Goal: Task Accomplishment & Management: Use online tool/utility

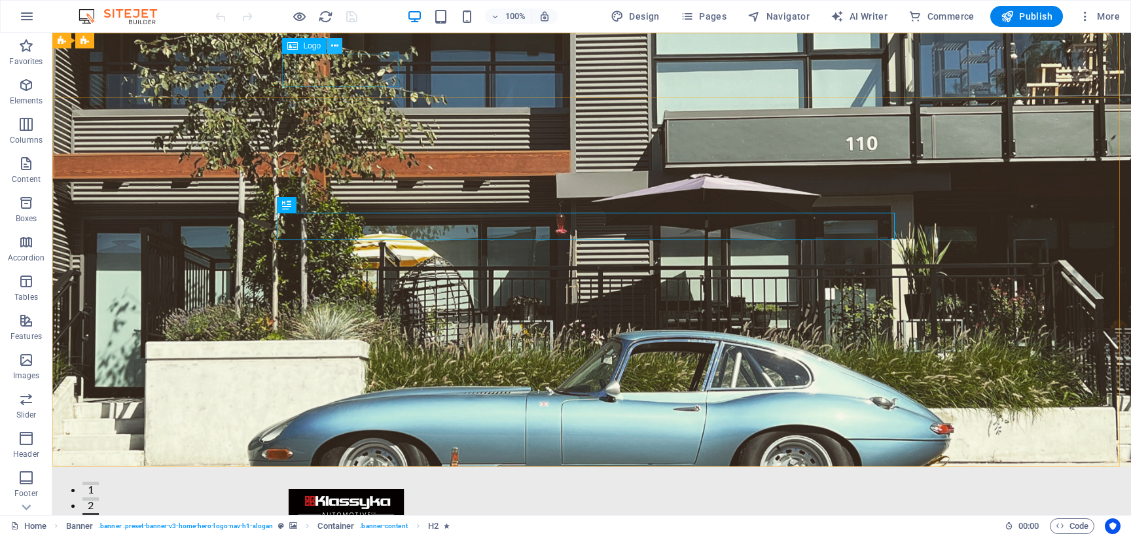
click at [333, 44] on icon at bounding box center [334, 46] width 7 height 14
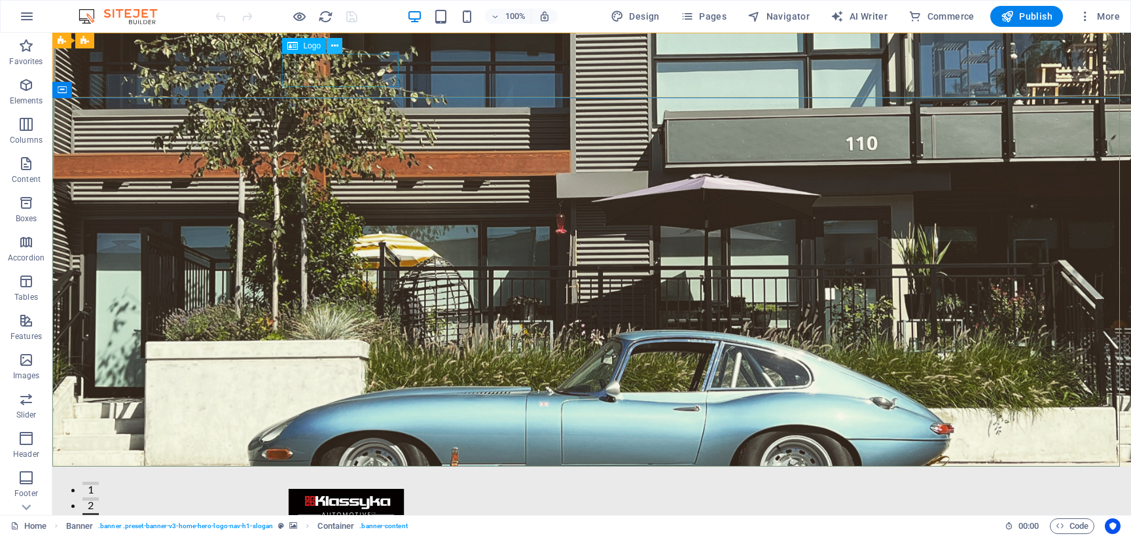
click at [333, 44] on icon at bounding box center [334, 46] width 7 height 14
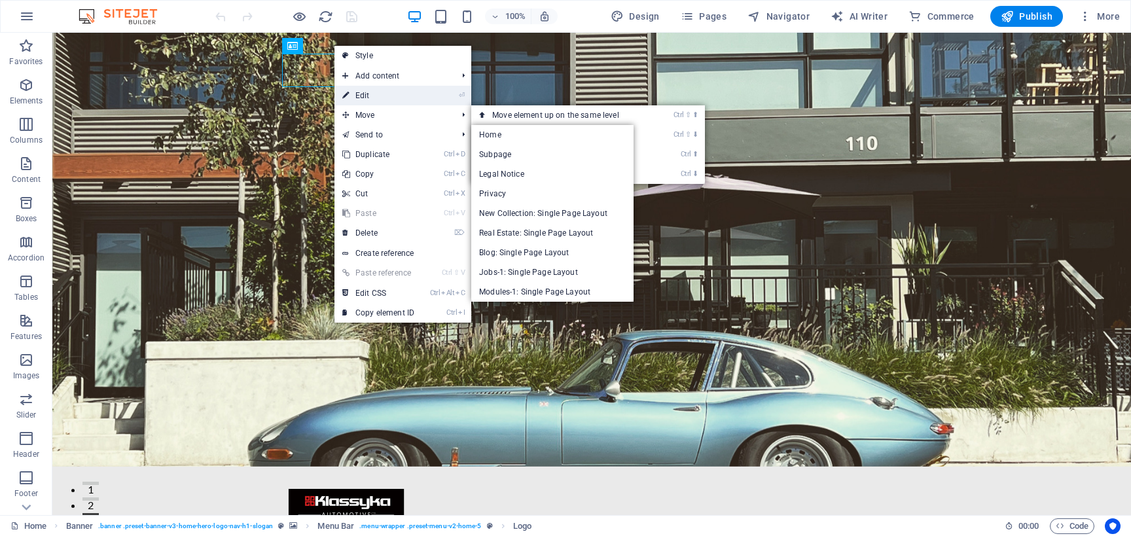
click at [401, 100] on link "⏎ Edit" at bounding box center [378, 96] width 88 height 20
select select "px"
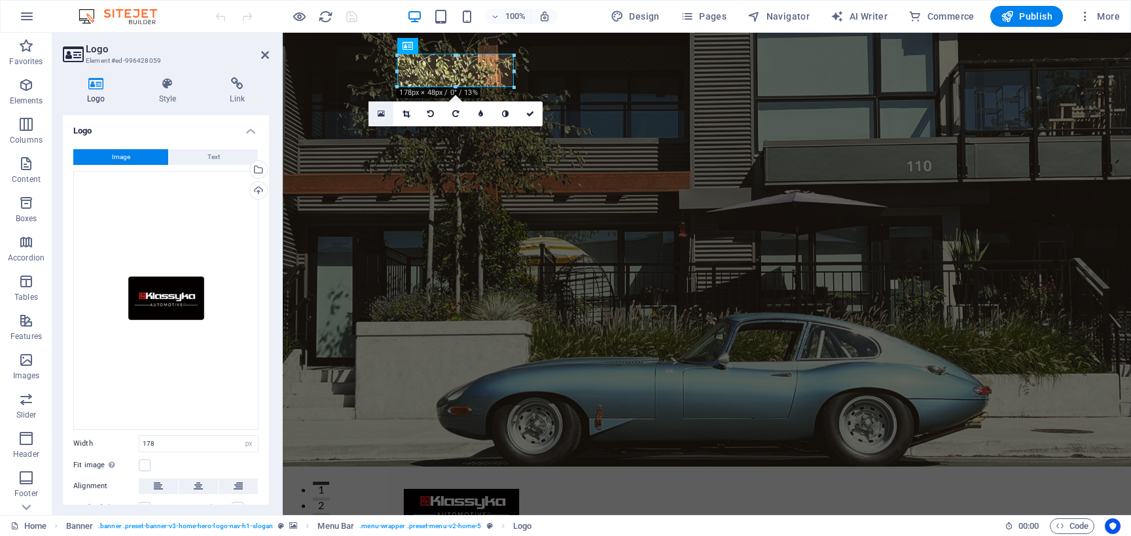
click at [383, 115] on icon at bounding box center [381, 113] width 7 height 9
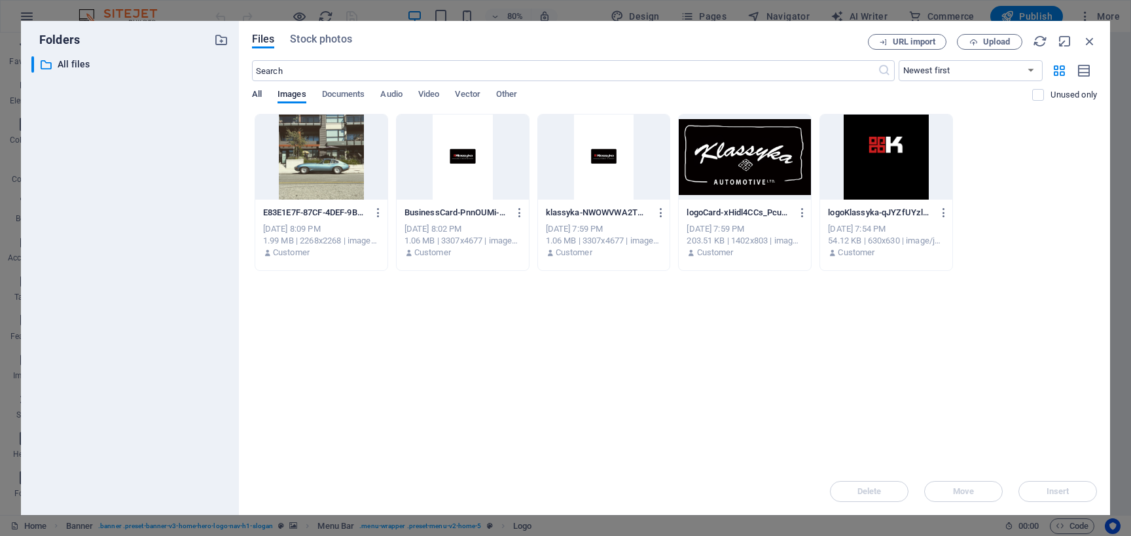
click at [260, 92] on span "All" at bounding box center [257, 95] width 10 height 18
click at [1008, 42] on span "Upload" at bounding box center [996, 42] width 27 height 8
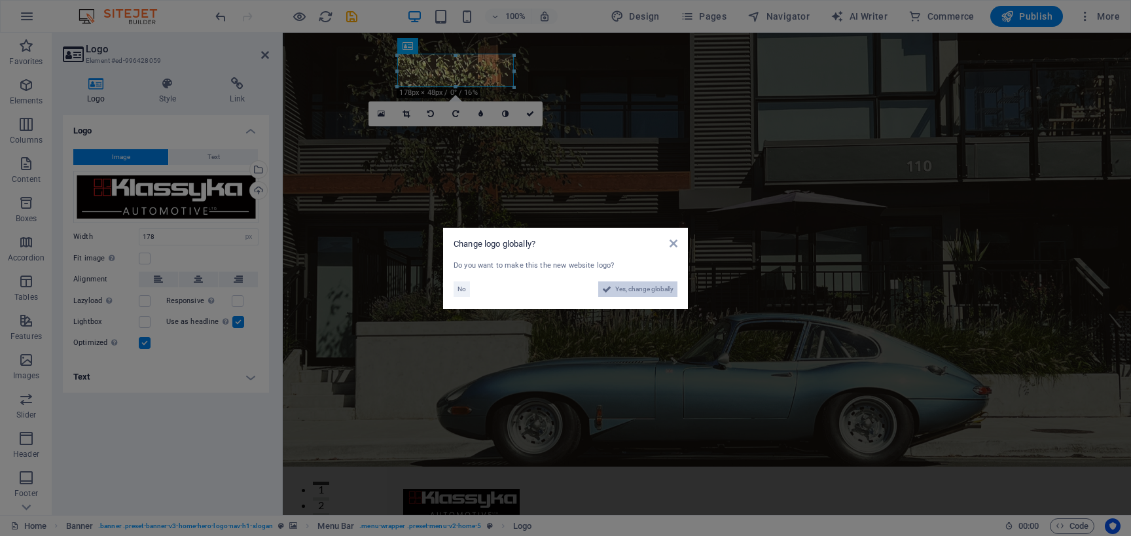
click at [650, 287] on span "Yes, change globally" at bounding box center [644, 289] width 58 height 16
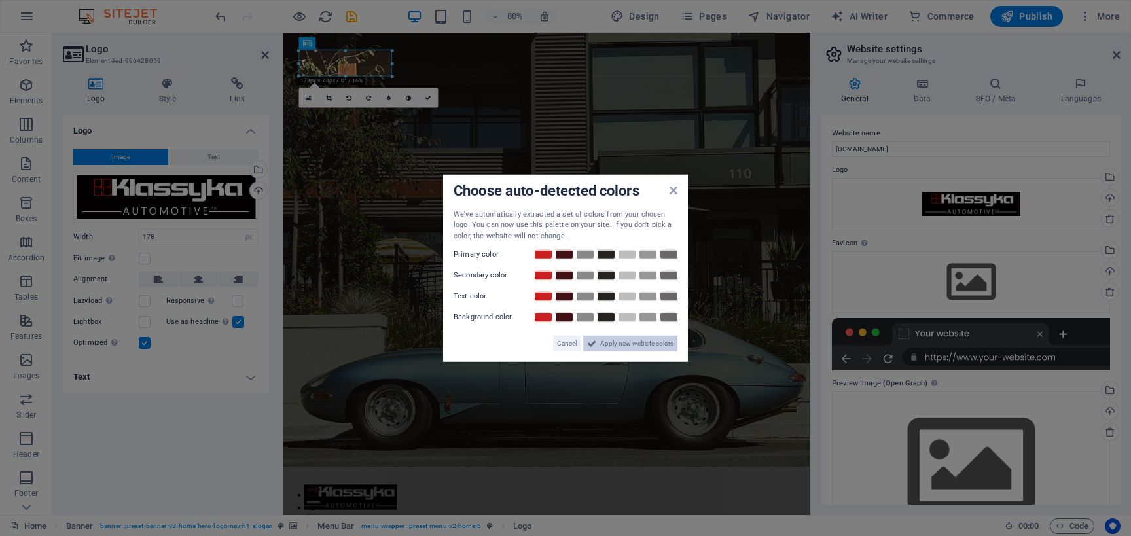
click at [609, 343] on span "Apply new website colors" at bounding box center [636, 344] width 73 height 16
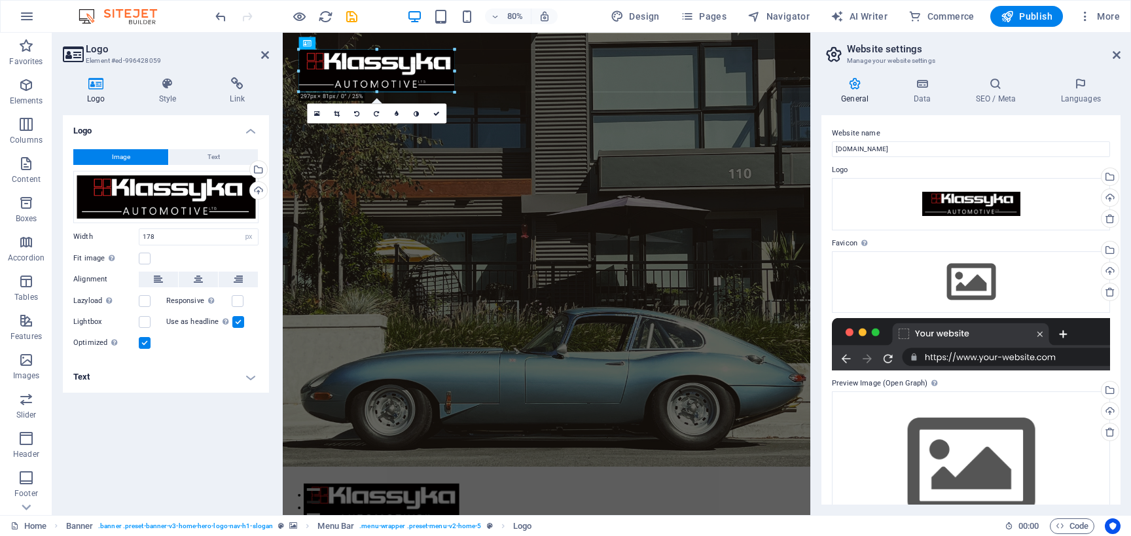
drag, startPoint x: 393, startPoint y: 63, endPoint x: 471, endPoint y: 77, distance: 78.4
click at [471, 77] on div "H2 Banner Container Banner Menu Bar Menu Banner Logo Text Spacer Spacer Text 18…" at bounding box center [546, 274] width 527 height 482
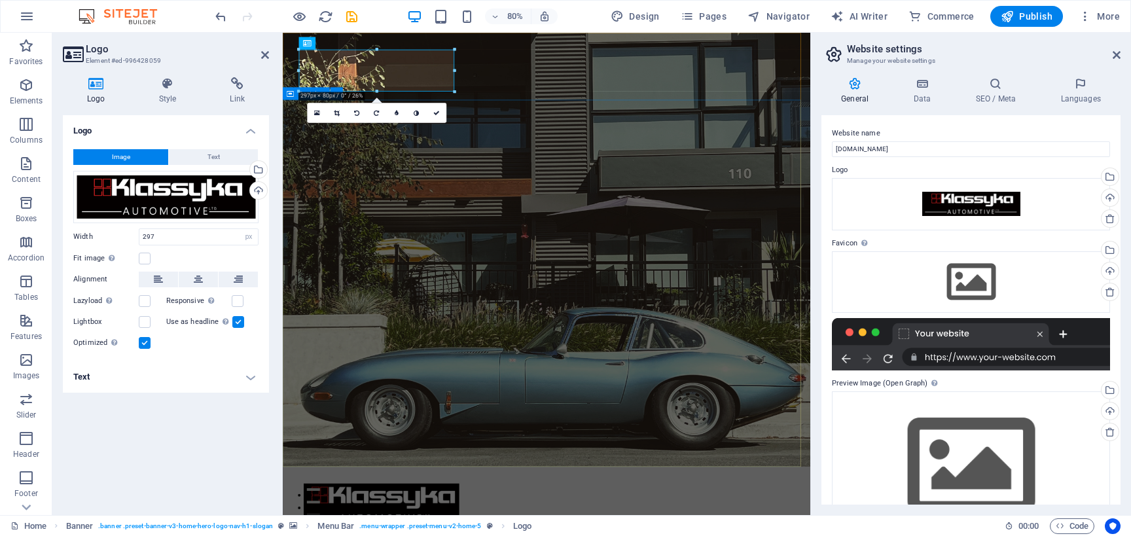
type input "178"
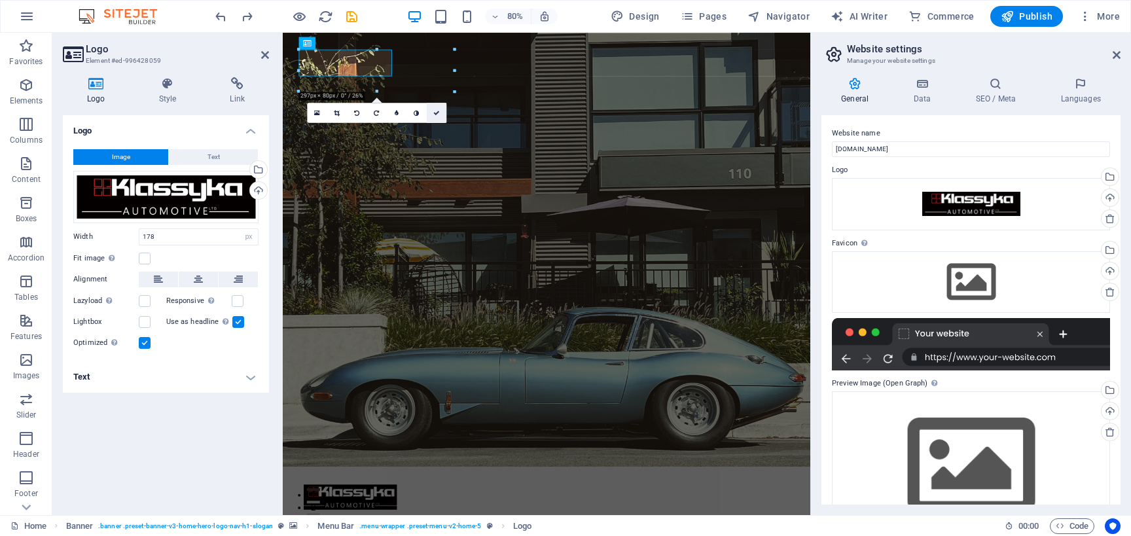
click at [435, 111] on icon at bounding box center [436, 113] width 7 height 7
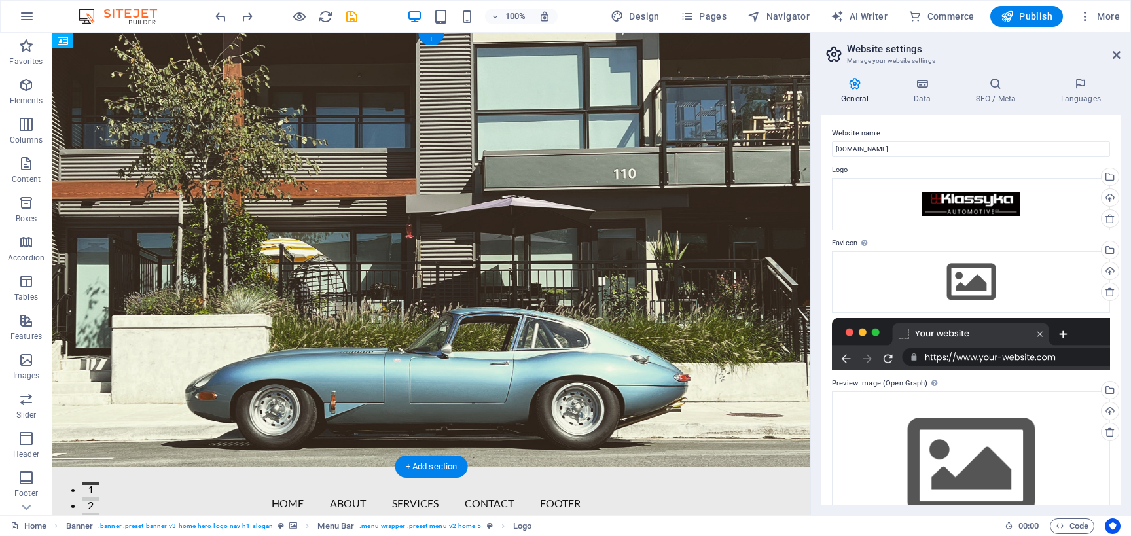
drag, startPoint x: 203, startPoint y: 75, endPoint x: 260, endPoint y: 69, distance: 57.2
click at [260, 467] on div "Home About Services Contact Footer Menu" at bounding box center [431, 515] width 639 height 96
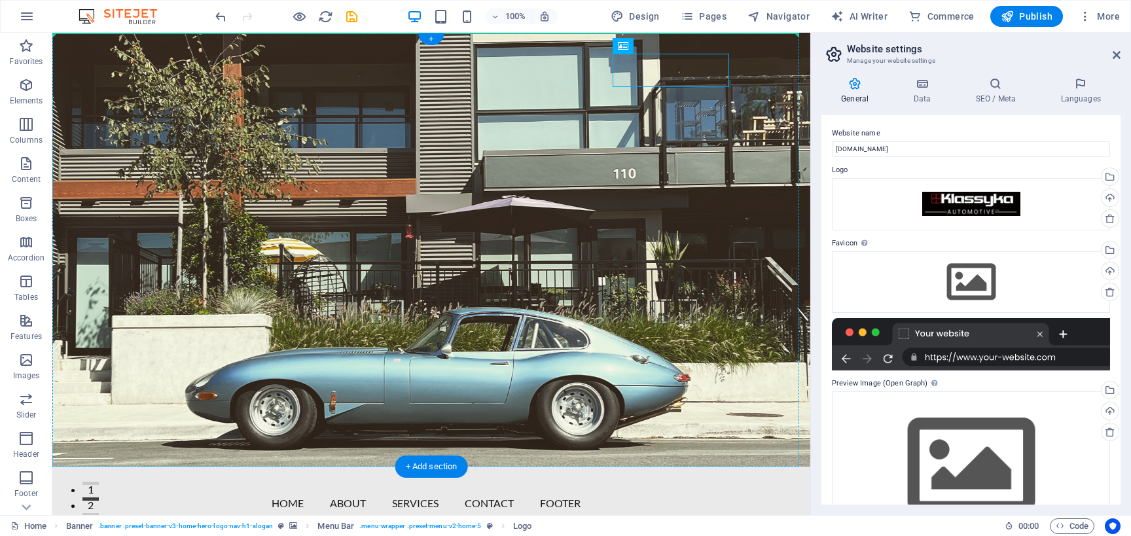
drag, startPoint x: 684, startPoint y: 68, endPoint x: 145, endPoint y: 37, distance: 540.8
click at [145, 467] on div "Home About Services Contact Footer Menu" at bounding box center [431, 515] width 758 height 96
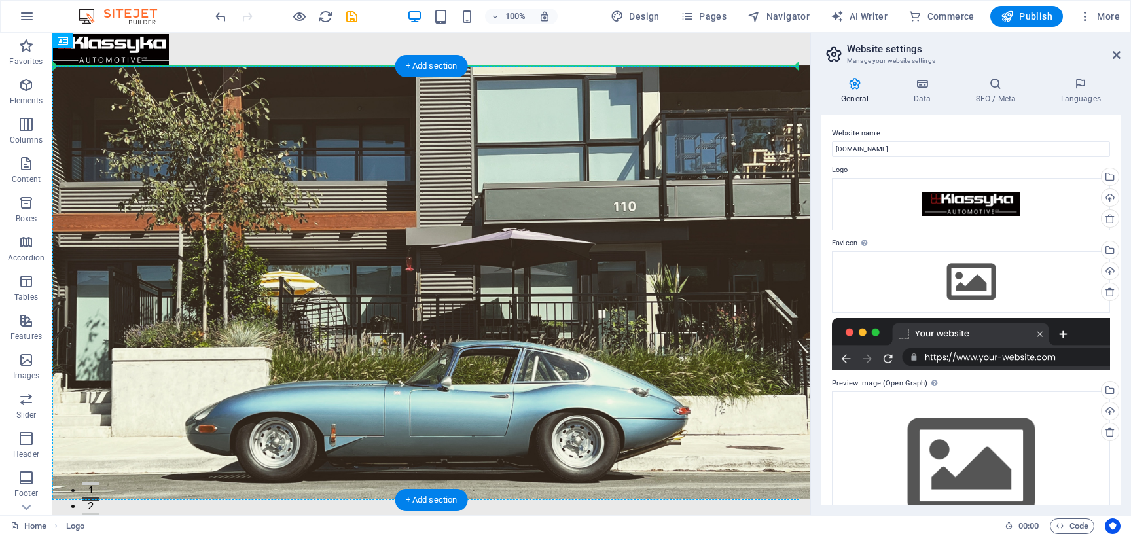
drag, startPoint x: 159, startPoint y: 52, endPoint x: 346, endPoint y: 125, distance: 200.4
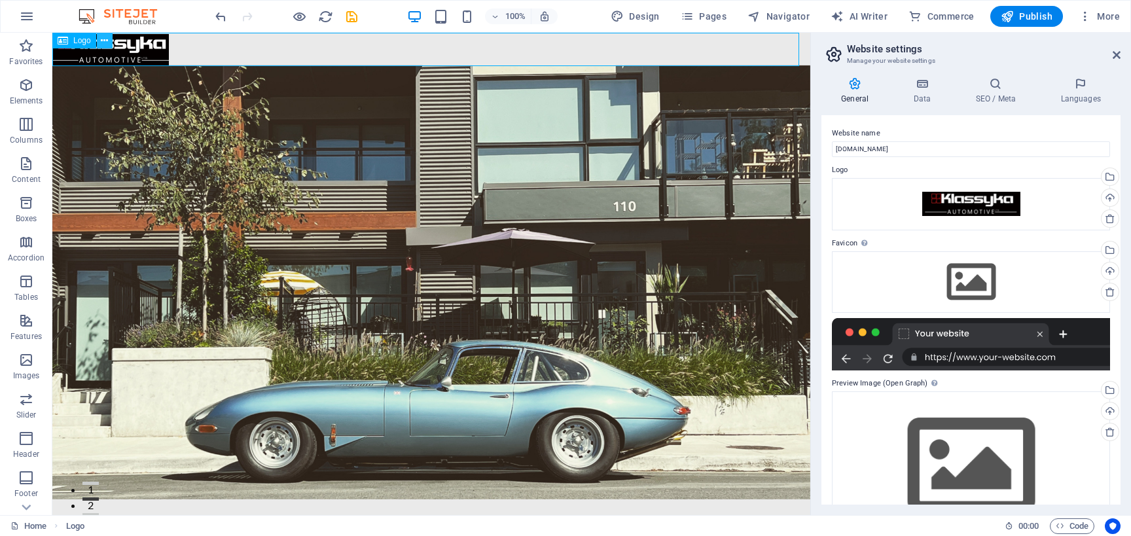
click at [112, 42] on button at bounding box center [105, 41] width 16 height 16
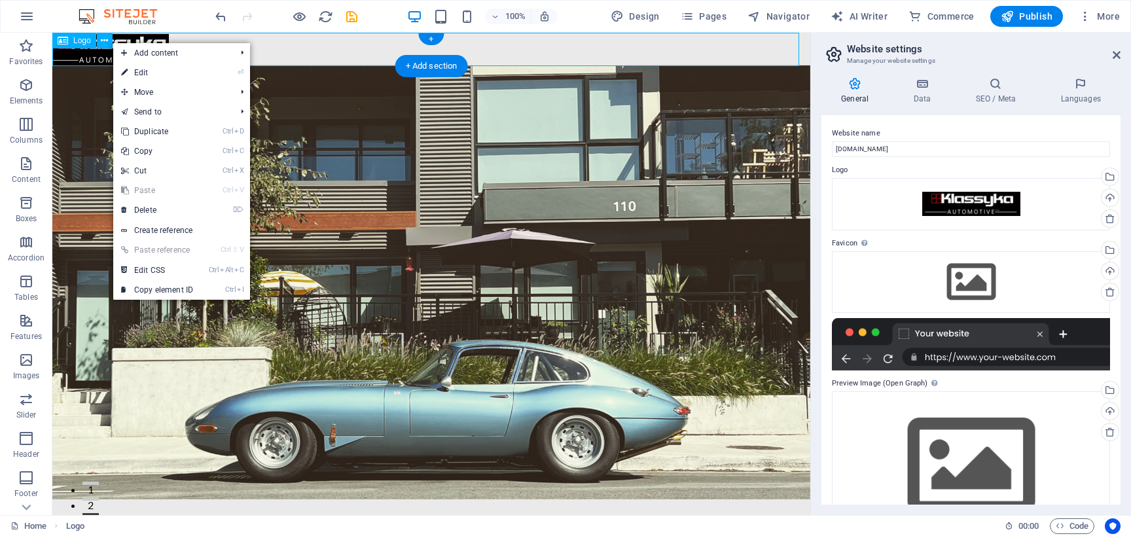
click at [130, 39] on div at bounding box center [431, 49] width 758 height 33
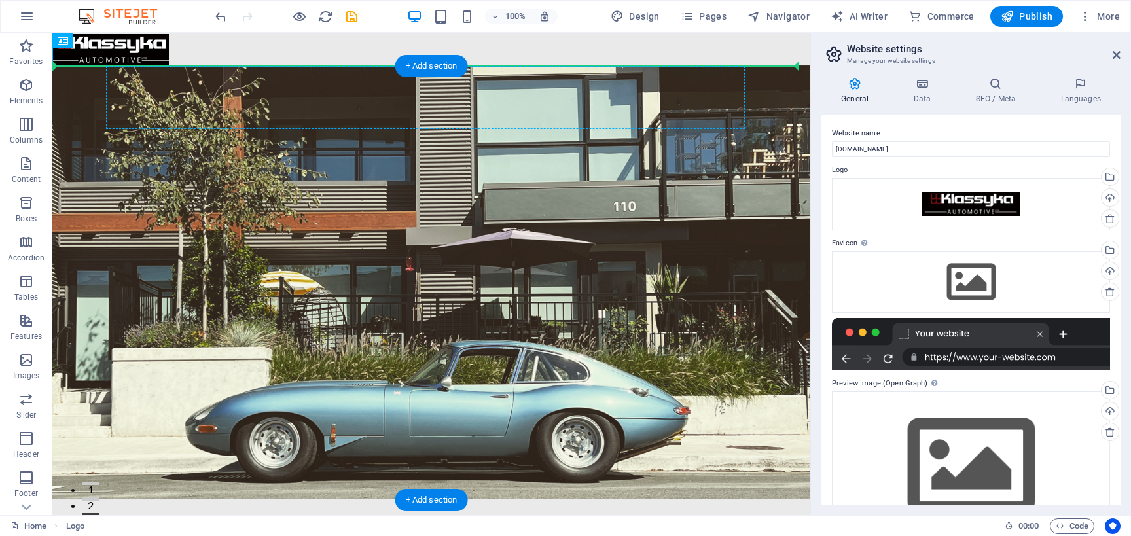
drag, startPoint x: 129, startPoint y: 50, endPoint x: 461, endPoint y: 100, distance: 335.6
drag, startPoint x: 129, startPoint y: 54, endPoint x: 152, endPoint y: 101, distance: 52.1
drag, startPoint x: 98, startPoint y: 58, endPoint x: 149, endPoint y: 215, distance: 164.9
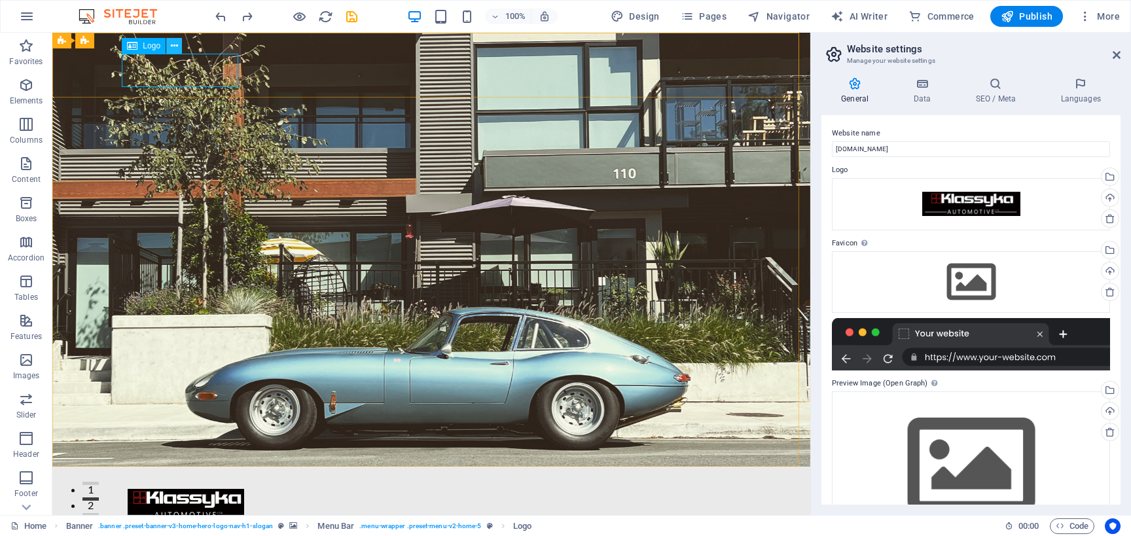
click at [171, 44] on icon at bounding box center [174, 46] width 7 height 14
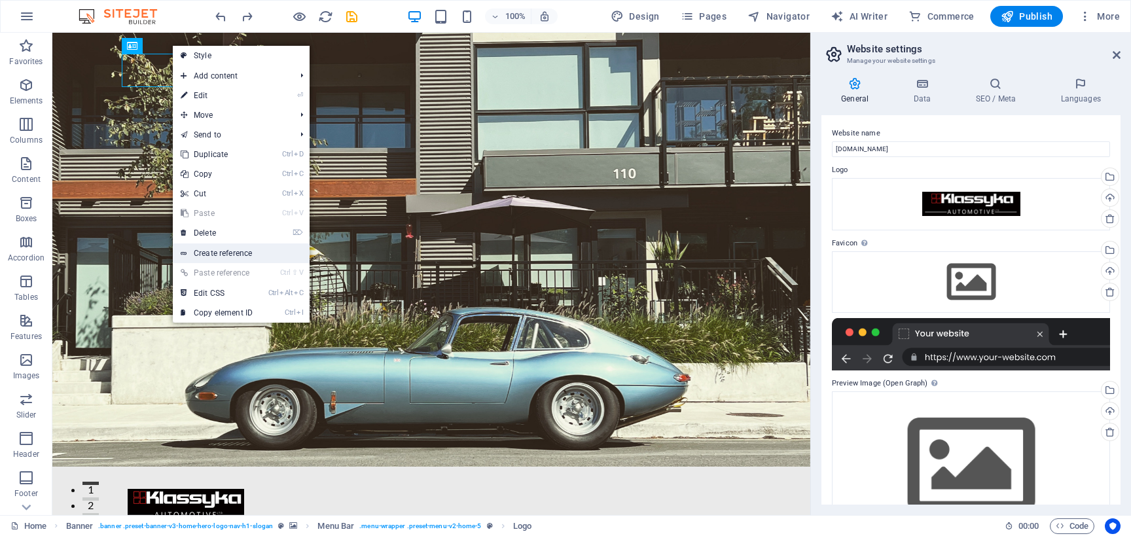
click at [263, 251] on link "Create reference" at bounding box center [241, 253] width 137 height 20
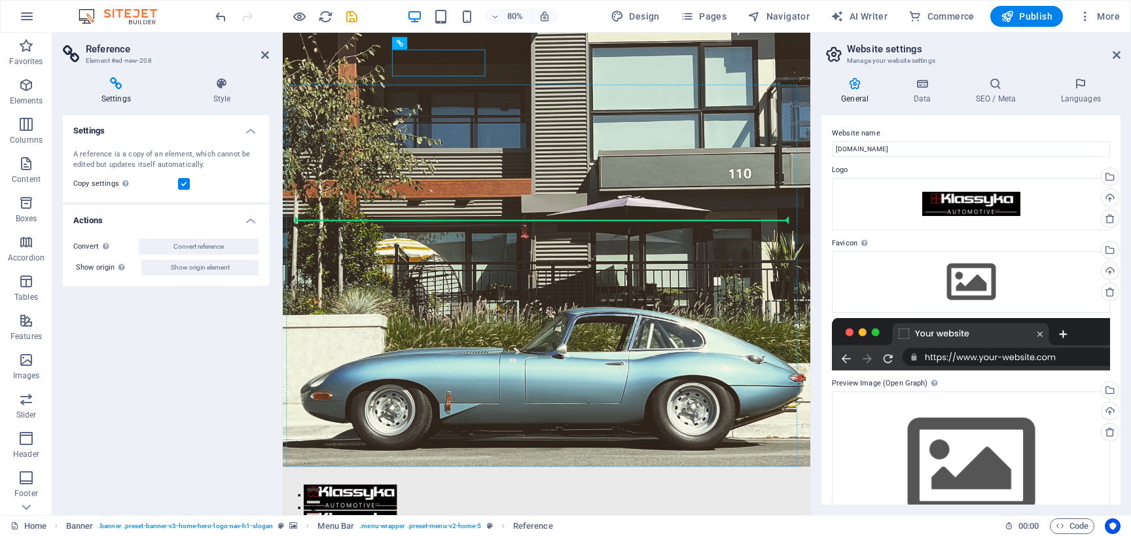
drag, startPoint x: 465, startPoint y: 77, endPoint x: 467, endPoint y: 281, distance: 204.8
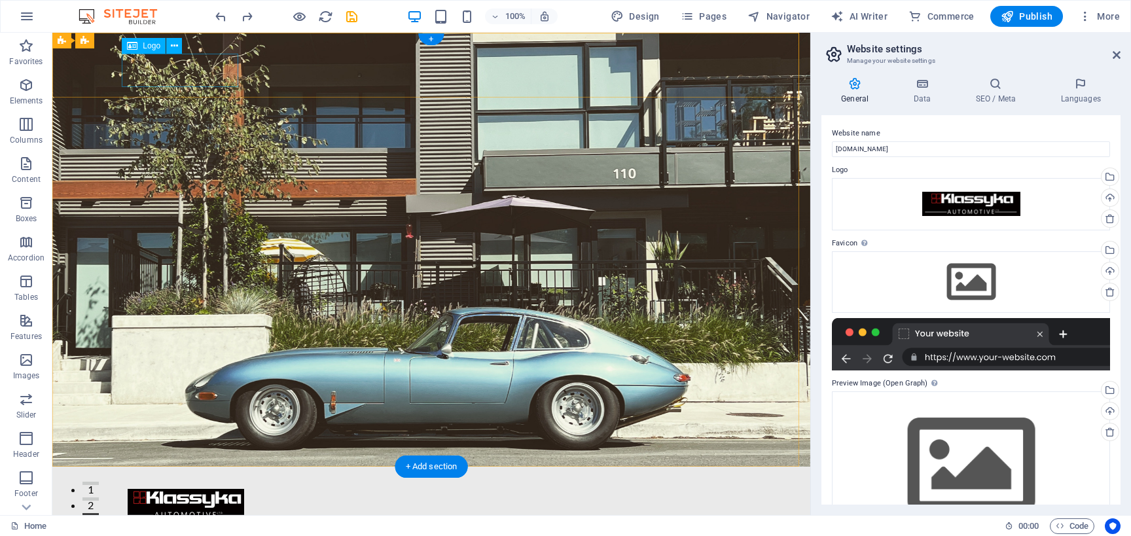
click at [212, 488] on div at bounding box center [431, 504] width 607 height 33
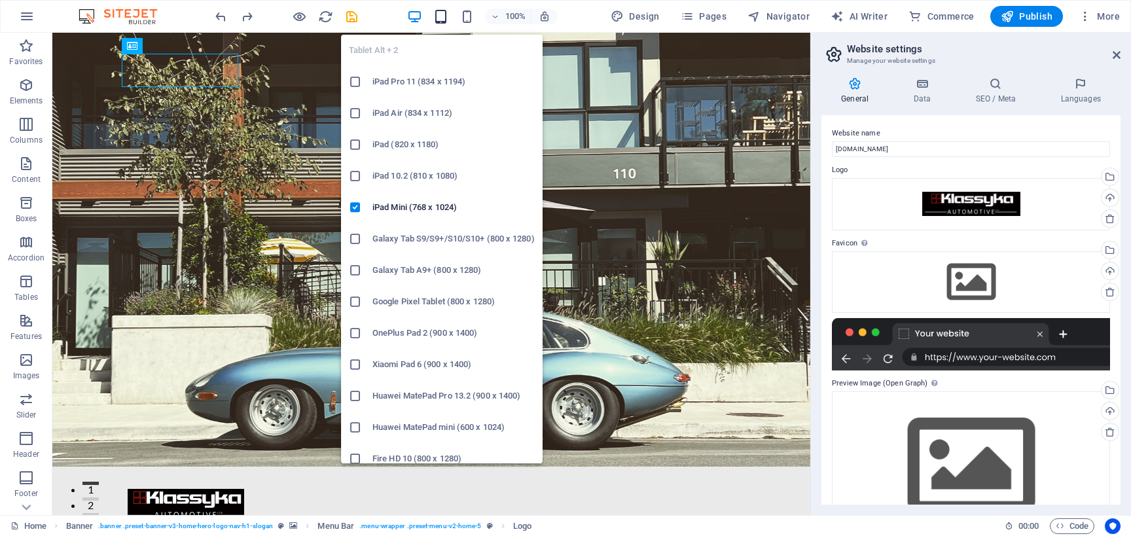
click at [447, 17] on icon "button" at bounding box center [440, 16] width 15 height 15
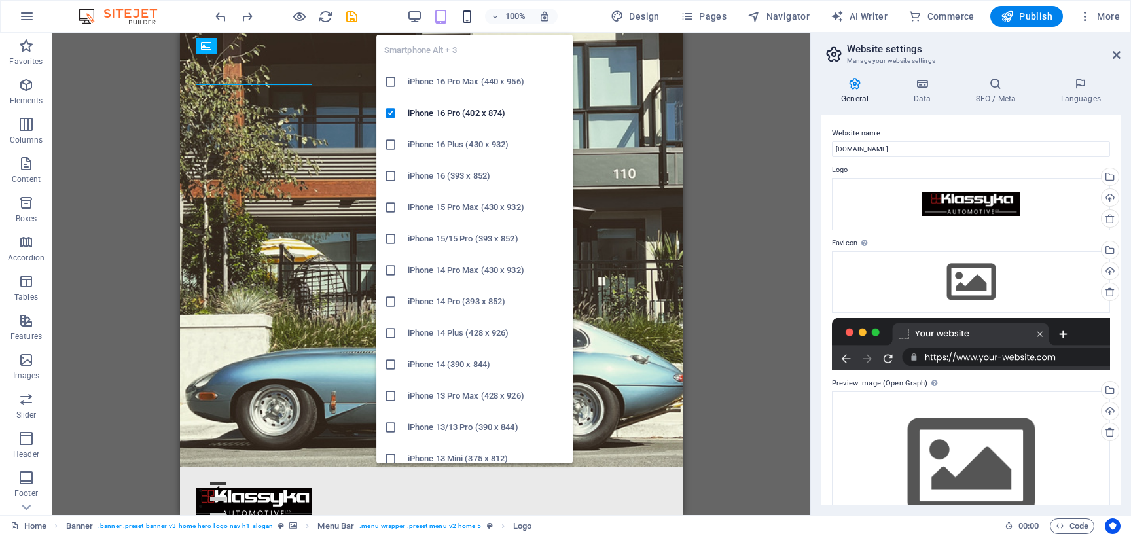
click at [467, 18] on icon "button" at bounding box center [466, 16] width 15 height 15
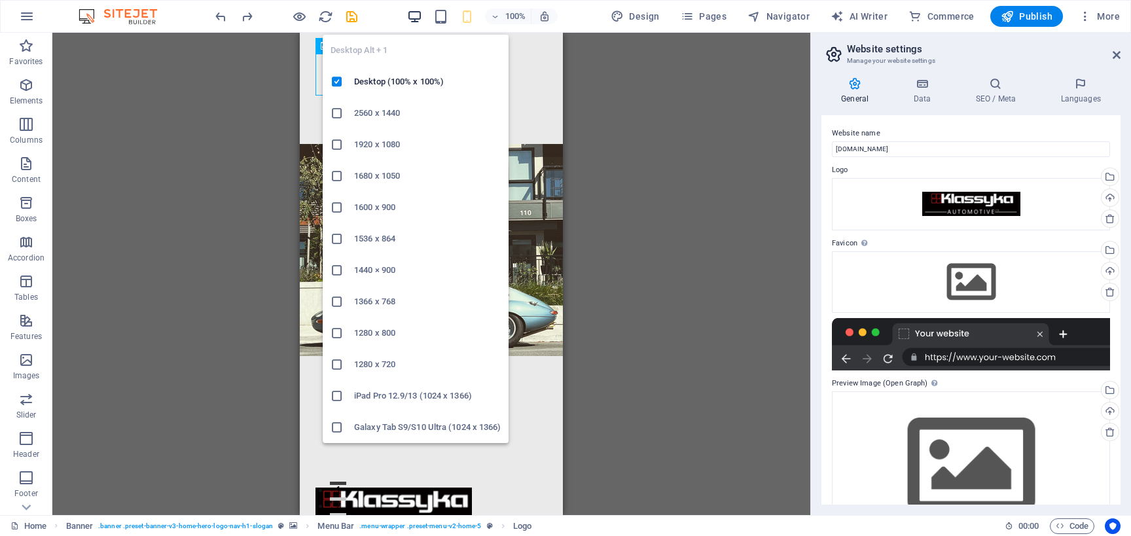
click at [420, 16] on icon "button" at bounding box center [414, 16] width 15 height 15
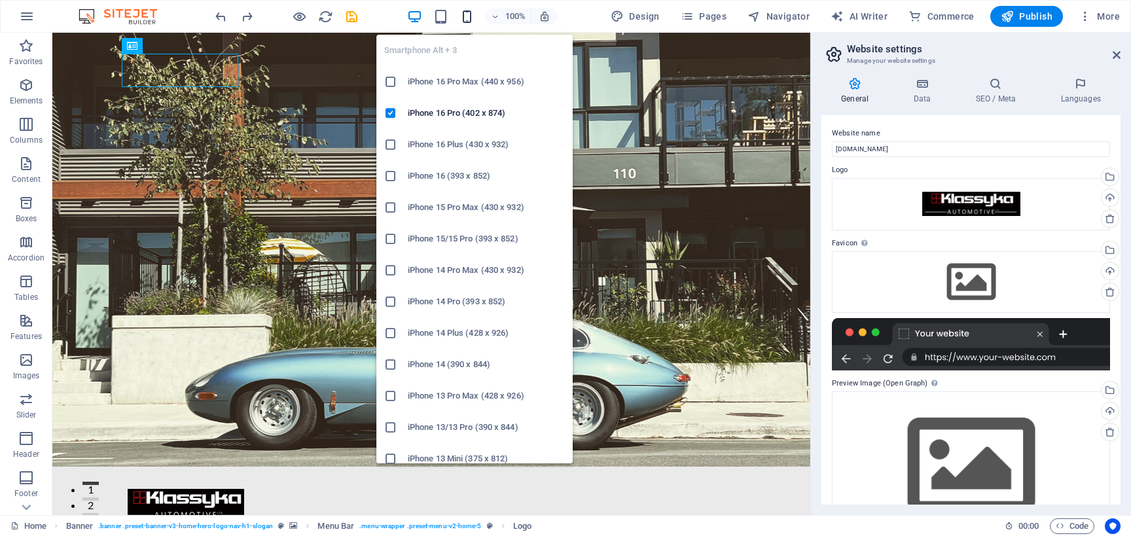
click at [468, 17] on icon "button" at bounding box center [466, 16] width 15 height 15
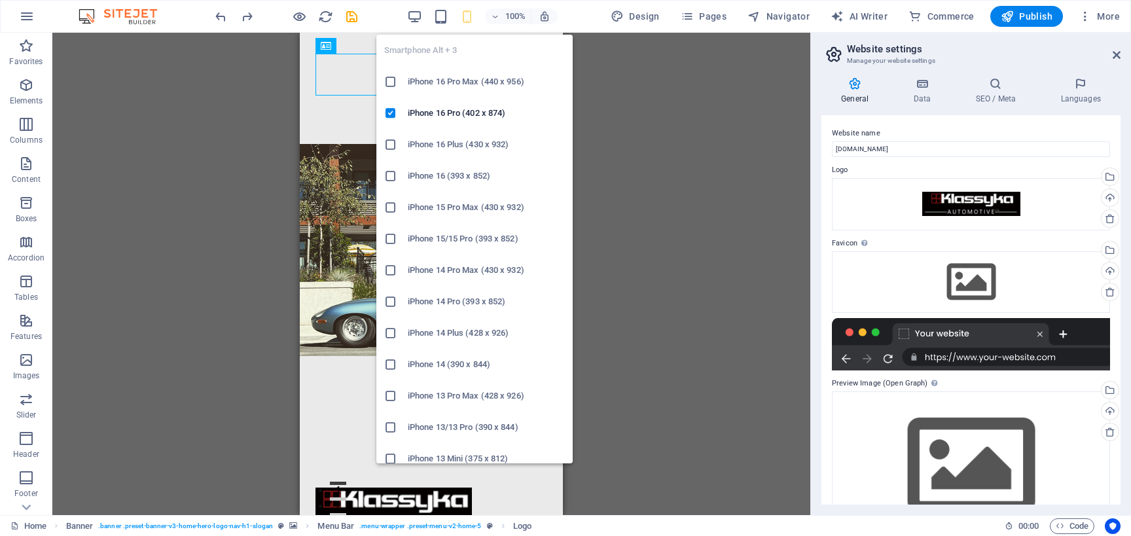
scroll to position [195, 0]
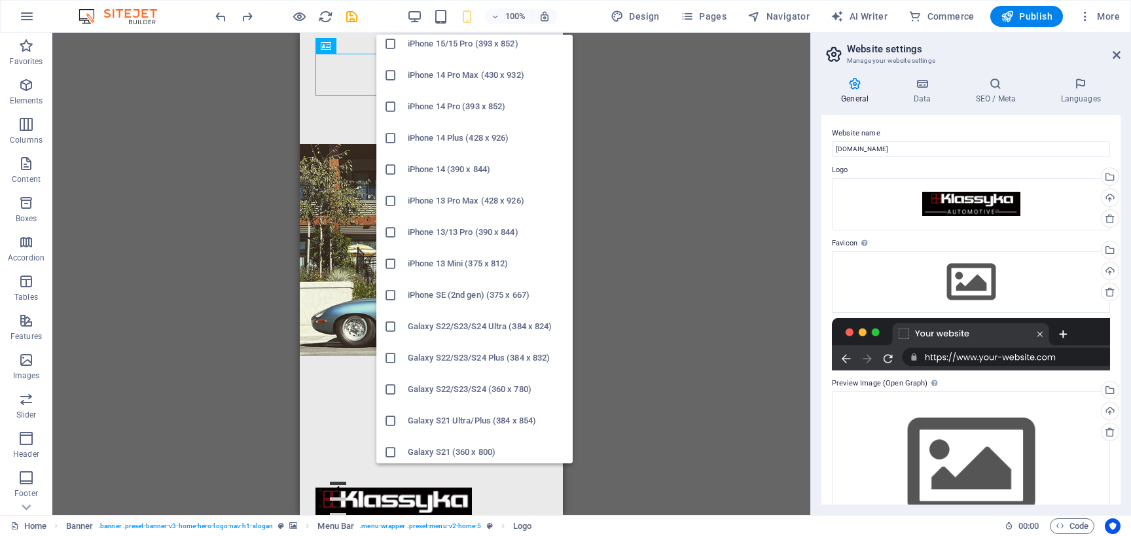
click at [480, 235] on h6 "iPhone 13/13 Pro (390 x 844)" at bounding box center [486, 232] width 157 height 16
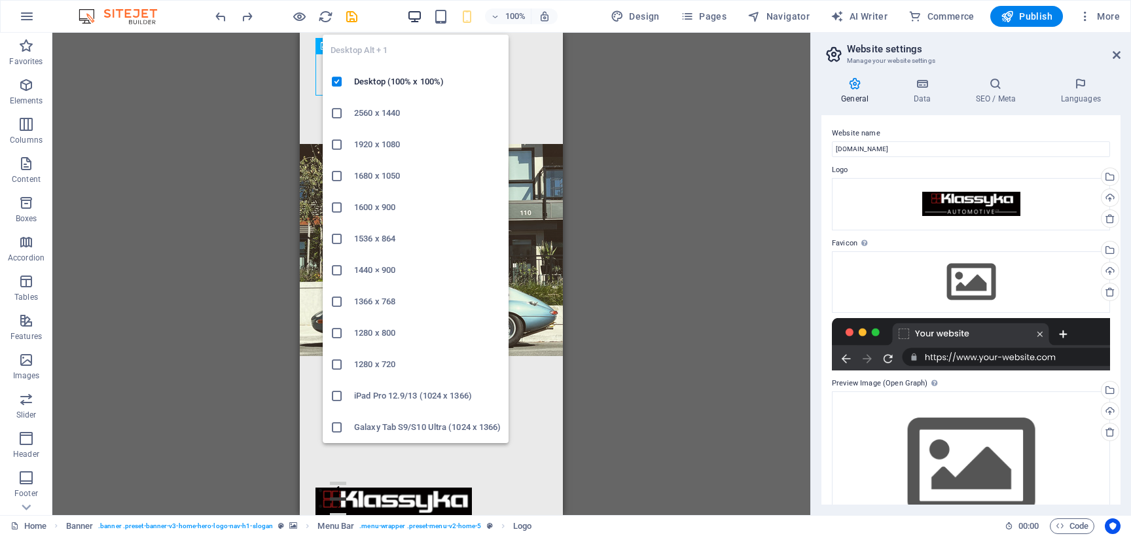
click at [422, 21] on icon "button" at bounding box center [414, 16] width 15 height 15
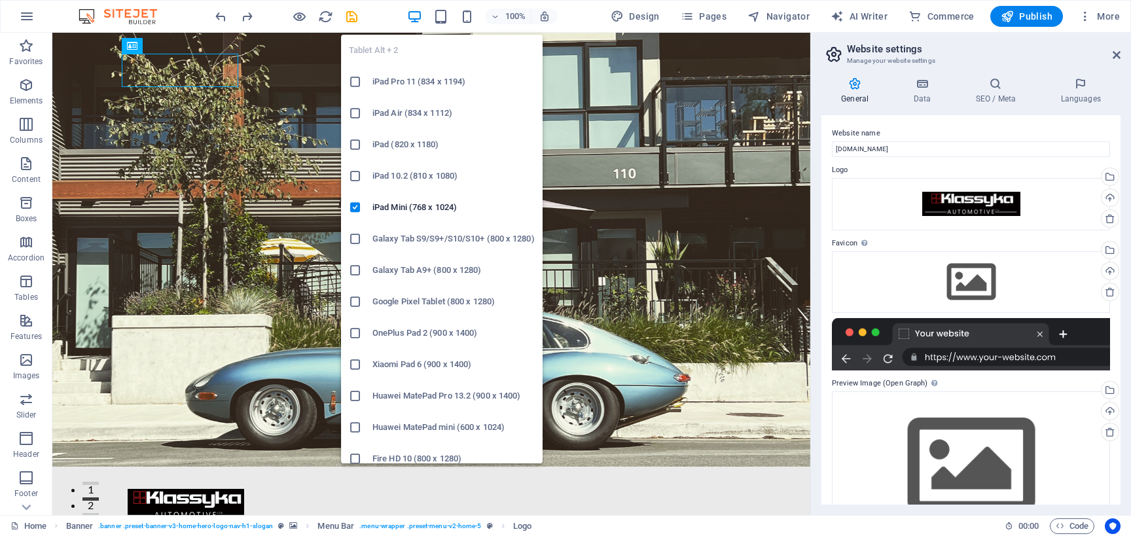
scroll to position [42, 0]
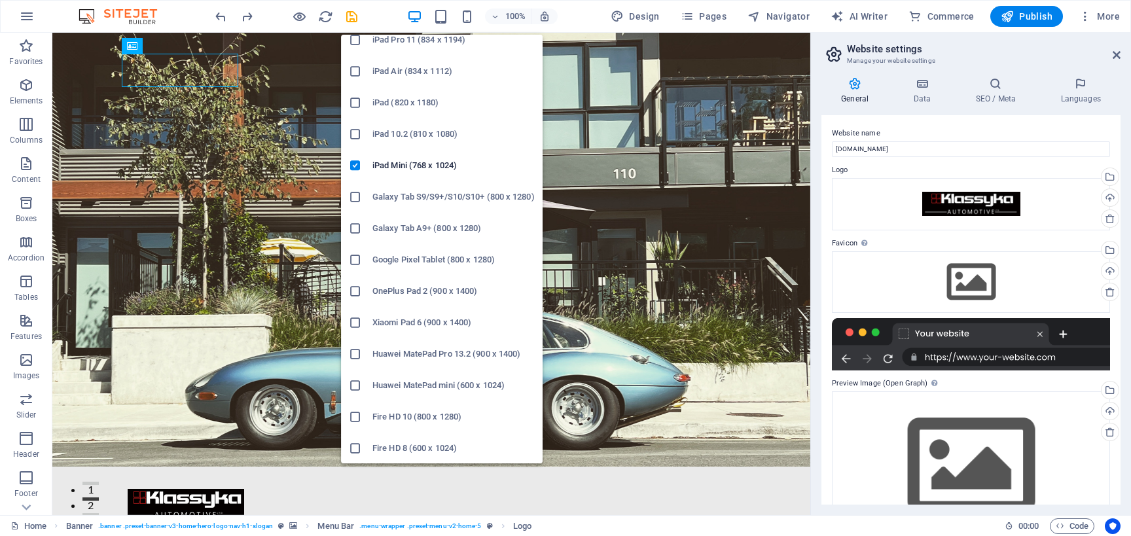
click at [426, 365] on li "Huawei MatePad Pro 13.2 (900 x 1400)" at bounding box center [442, 353] width 202 height 31
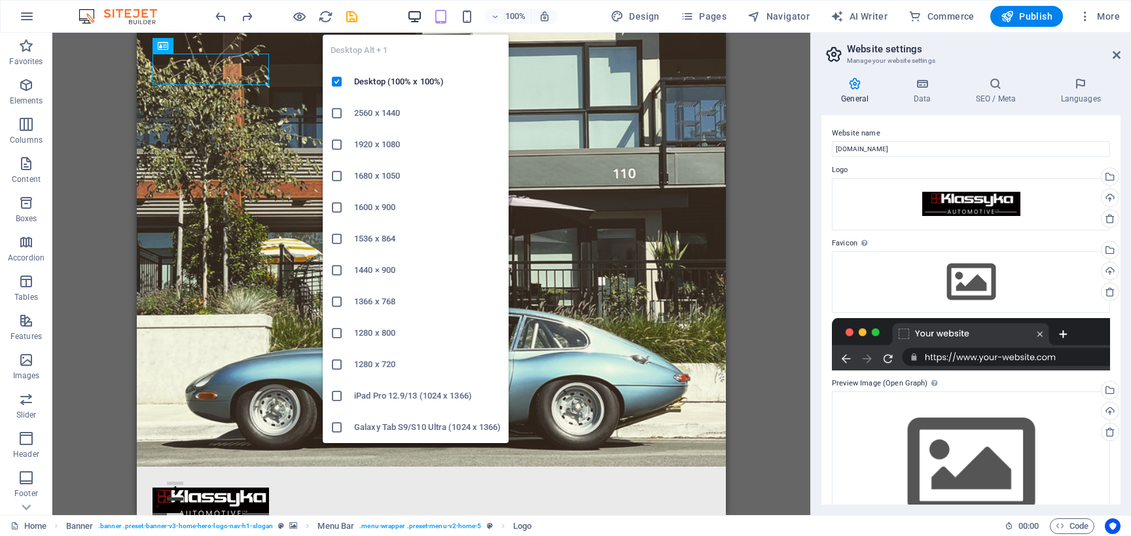
click at [420, 22] on icon "button" at bounding box center [414, 16] width 15 height 15
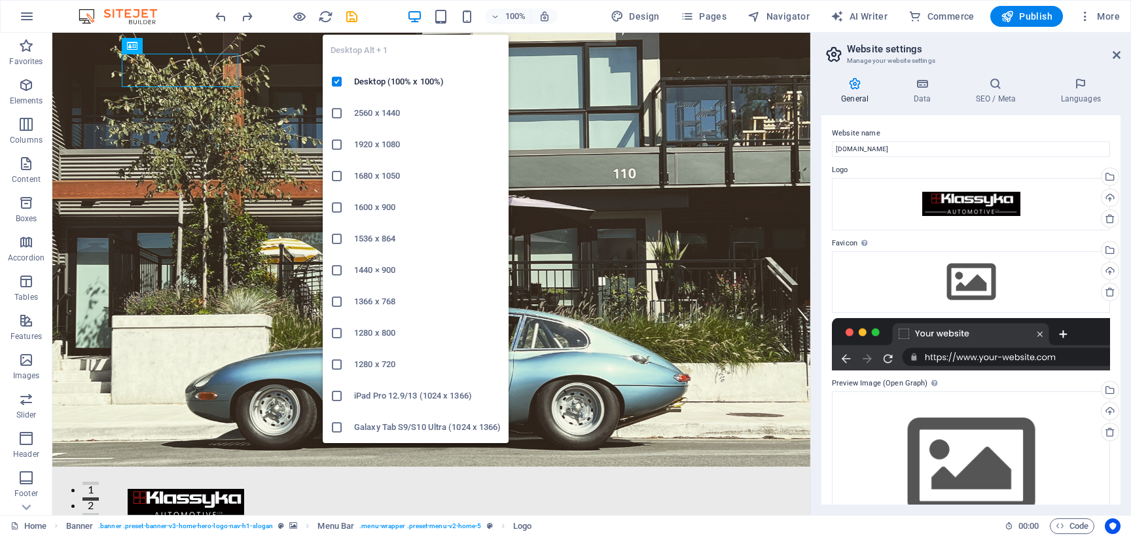
click at [383, 147] on h6 "1920 x 1080" at bounding box center [427, 145] width 147 height 16
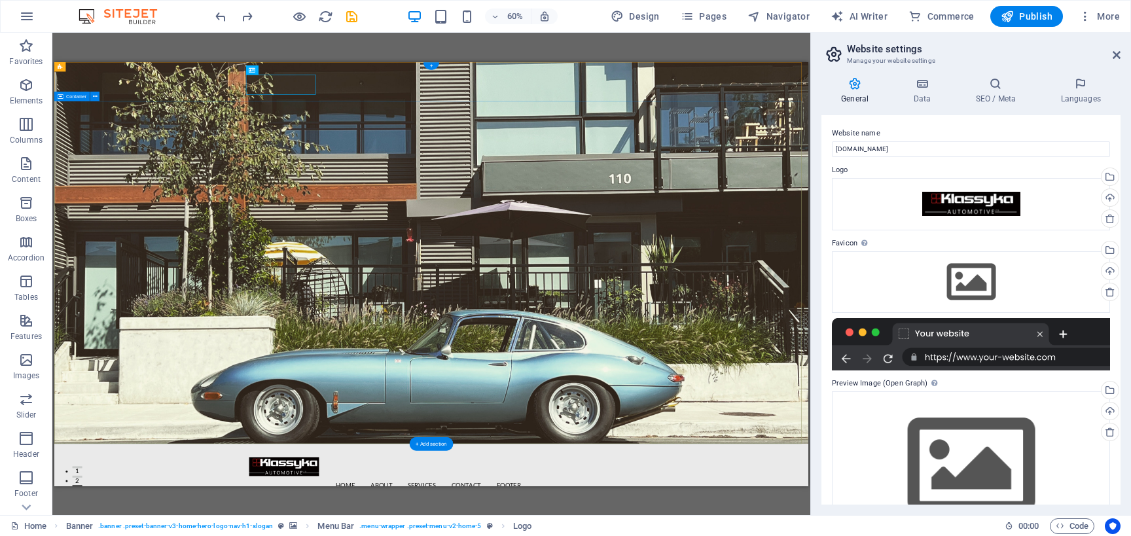
scroll to position [77, 0]
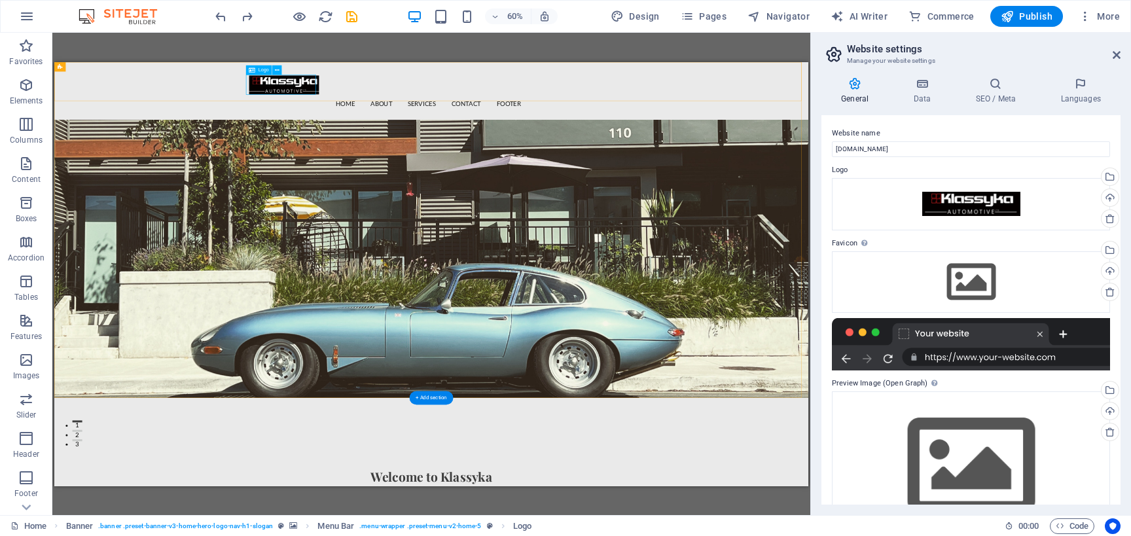
click at [478, 106] on div at bounding box center [682, 98] width 607 height 33
click at [478, 108] on div at bounding box center [682, 98] width 607 height 33
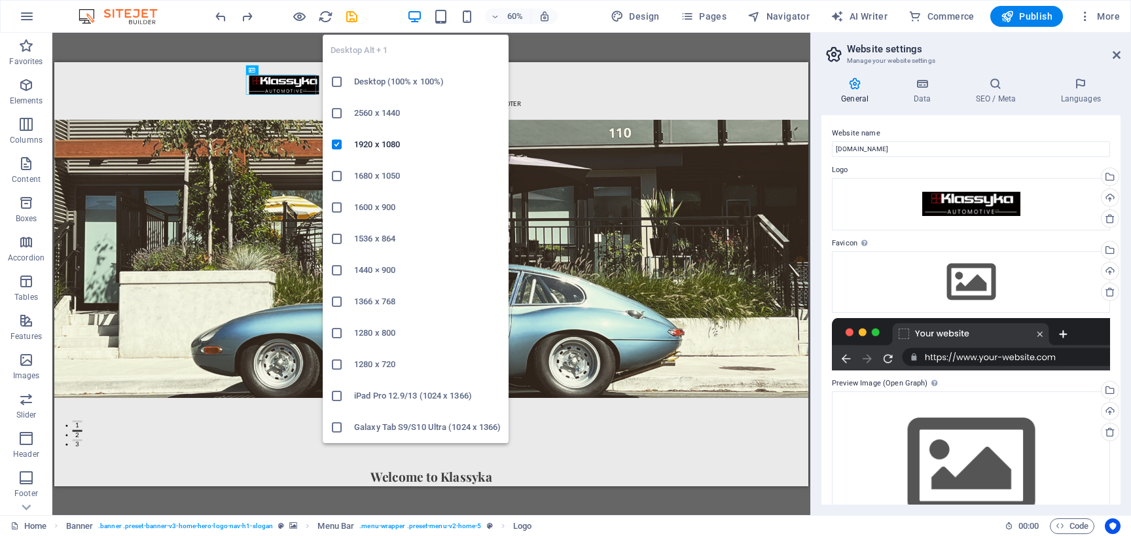
click at [415, 18] on icon "button" at bounding box center [414, 16] width 15 height 15
click at [402, 303] on h6 "1366 x 768" at bounding box center [427, 302] width 147 height 16
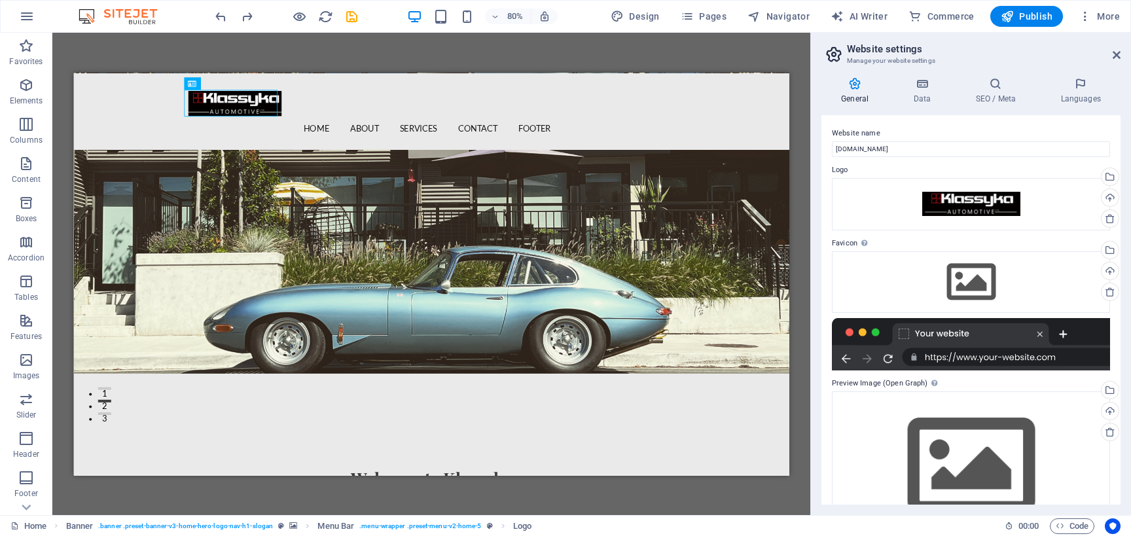
click at [417, 26] on div "80%" at bounding box center [481, 16] width 151 height 21
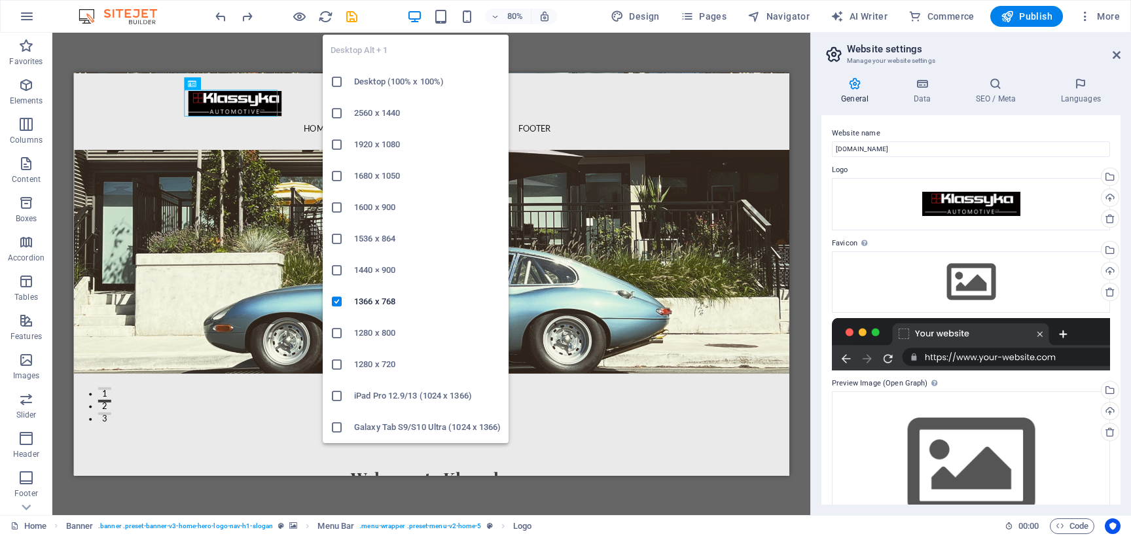
click at [417, 17] on icon "button" at bounding box center [414, 16] width 15 height 15
click at [397, 359] on h6 "1280 x 720" at bounding box center [427, 365] width 147 height 16
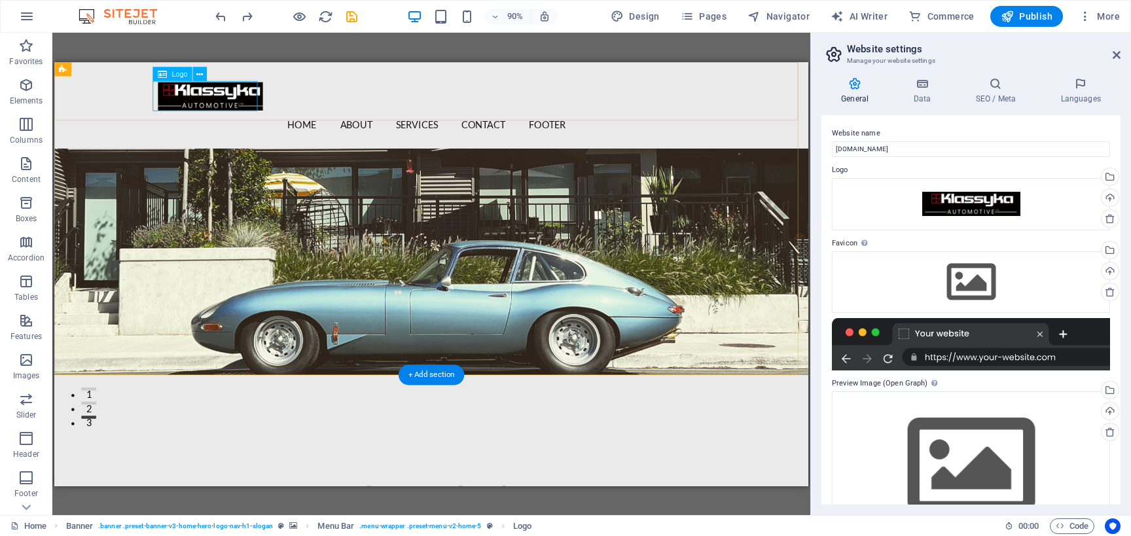
click at [263, 94] on div at bounding box center [472, 98] width 607 height 33
click at [203, 77] on icon at bounding box center [199, 73] width 7 height 12
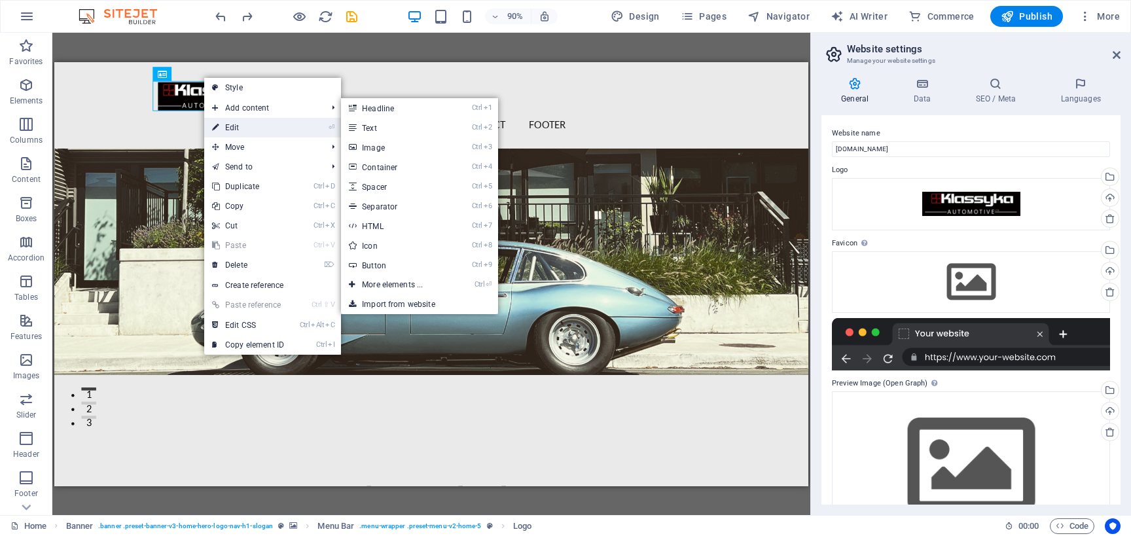
click at [233, 125] on link "⏎ Edit" at bounding box center [248, 128] width 88 height 20
select select "px"
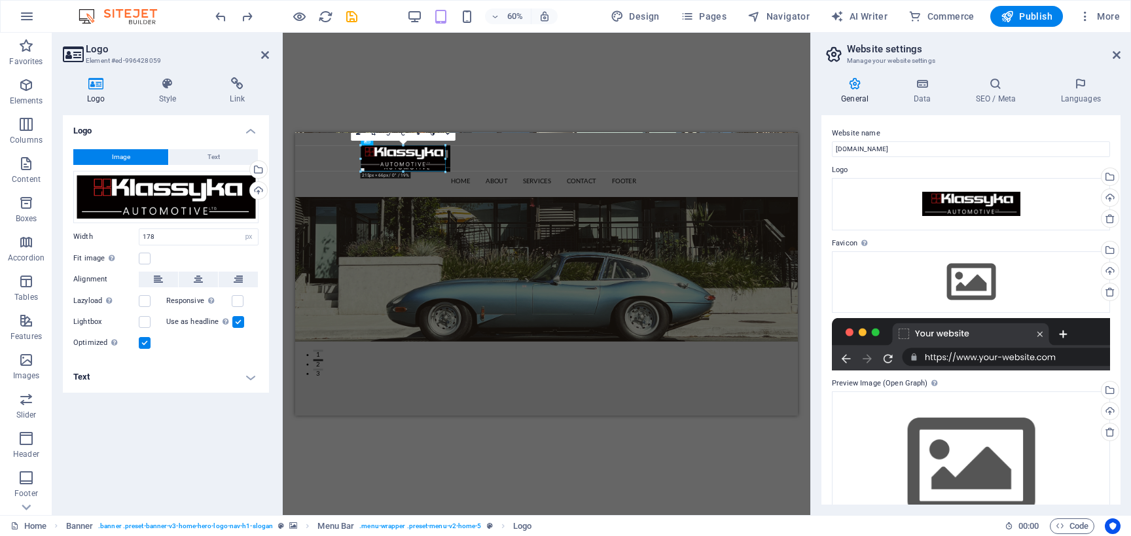
drag, startPoint x: 432, startPoint y: 165, endPoint x: 459, endPoint y: 171, distance: 27.5
click at [459, 171] on div "H2 Banner Banner Container Menu Bar Menu Logo Text Spacer Spacer Text Button Re…" at bounding box center [546, 250] width 503 height 329
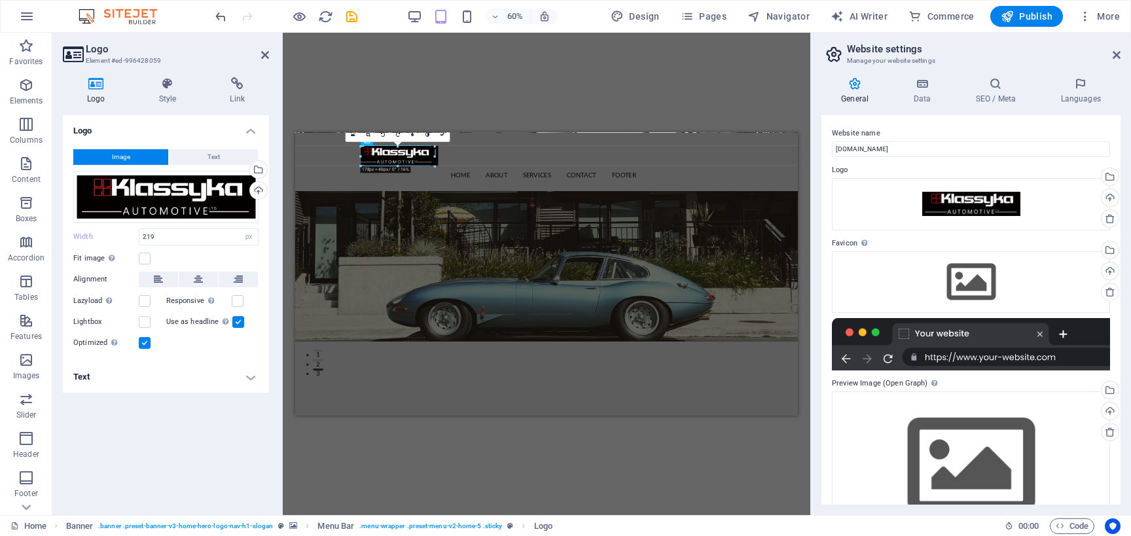
drag, startPoint x: 430, startPoint y: 166, endPoint x: 439, endPoint y: 171, distance: 10.9
click at [439, 171] on div "H2 Banner Banner Container Menu Bar Menu Logo Text Spacer Spacer Text Button Re…" at bounding box center [546, 250] width 503 height 329
drag, startPoint x: 431, startPoint y: 155, endPoint x: 450, endPoint y: 154, distance: 18.4
click at [450, 154] on div "H2 Banner Banner Container Menu Bar Menu Logo Text Spacer Spacer Text Button Re…" at bounding box center [546, 250] width 503 height 329
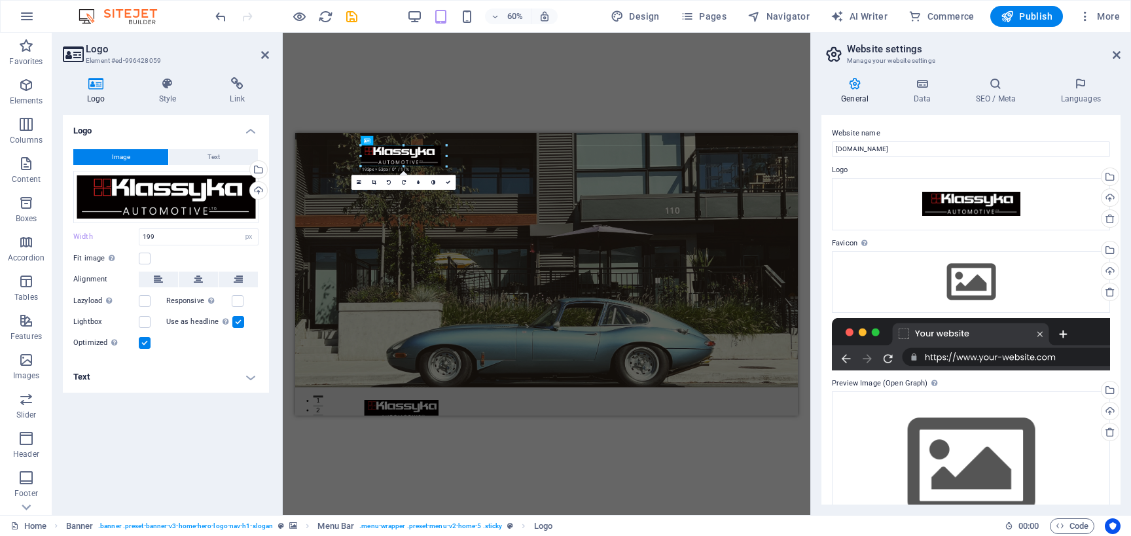
drag, startPoint x: 431, startPoint y: 211, endPoint x: 447, endPoint y: 222, distance: 19.6
click at [447, 222] on div "H2 Banner Container Banner Menu Bar Menu Logo Text Spacer Spacer Text Button Re…" at bounding box center [546, 273] width 503 height 283
type input "204"
click at [438, 117] on div "H2 Banner Container Banner Menu Bar Menu Logo Text Spacer Spacer Text Button Re…" at bounding box center [546, 274] width 527 height 482
click at [439, 181] on icon at bounding box center [440, 181] width 5 height 5
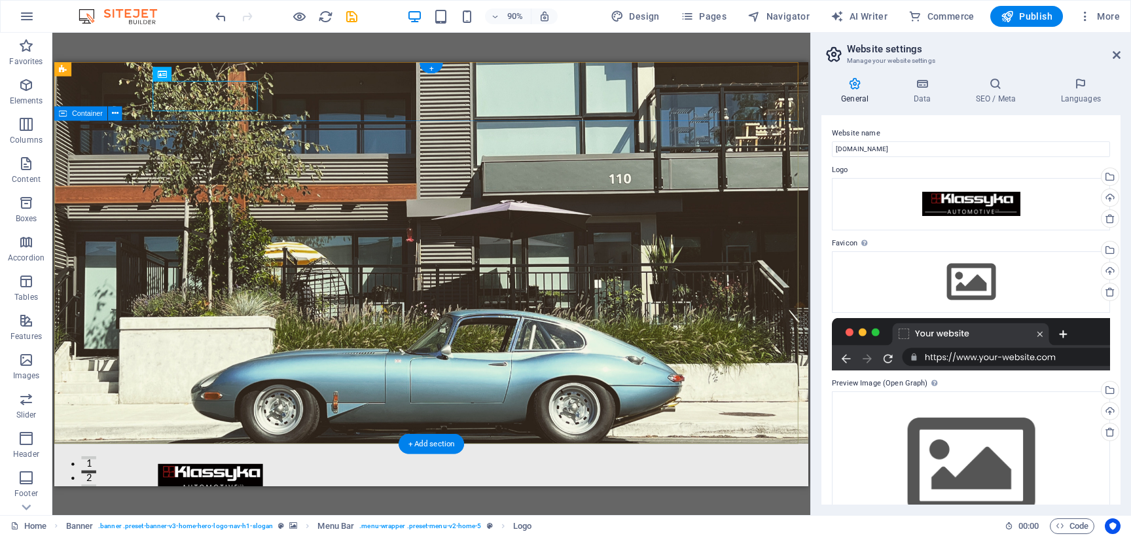
click at [114, 118] on icon at bounding box center [115, 113] width 7 height 12
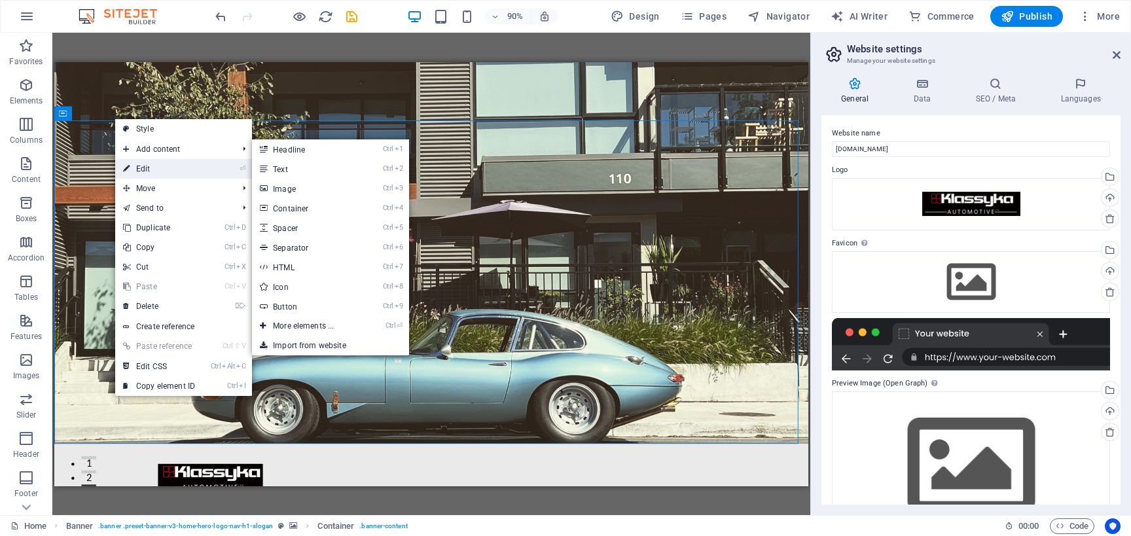
click at [153, 173] on link "⏎ Edit" at bounding box center [159, 169] width 88 height 20
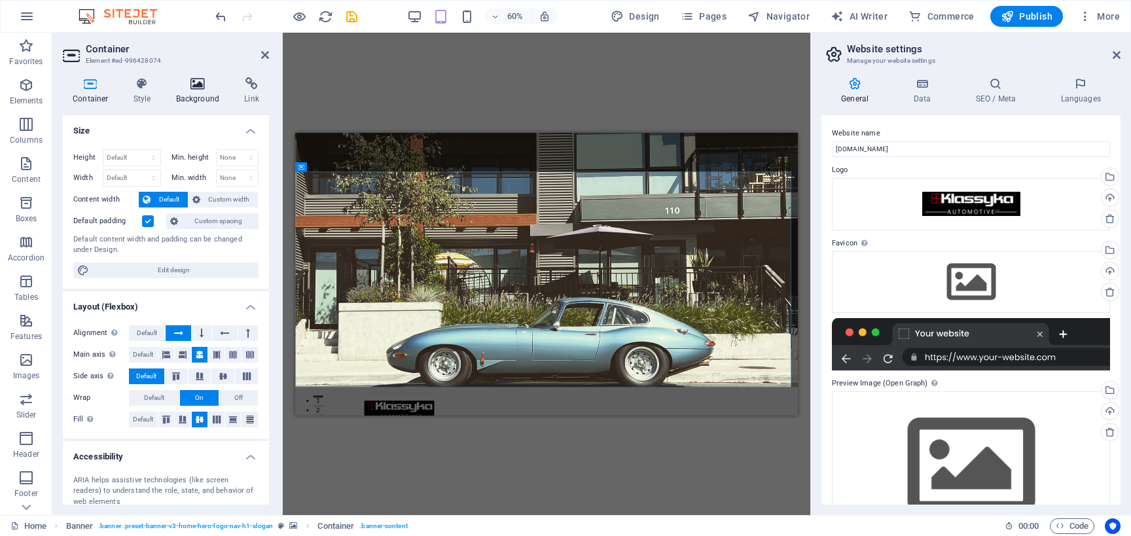
click at [198, 100] on h4 "Background" at bounding box center [200, 90] width 69 height 27
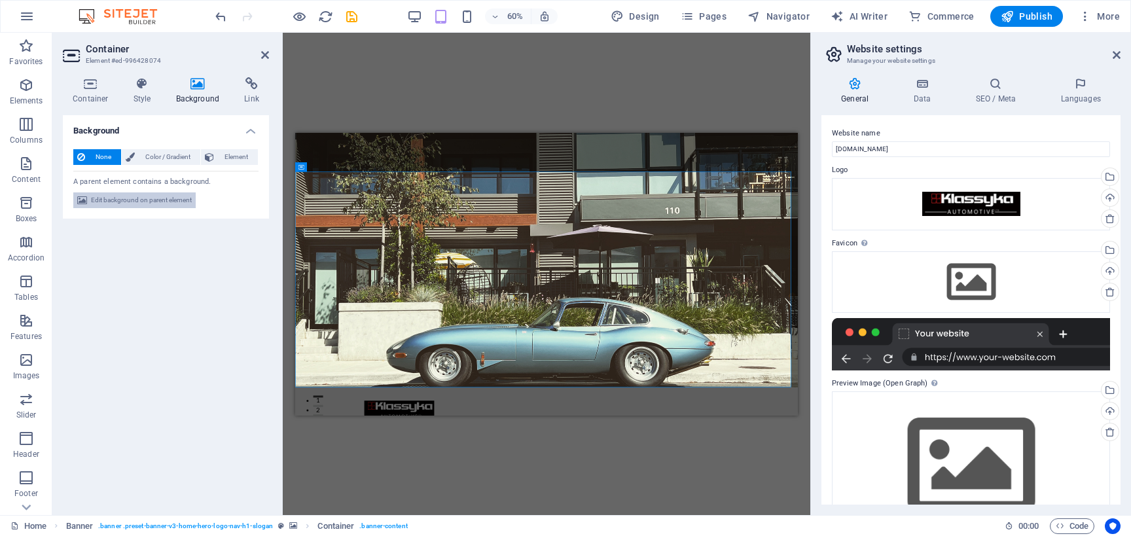
click at [119, 203] on span "Edit background on parent element" at bounding box center [141, 200] width 101 height 16
select select "%"
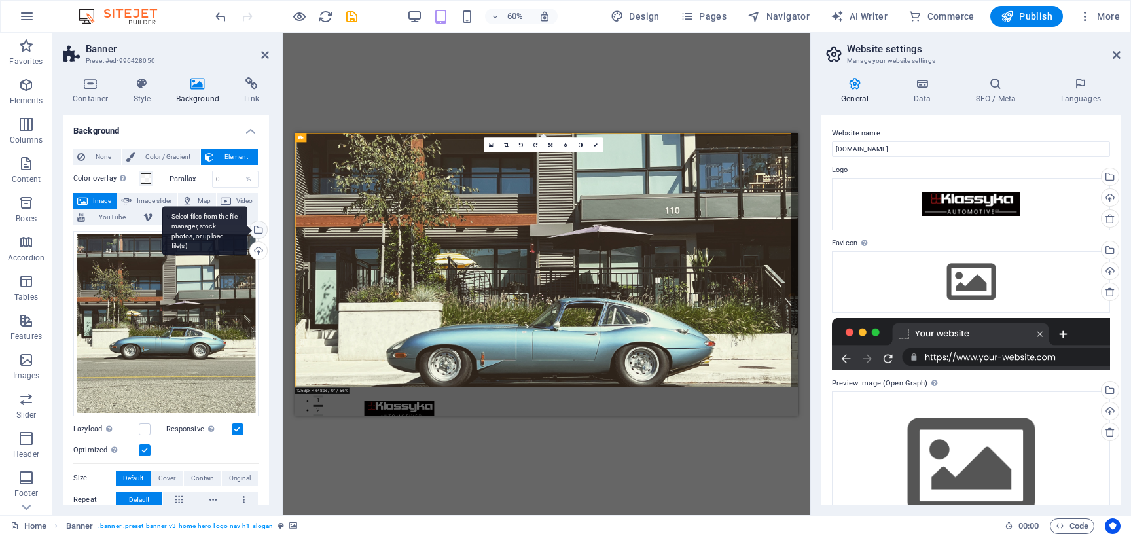
click at [250, 232] on div "Select files from the file manager, stock photos, or upload file(s)" at bounding box center [257, 231] width 20 height 20
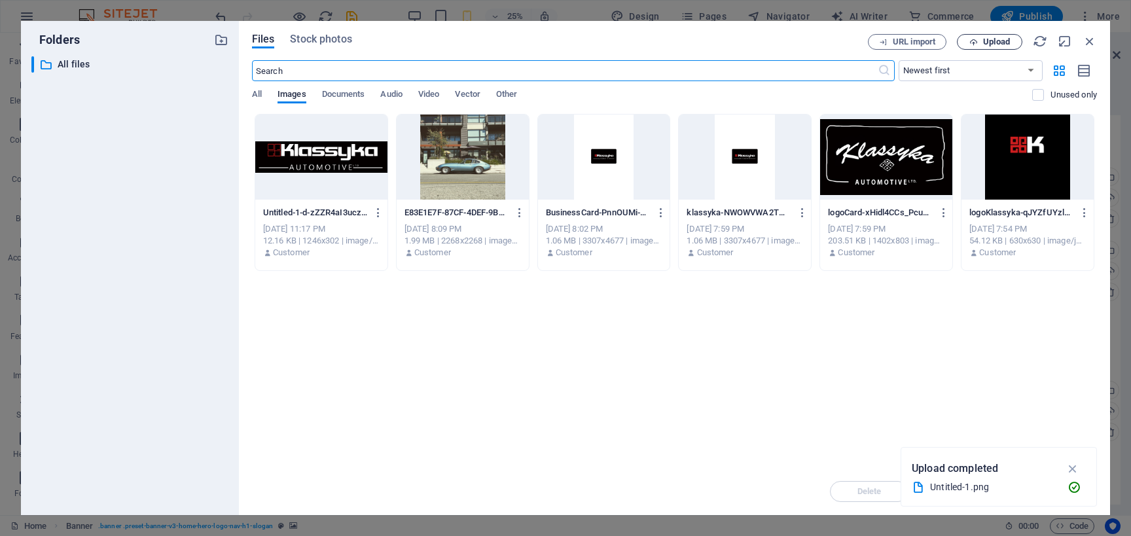
click at [993, 46] on span "Upload" at bounding box center [996, 42] width 27 height 8
click at [1010, 42] on span "Upload" at bounding box center [996, 42] width 27 height 8
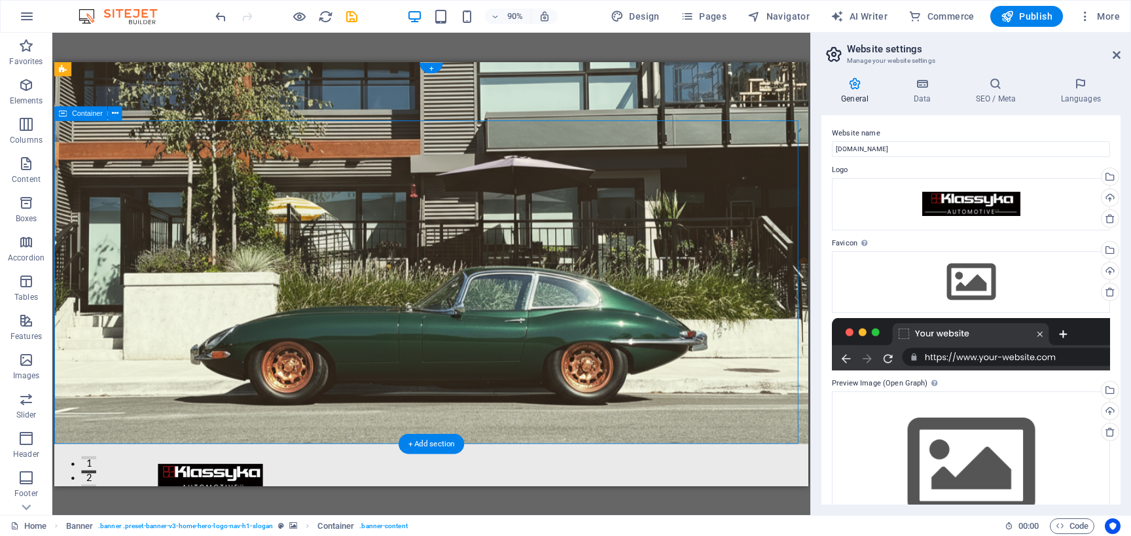
drag, startPoint x: 633, startPoint y: 376, endPoint x: 706, endPoint y: 356, distance: 75.2
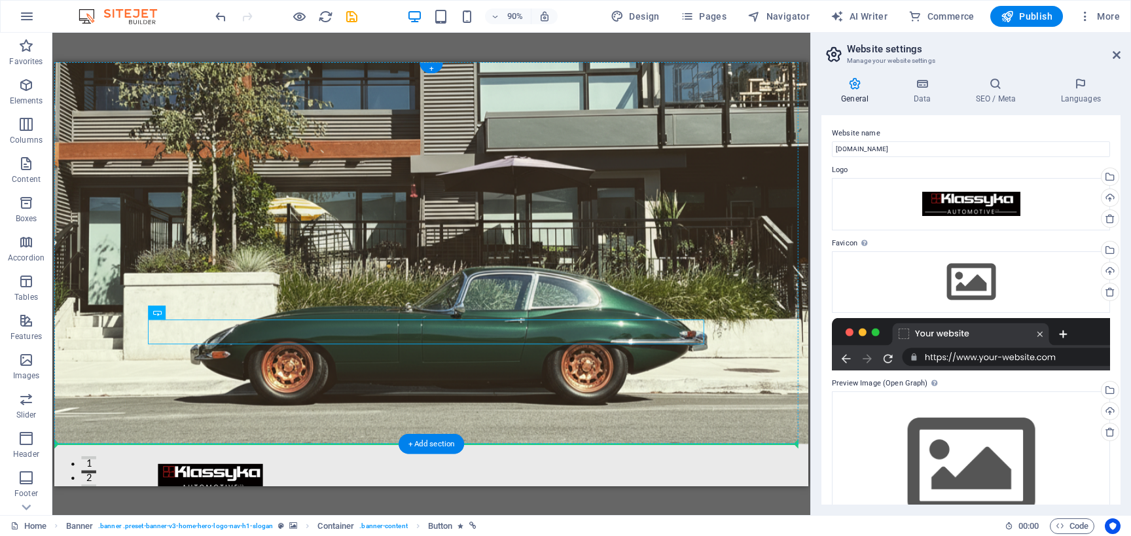
drag, startPoint x: 636, startPoint y: 364, endPoint x: 637, endPoint y: 380, distance: 16.4
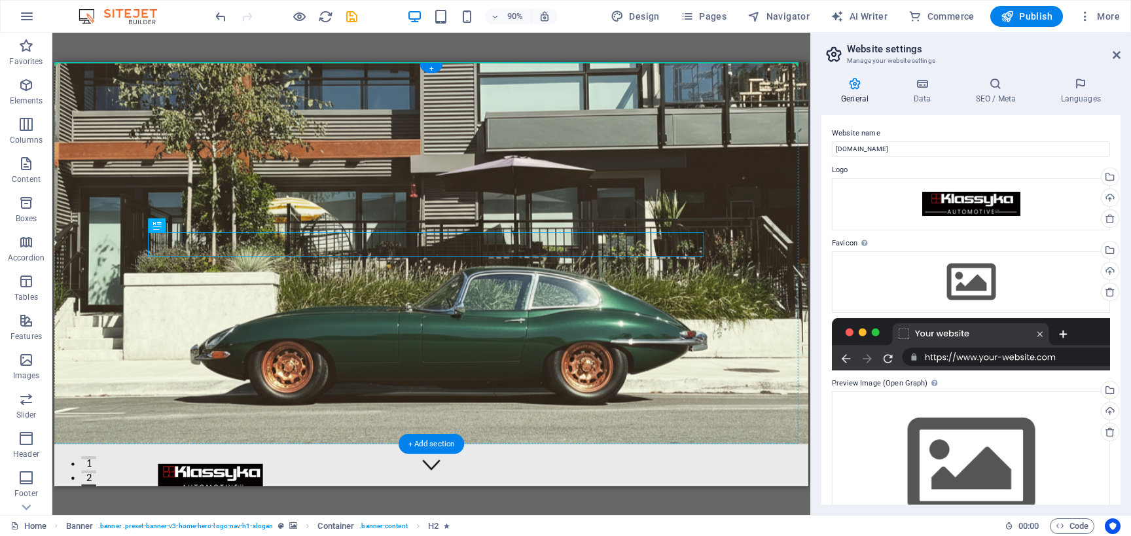
drag, startPoint x: 469, startPoint y: 262, endPoint x: 472, endPoint y: 160, distance: 101.5
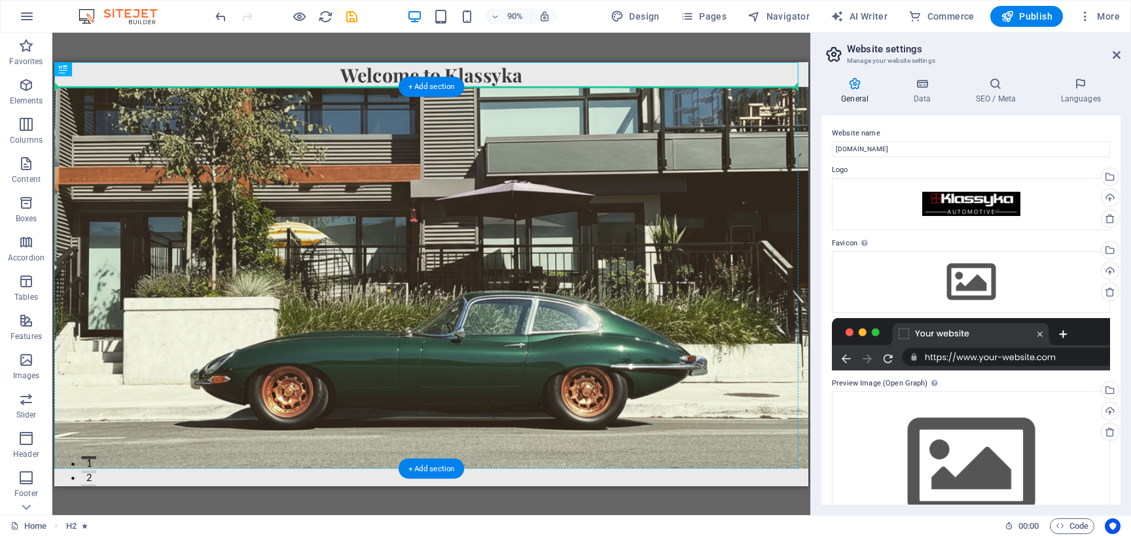
drag, startPoint x: 518, startPoint y: 79, endPoint x: 503, endPoint y: 258, distance: 180.0
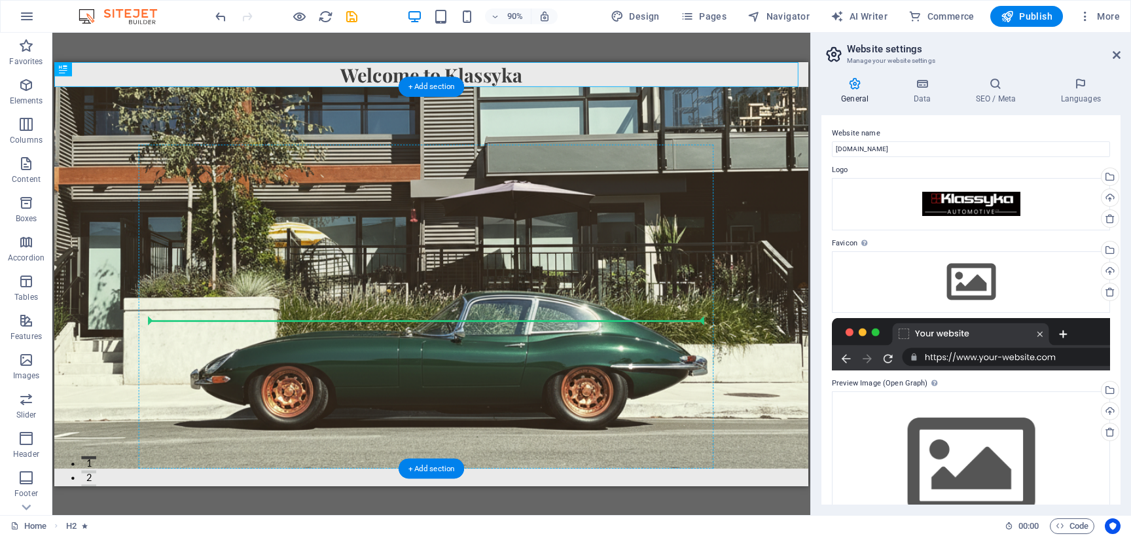
drag, startPoint x: 528, startPoint y: 76, endPoint x: 518, endPoint y: 339, distance: 263.2
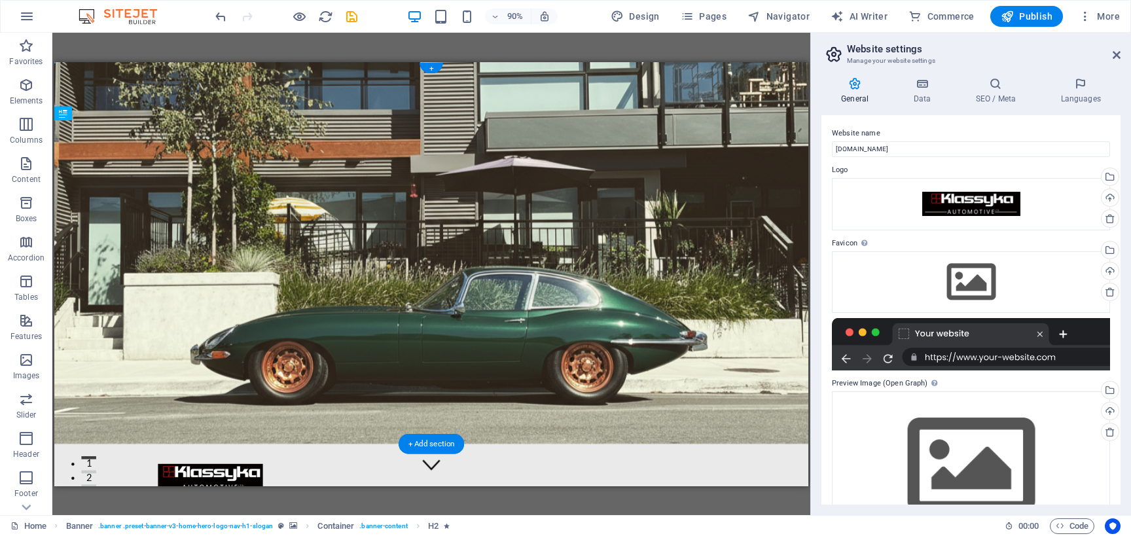
drag, startPoint x: 518, startPoint y: 324, endPoint x: 518, endPoint y: 251, distance: 72.6
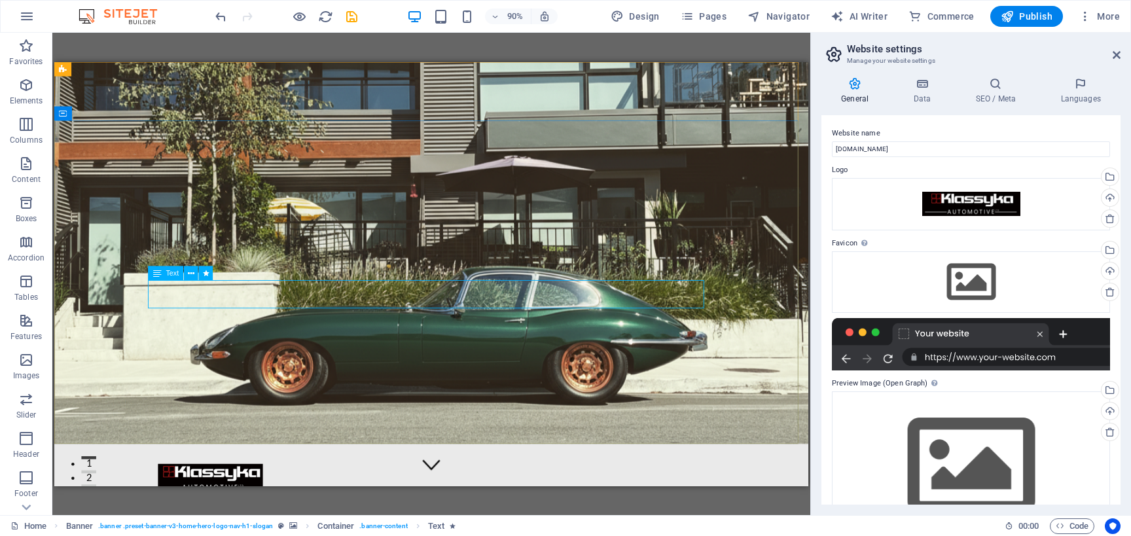
click at [166, 274] on div "Text" at bounding box center [165, 273] width 35 height 14
click at [192, 272] on icon at bounding box center [191, 272] width 7 height 12
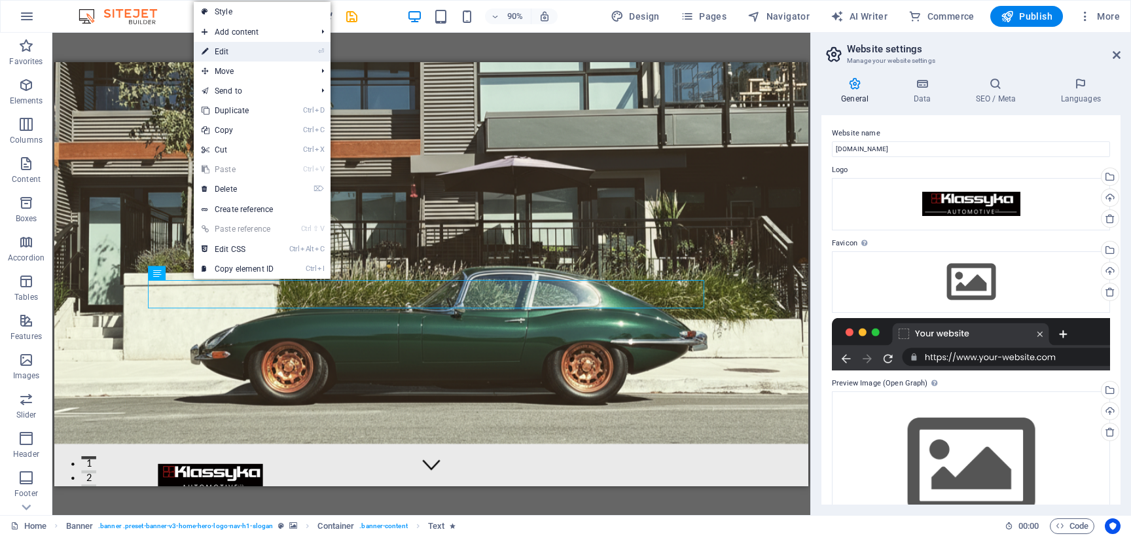
drag, startPoint x: 260, startPoint y: 58, endPoint x: 293, endPoint y: 279, distance: 223.6
click at [260, 58] on link "⏎ Edit" at bounding box center [238, 52] width 88 height 20
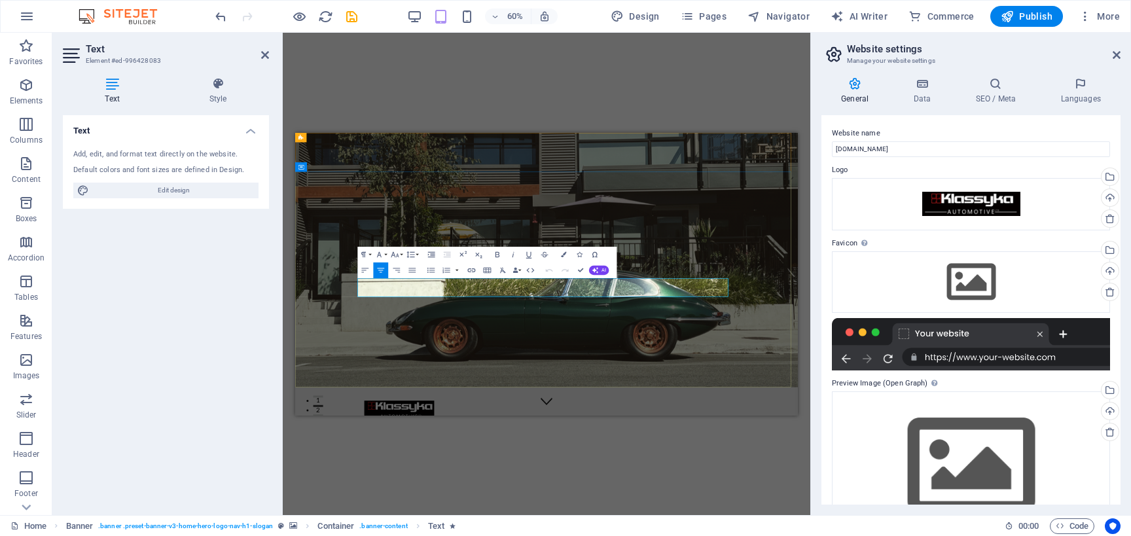
drag, startPoint x: 879, startPoint y: 395, endPoint x: 399, endPoint y: 381, distance: 480.5
copy p "Your premier destination for British vehicles restoration. Specializing in the …"
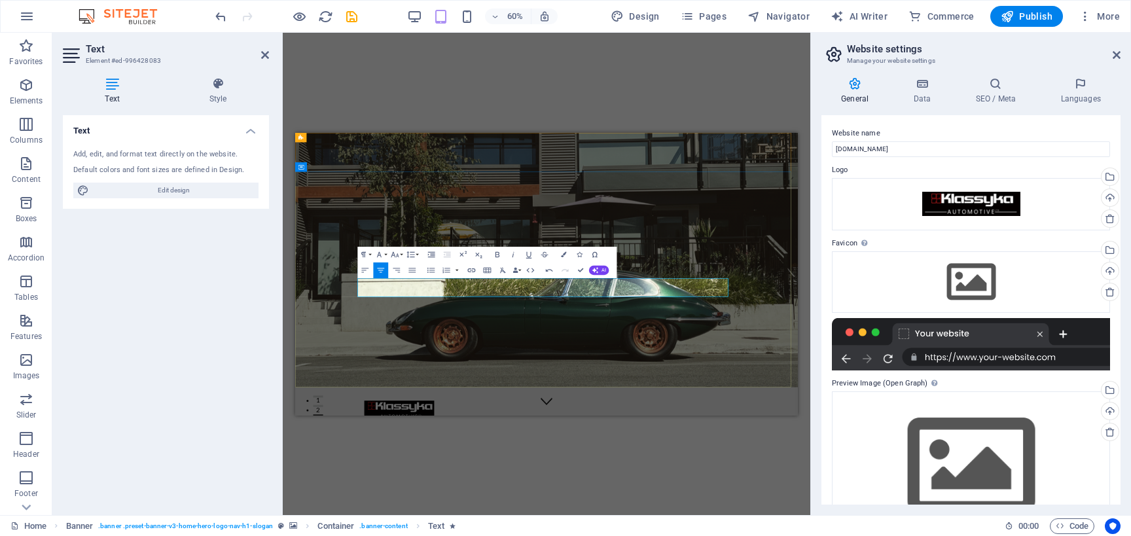
drag, startPoint x: 985, startPoint y: 401, endPoint x: 402, endPoint y: 382, distance: 582.7
click at [385, 254] on button "Font Family" at bounding box center [381, 255] width 15 height 16
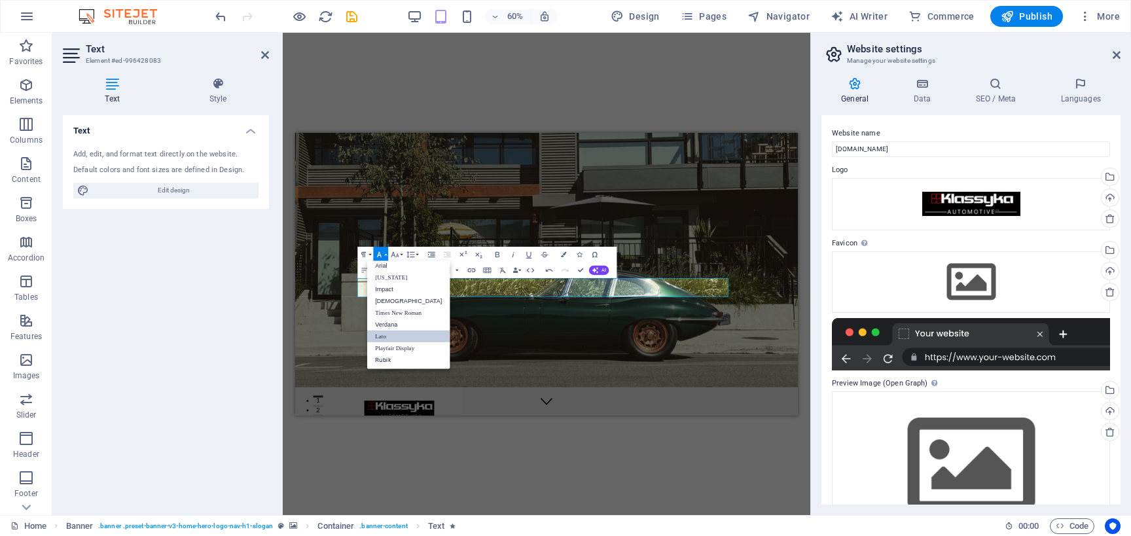
scroll to position [7, 0]
click at [403, 251] on button "Font Size" at bounding box center [396, 255] width 15 height 16
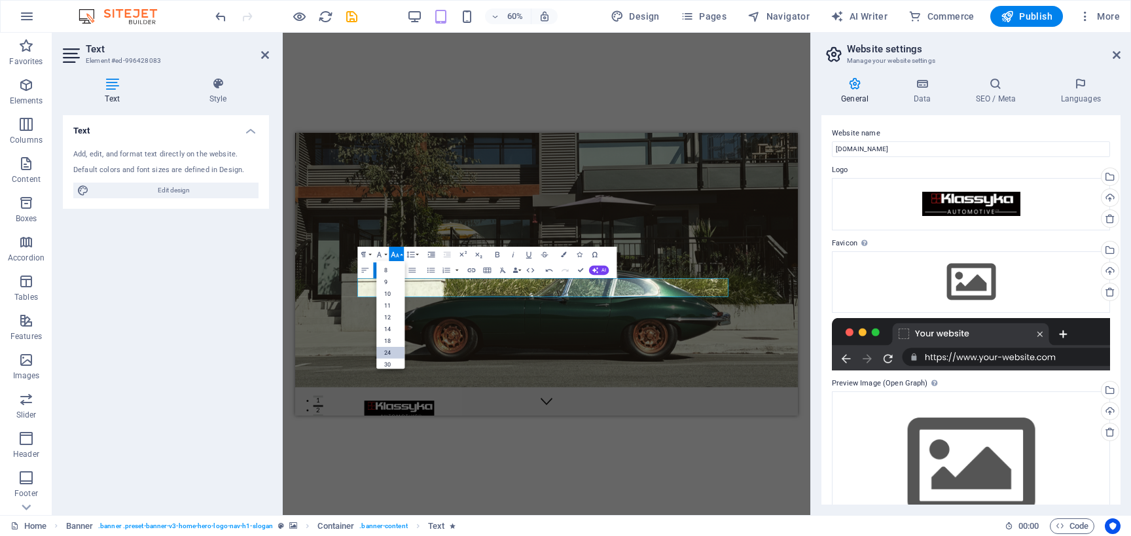
click at [387, 350] on link "24" at bounding box center [390, 352] width 28 height 12
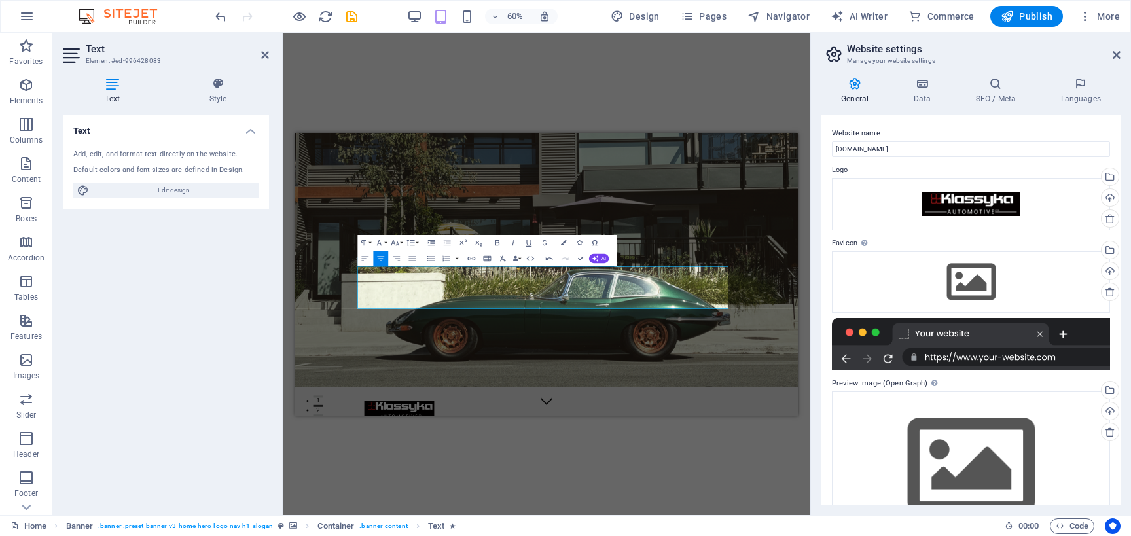
click at [389, 243] on div "Paragraph Format Normal Heading 1 Heading 2 Heading 3 Heading 4 Heading 5 Headi…" at bounding box center [389, 243] width 62 height 16
click at [385, 243] on button "Font Family" at bounding box center [381, 243] width 15 height 16
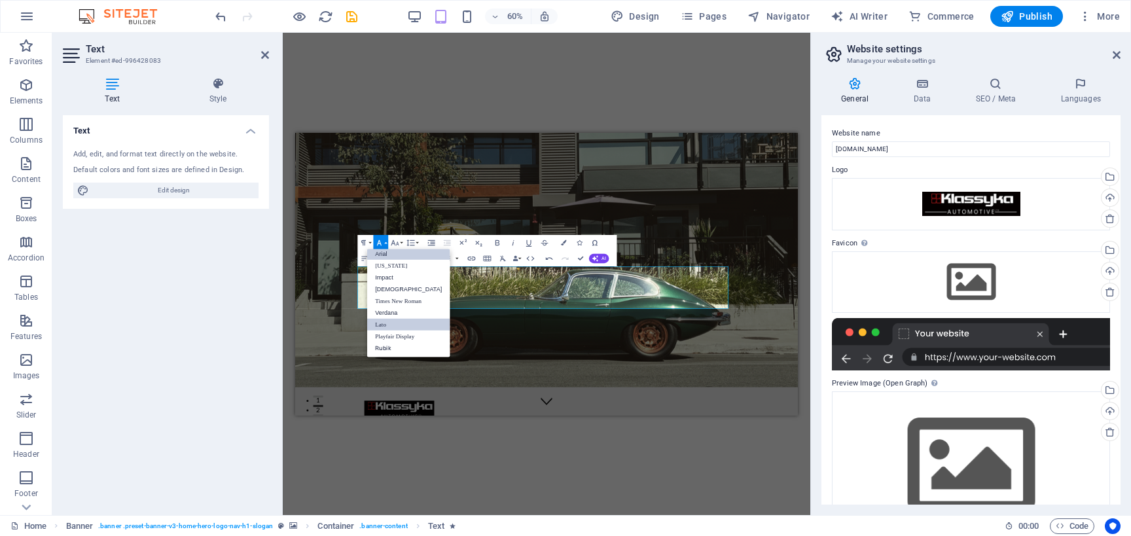
click at [385, 255] on link "Arial" at bounding box center [408, 253] width 82 height 12
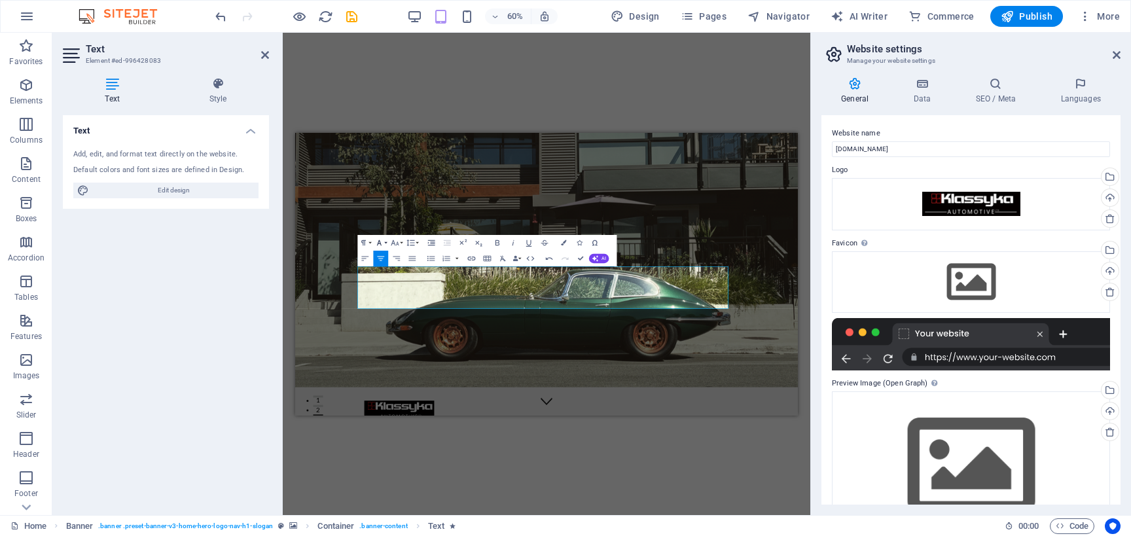
click at [383, 241] on icon "button" at bounding box center [378, 242] width 9 height 9
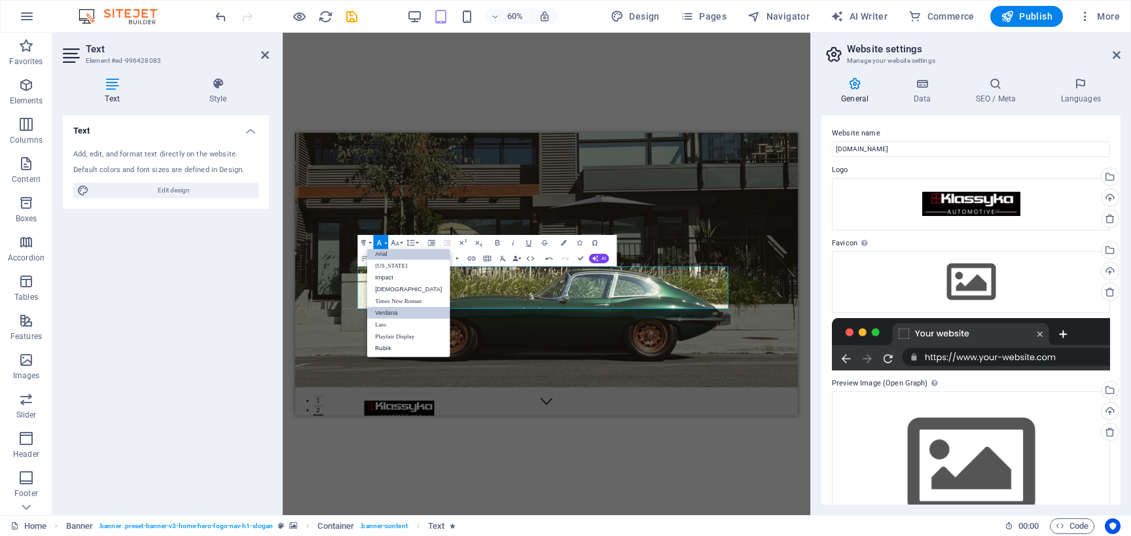
click at [408, 314] on link "Verdana" at bounding box center [408, 312] width 82 height 12
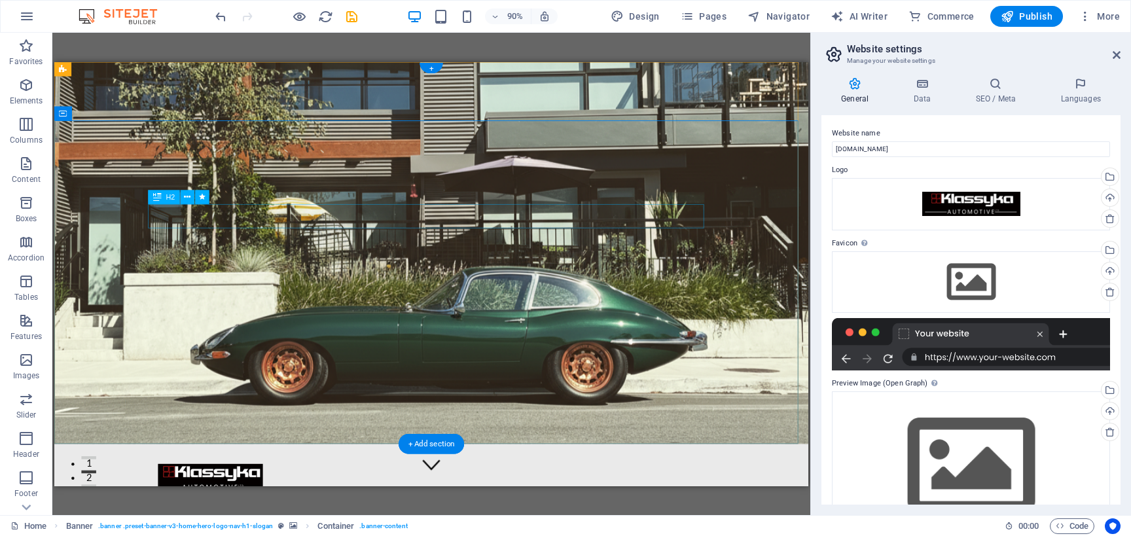
click at [170, 247] on span "Text" at bounding box center [172, 244] width 13 height 7
click at [188, 243] on icon at bounding box center [191, 244] width 7 height 12
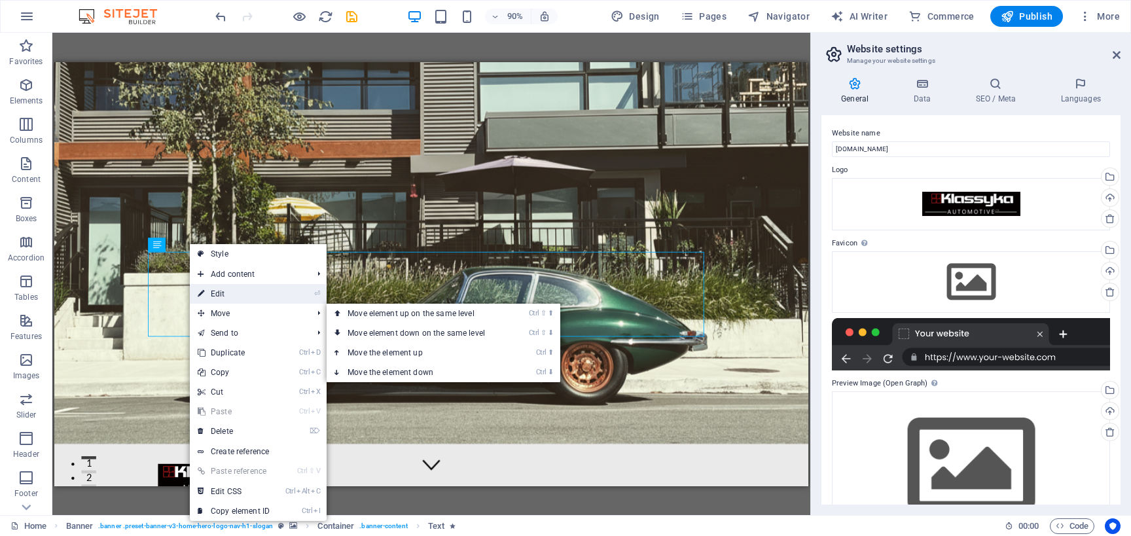
click at [274, 298] on link "⏎ Edit" at bounding box center [234, 294] width 88 height 20
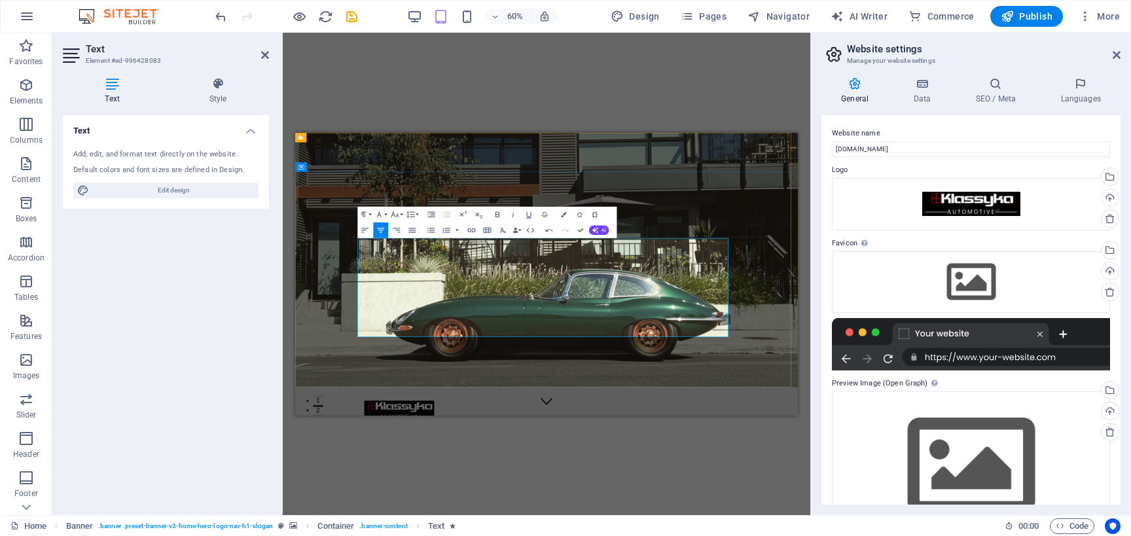
drag, startPoint x: 861, startPoint y: 458, endPoint x: 565, endPoint y: 461, distance: 296.5
drag, startPoint x: 637, startPoint y: 459, endPoint x: 779, endPoint y: 461, distance: 142.0
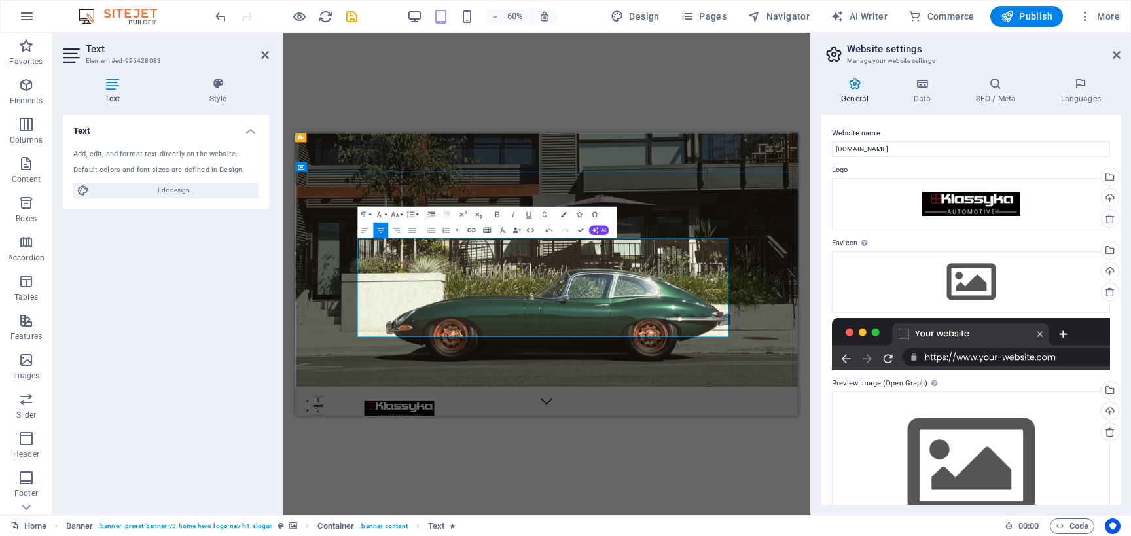
click at [402, 214] on button "Font Size" at bounding box center [396, 214] width 15 height 16
click at [396, 270] on link "36" at bounding box center [390, 272] width 28 height 12
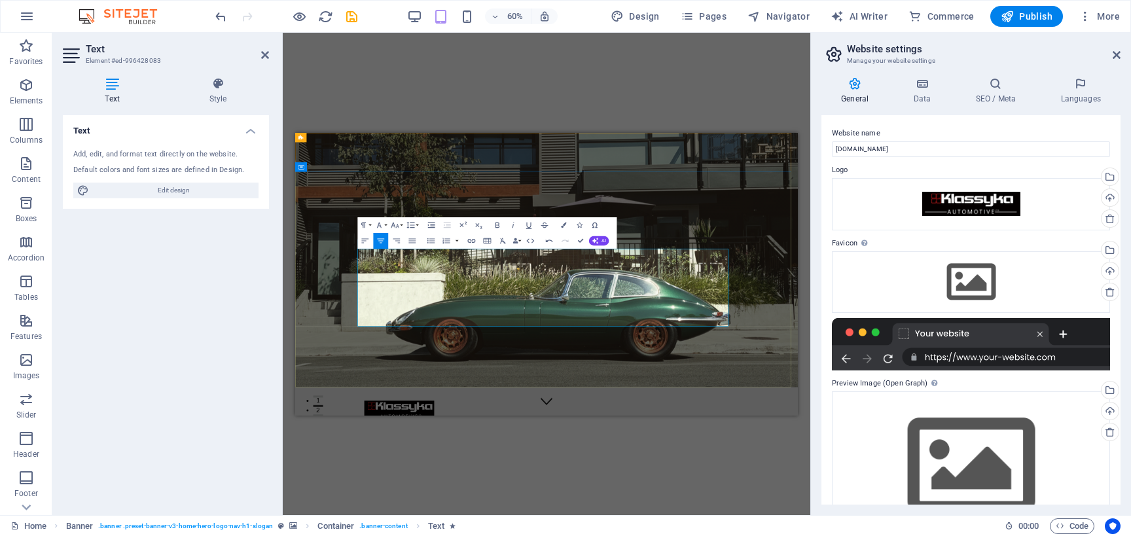
drag, startPoint x: 836, startPoint y: 406, endPoint x: 422, endPoint y: 337, distance: 419.3
click at [400, 228] on button "Font Size" at bounding box center [396, 225] width 15 height 16
click at [392, 247] on link "18" at bounding box center [390, 247] width 28 height 12
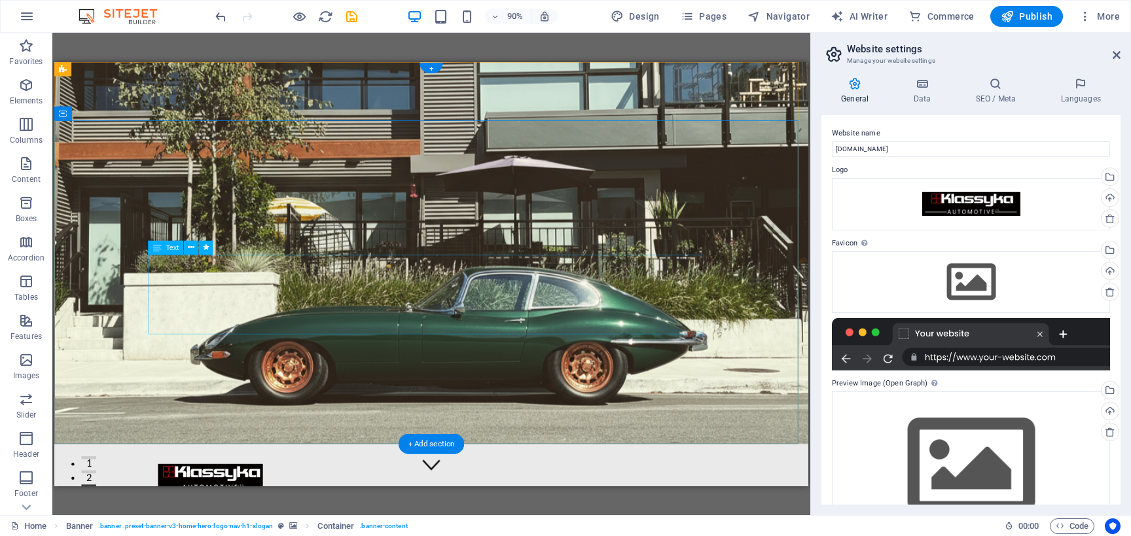
click at [187, 245] on button at bounding box center [191, 247] width 14 height 14
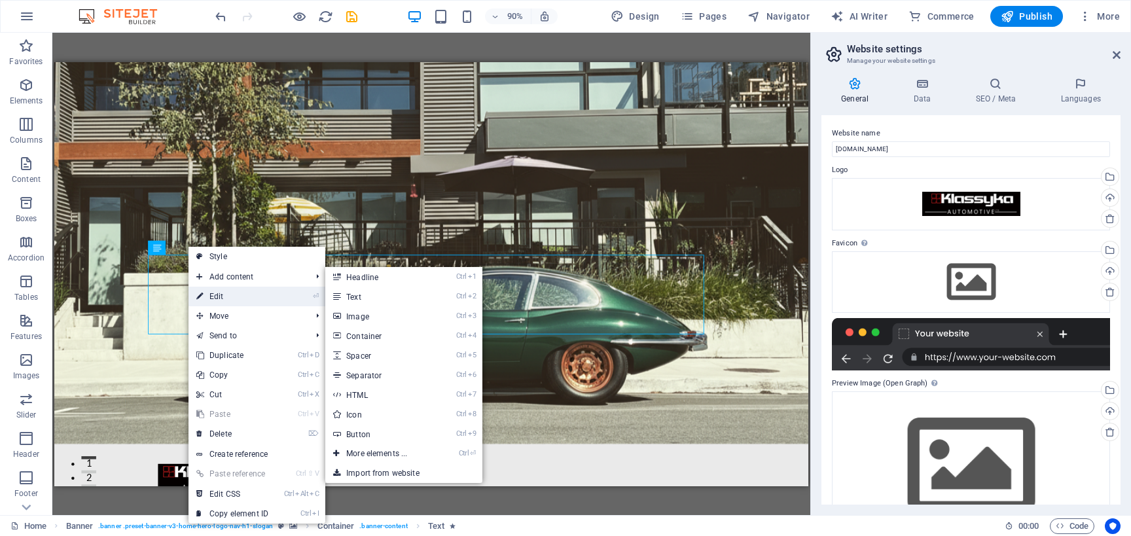
click at [221, 294] on link "⏎ Edit" at bounding box center [232, 297] width 88 height 20
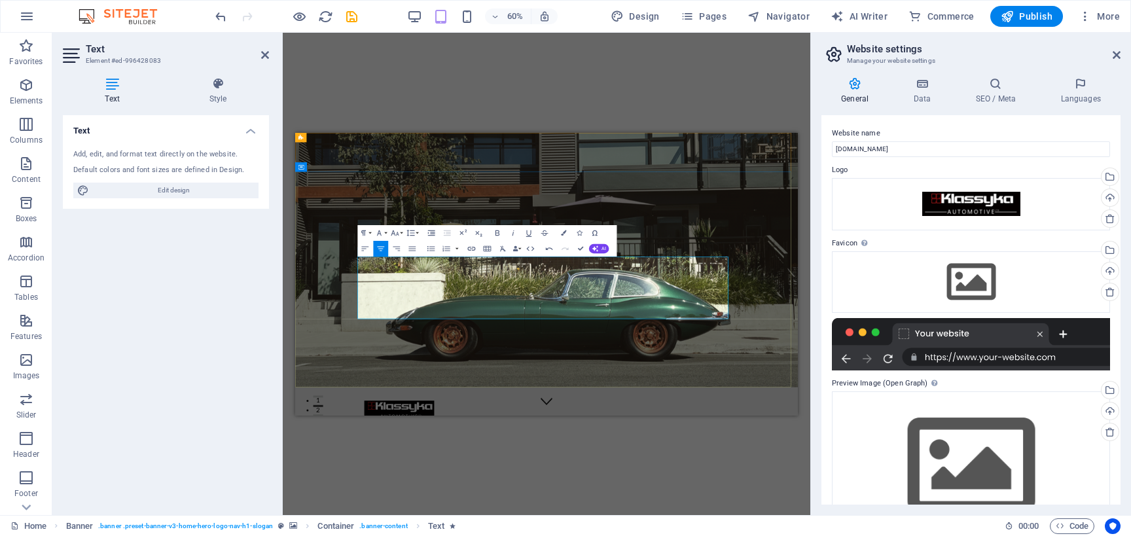
drag, startPoint x: 789, startPoint y: 426, endPoint x: 621, endPoint y: 433, distance: 168.3
click at [386, 234] on button "Font Family" at bounding box center [381, 232] width 15 height 16
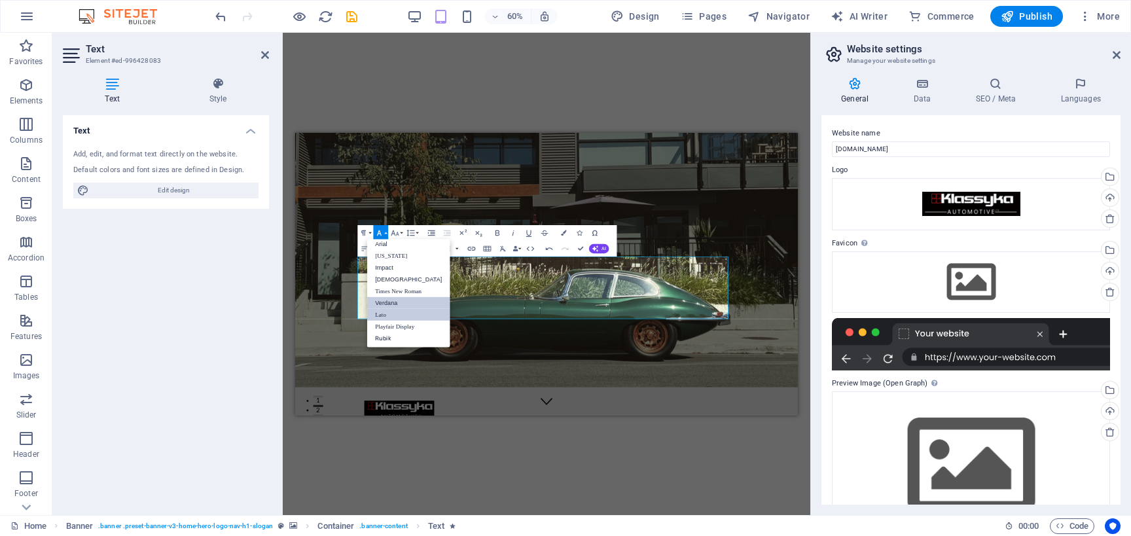
scroll to position [0, 0]
click at [410, 274] on link "Impact" at bounding box center [408, 272] width 82 height 12
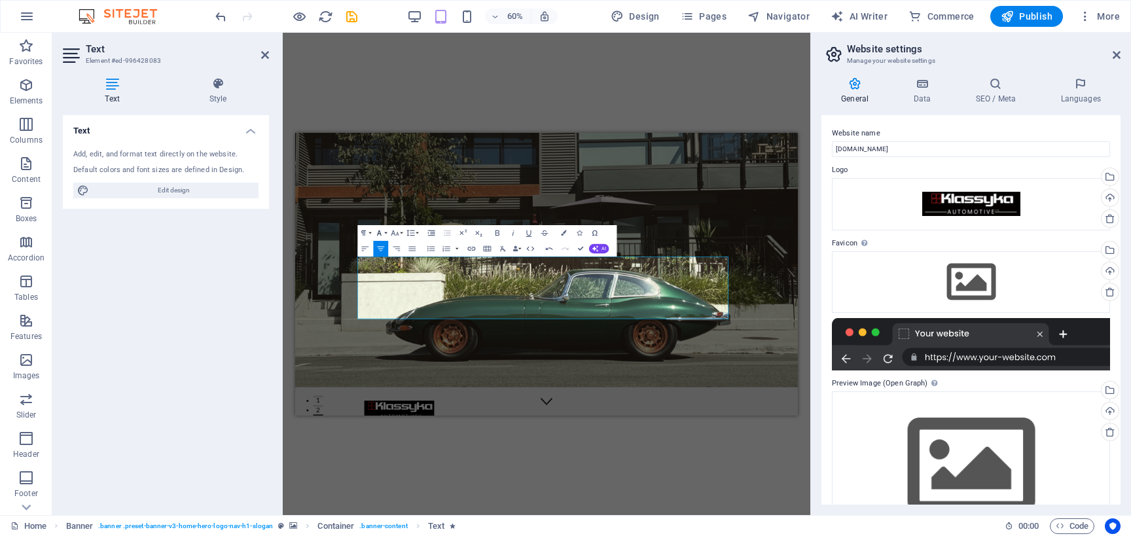
click at [386, 232] on button "Font Family" at bounding box center [381, 232] width 15 height 16
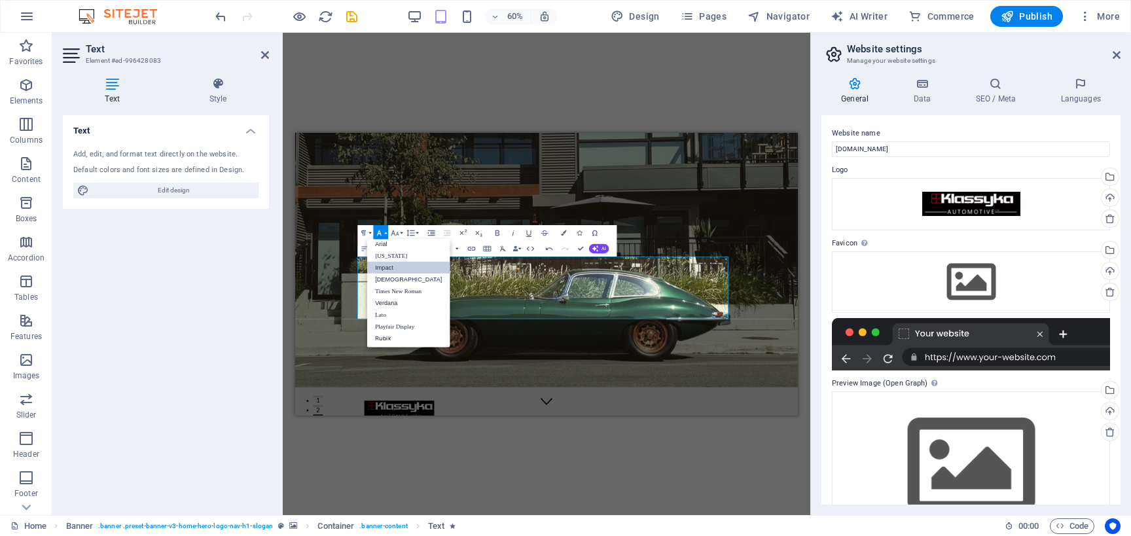
scroll to position [7, 0]
click at [403, 285] on link "Times New Roman" at bounding box center [408, 291] width 82 height 12
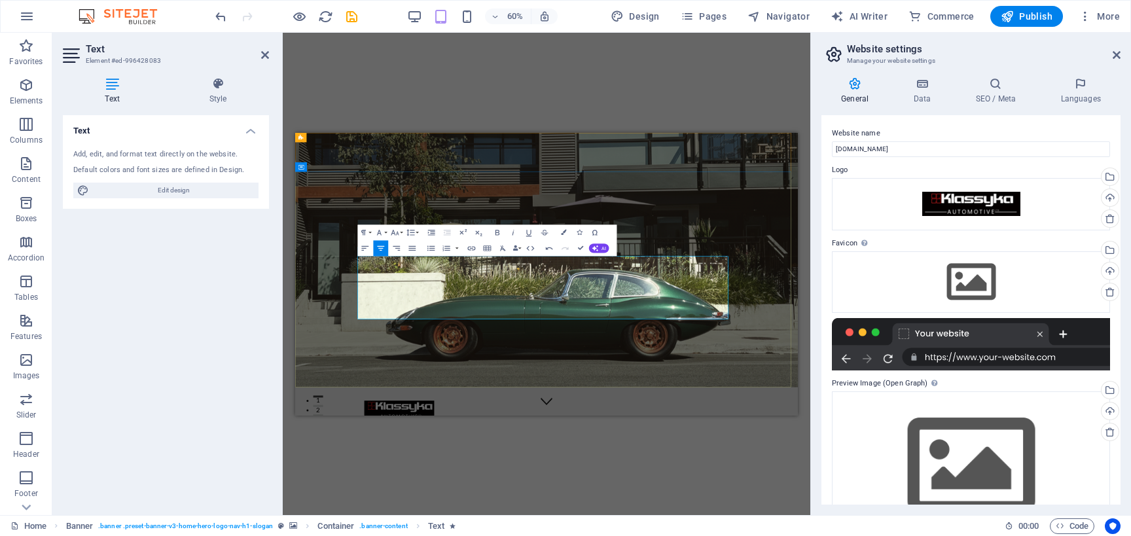
drag, startPoint x: 889, startPoint y: 383, endPoint x: 429, endPoint y: 346, distance: 460.8
click at [388, 230] on button "Font Family" at bounding box center [381, 232] width 15 height 16
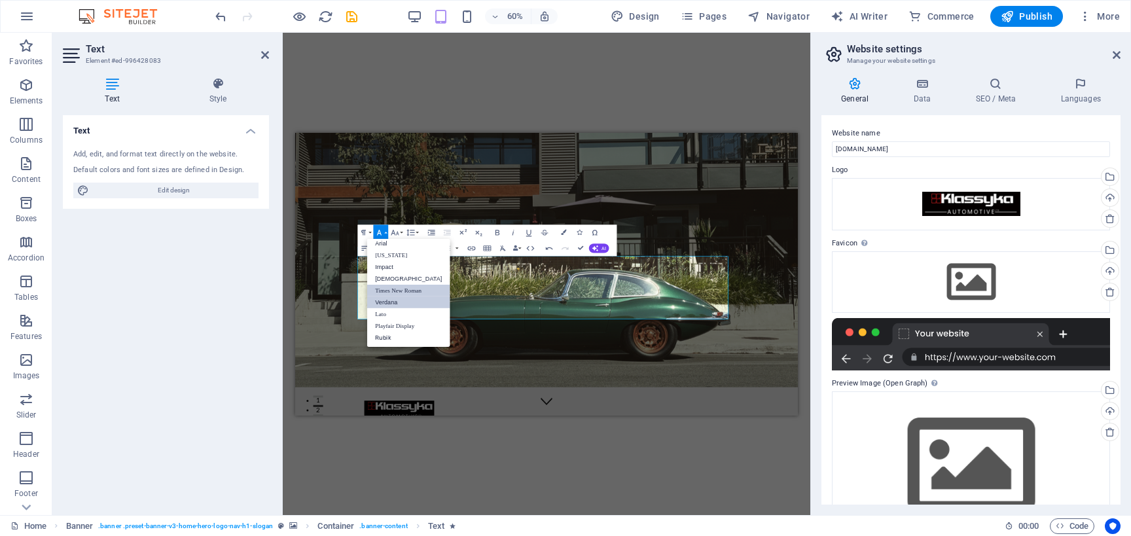
click at [400, 286] on link "Times New Roman" at bounding box center [408, 290] width 82 height 12
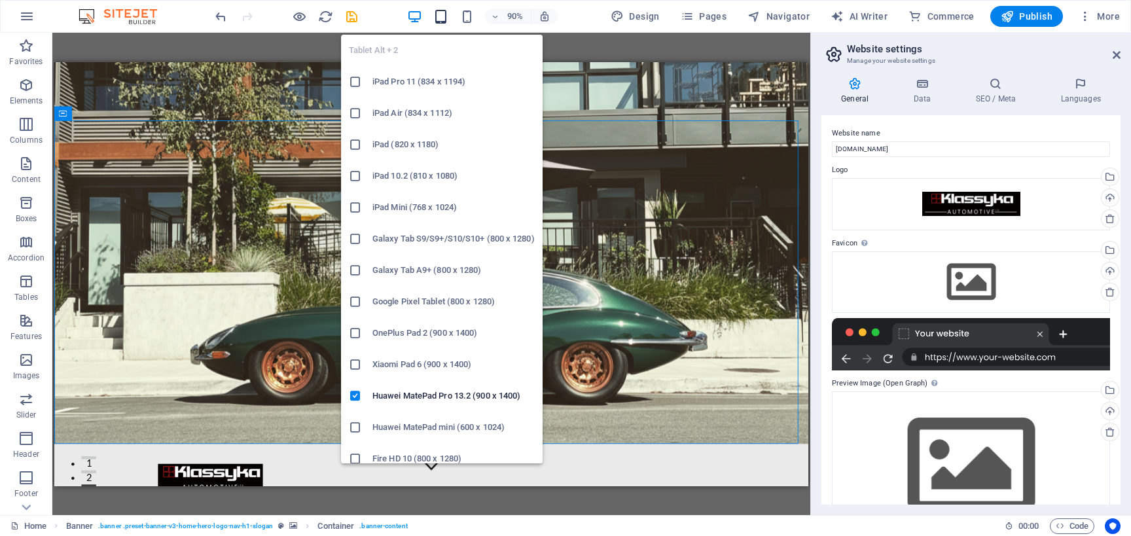
click at [442, 14] on icon "button" at bounding box center [440, 16] width 15 height 15
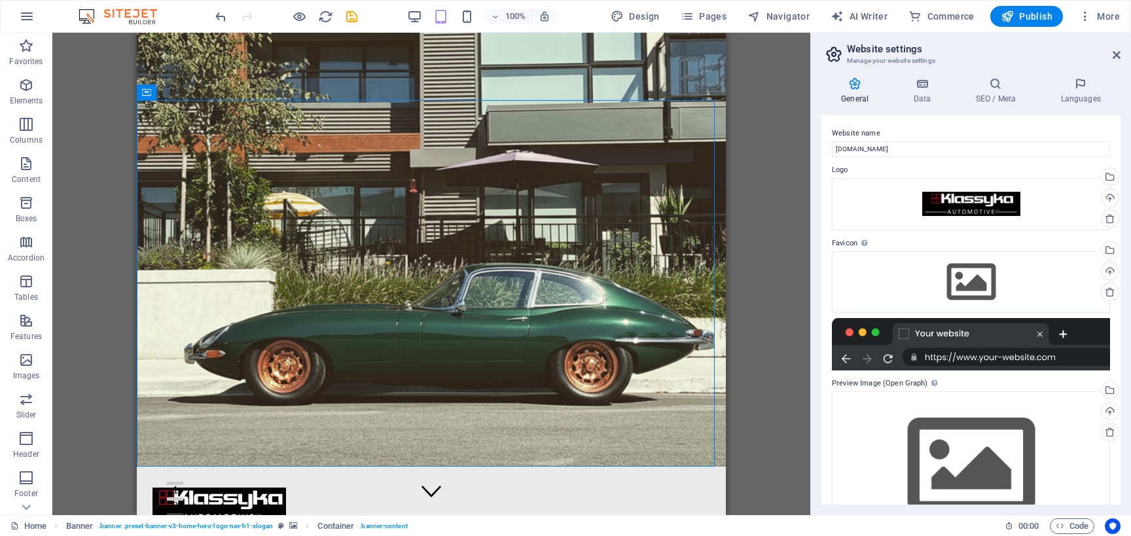
click at [425, 12] on div "100%" at bounding box center [481, 16] width 151 height 21
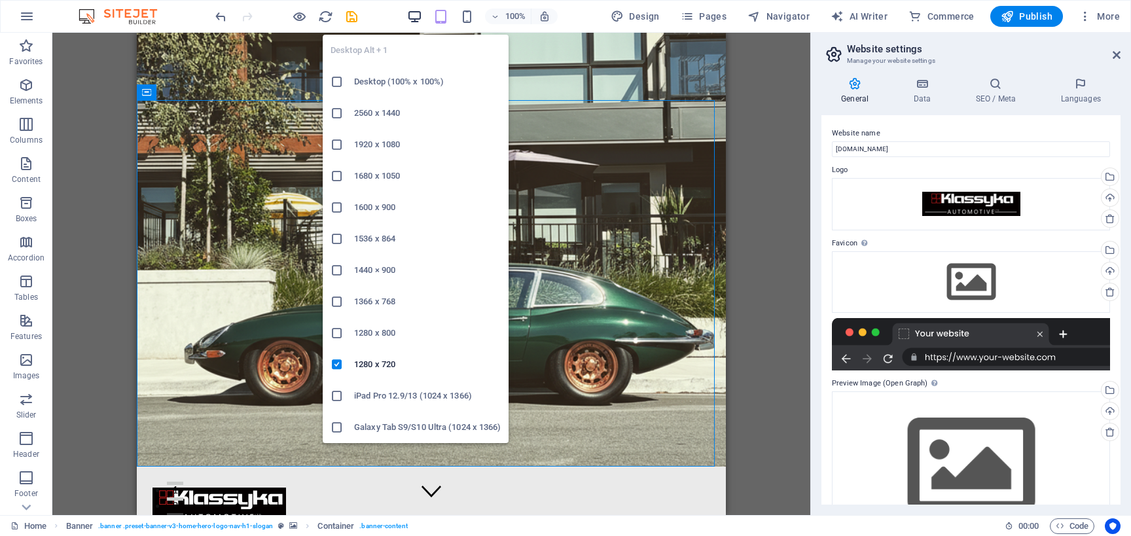
click at [420, 16] on icon "button" at bounding box center [414, 16] width 15 height 15
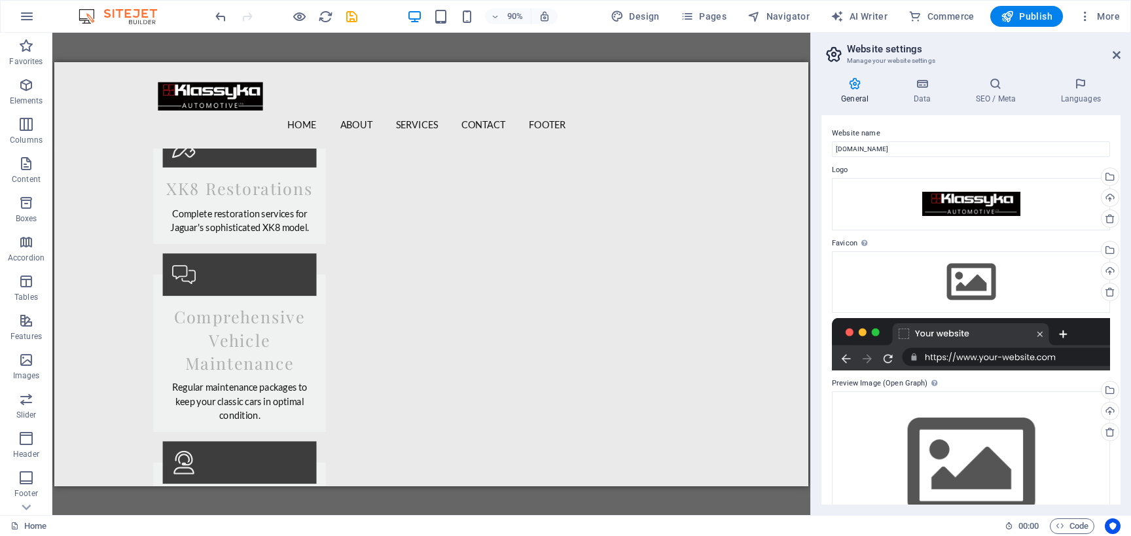
scroll to position [2338, 0]
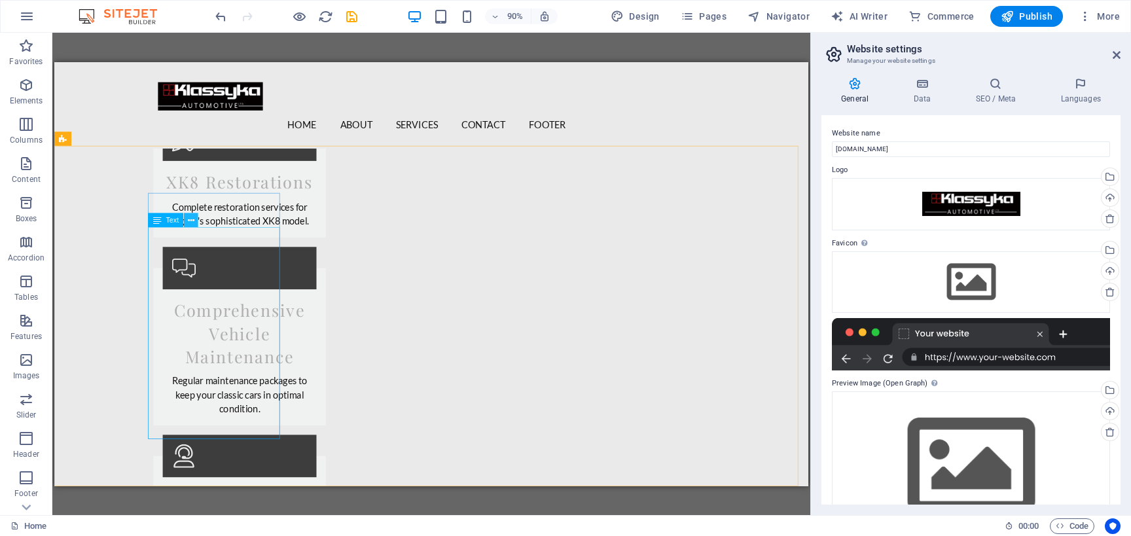
click at [188, 219] on button at bounding box center [191, 220] width 14 height 14
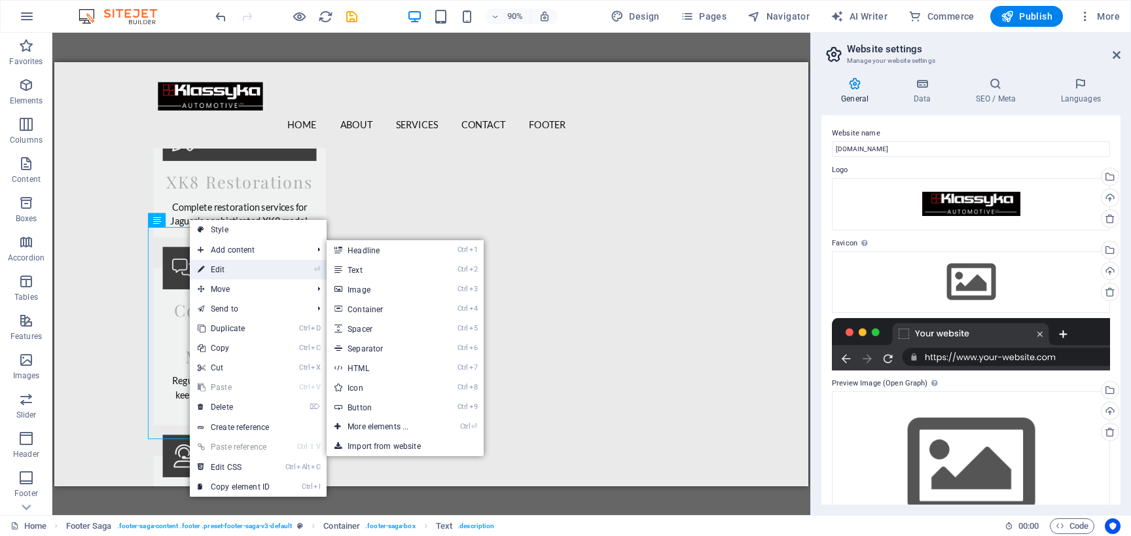
click at [217, 267] on link "⏎ Edit" at bounding box center [234, 270] width 88 height 20
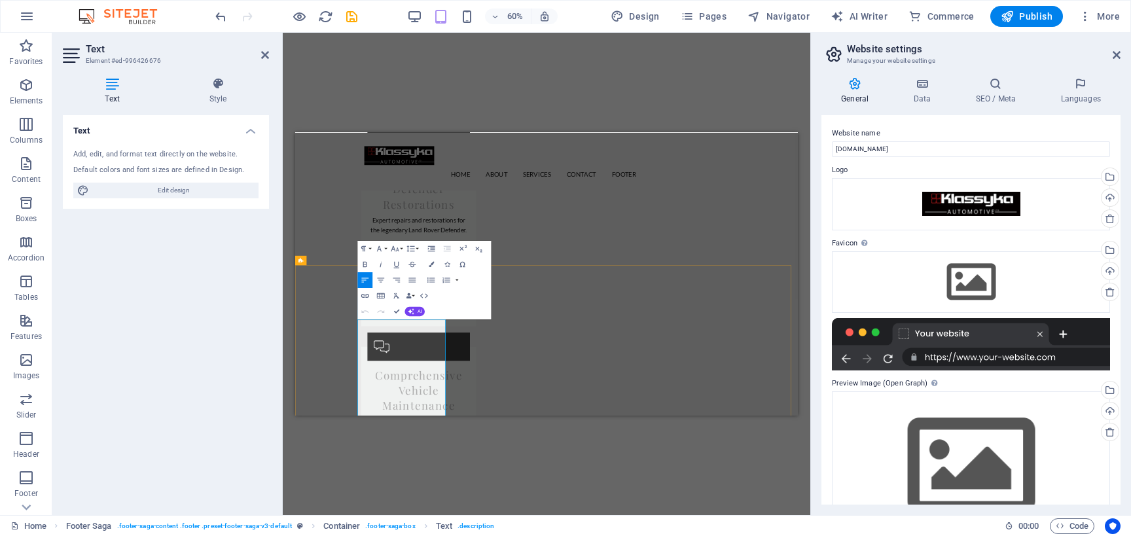
drag, startPoint x: 538, startPoint y: 592, endPoint x: 400, endPoint y: 453, distance: 195.3
drag, startPoint x: 442, startPoint y: 514, endPoint x: 355, endPoint y: 413, distance: 133.2
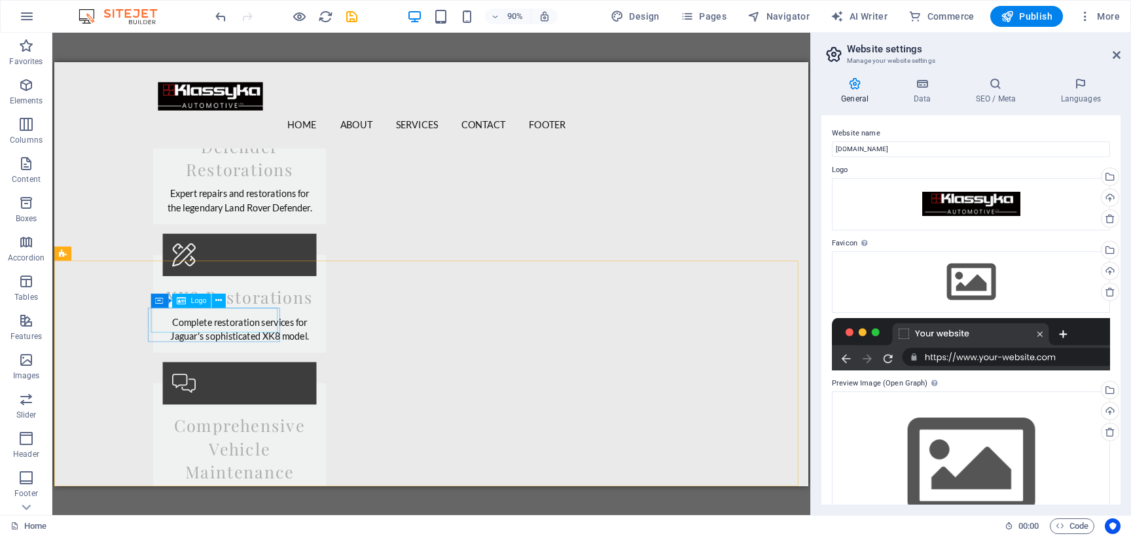
click at [200, 302] on span "Logo" at bounding box center [198, 299] width 16 height 7
click at [189, 298] on div "Logo" at bounding box center [191, 300] width 39 height 14
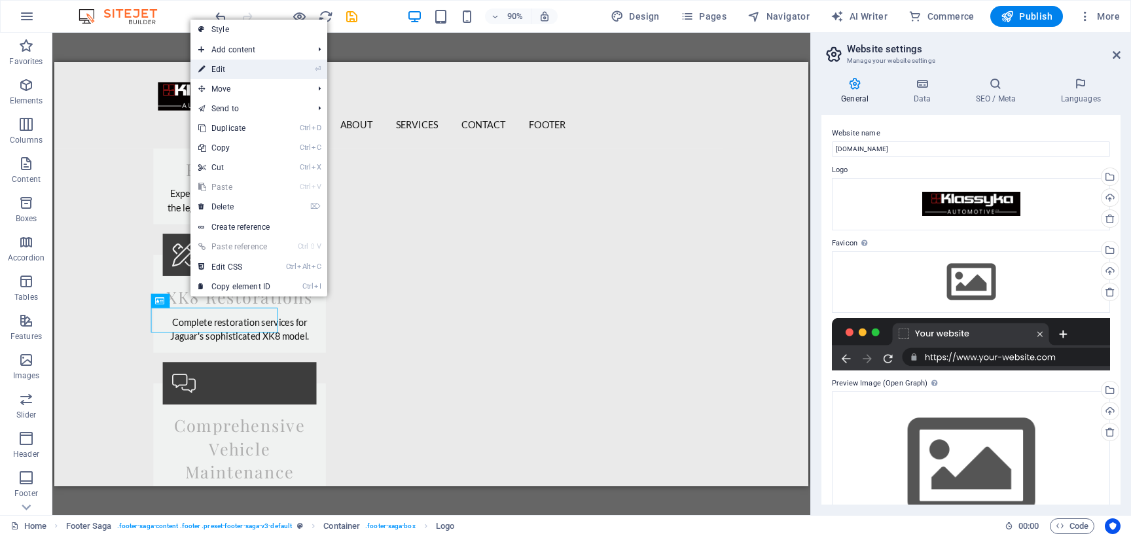
click at [229, 68] on link "⏎ Edit" at bounding box center [234, 70] width 88 height 20
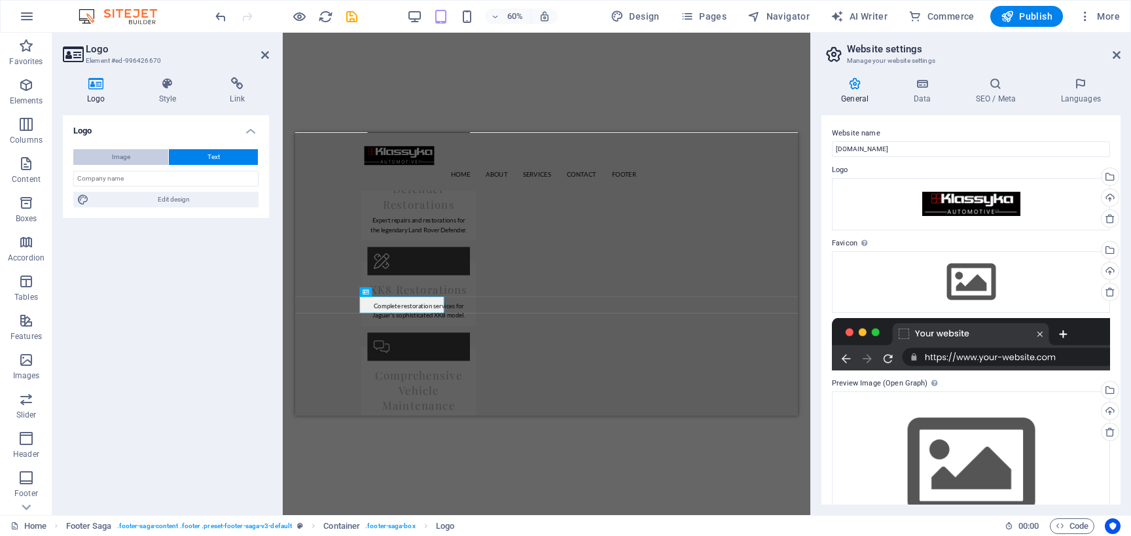
click at [107, 154] on button "Image" at bounding box center [120, 157] width 95 height 16
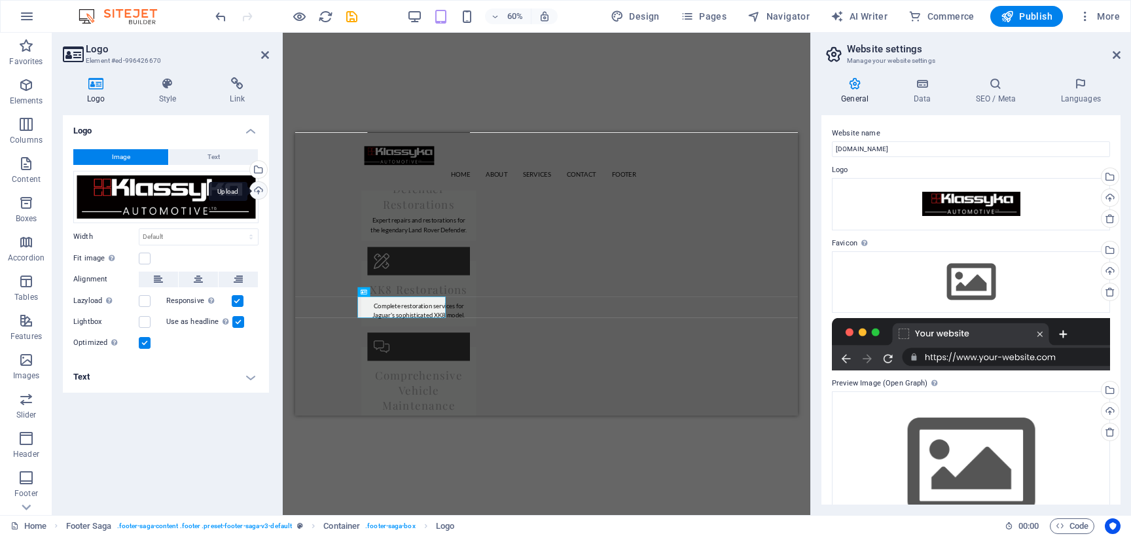
click at [257, 187] on div "Upload" at bounding box center [257, 192] width 20 height 20
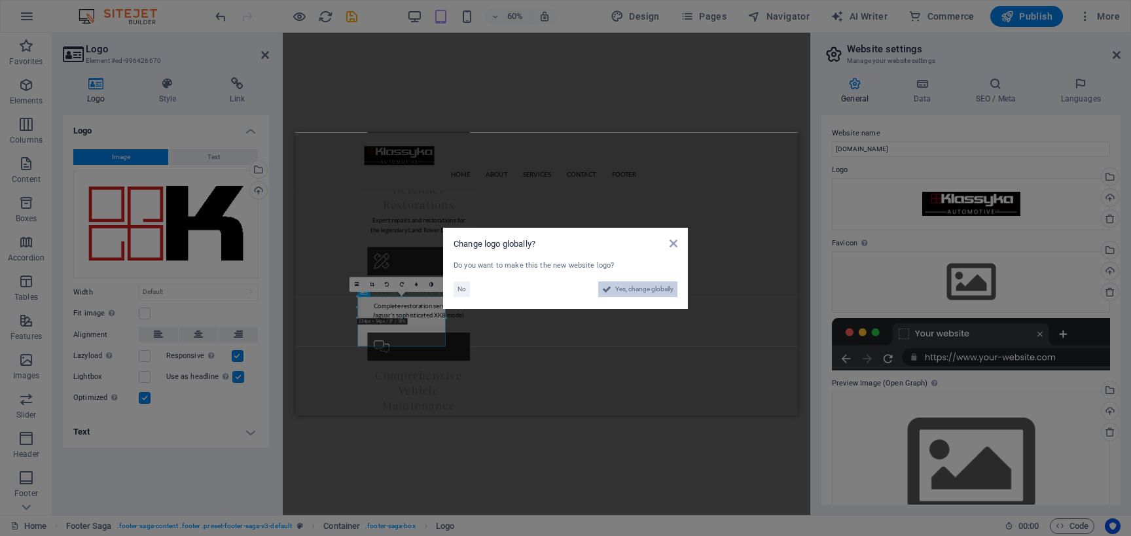
click at [650, 290] on span "Yes, change globally" at bounding box center [644, 289] width 58 height 16
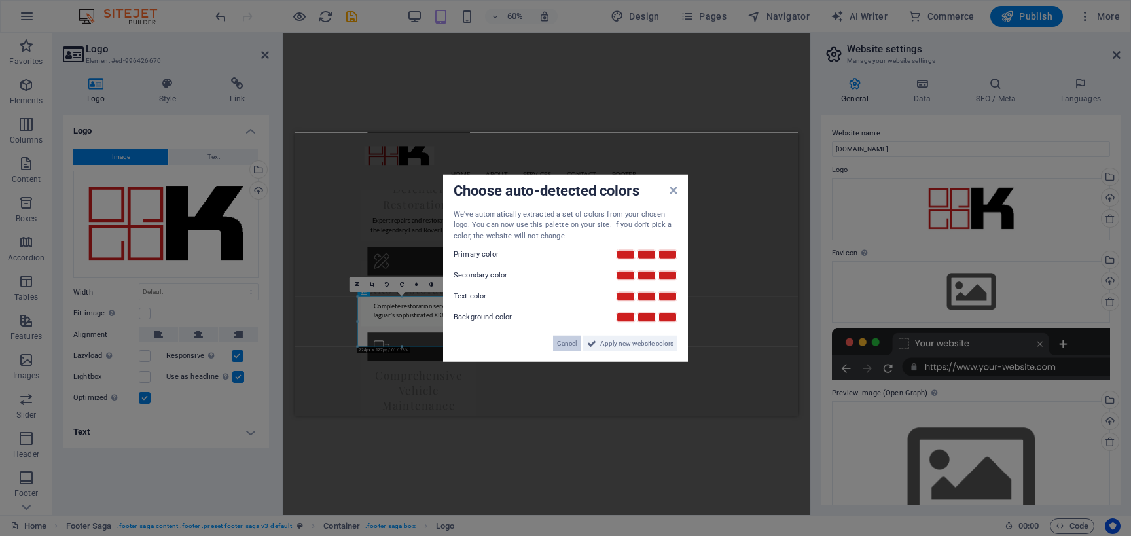
click at [574, 344] on span "Cancel" at bounding box center [567, 344] width 20 height 16
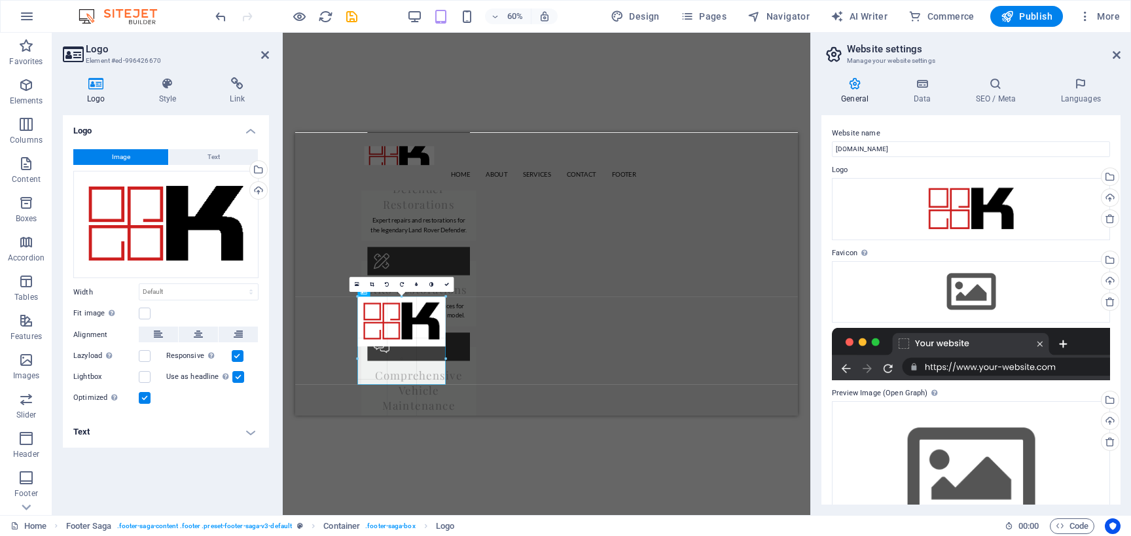
drag, startPoint x: 446, startPoint y: 346, endPoint x: 452, endPoint y: 355, distance: 10.6
drag, startPoint x: 402, startPoint y: 346, endPoint x: 402, endPoint y: 357, distance: 11.8
click at [402, 346] on div "180 170 160 150 140 130 120 110 100 90 80 70 60 50 40 30 20 10 0 -10 -20 -30 -4…" at bounding box center [402, 321] width 88 height 50
drag, startPoint x: 445, startPoint y: 319, endPoint x: 456, endPoint y: 323, distance: 11.6
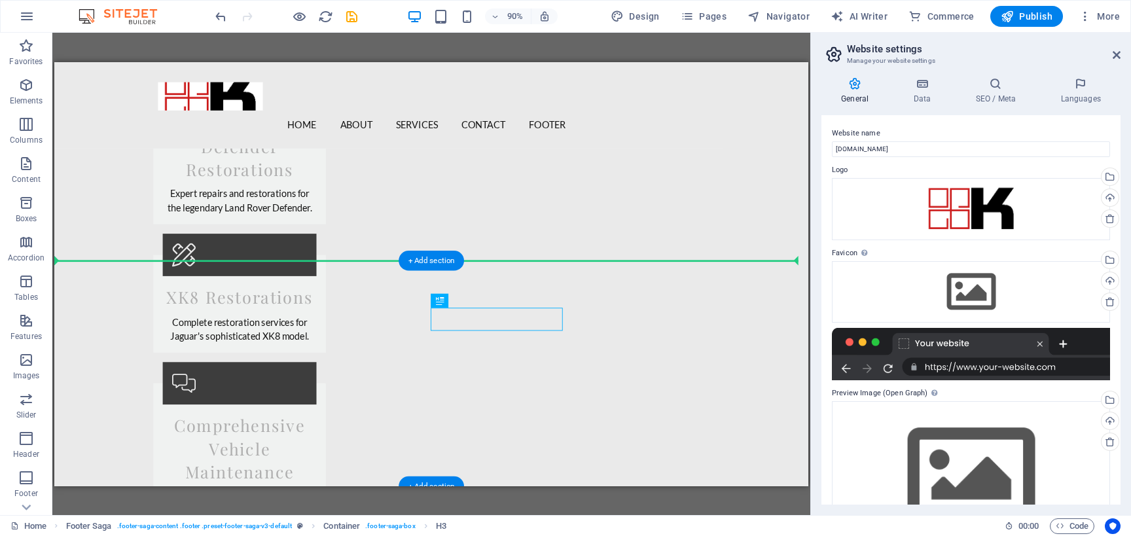
drag, startPoint x: 556, startPoint y: 346, endPoint x: 656, endPoint y: 313, distance: 105.3
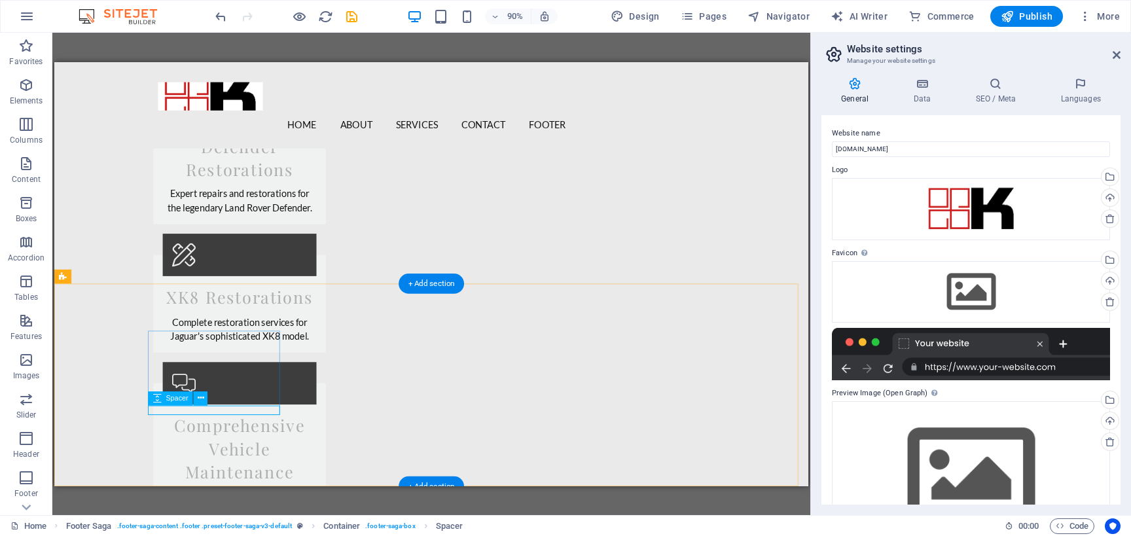
click at [156, 399] on icon at bounding box center [157, 398] width 9 height 14
click at [157, 397] on icon at bounding box center [157, 398] width 9 height 14
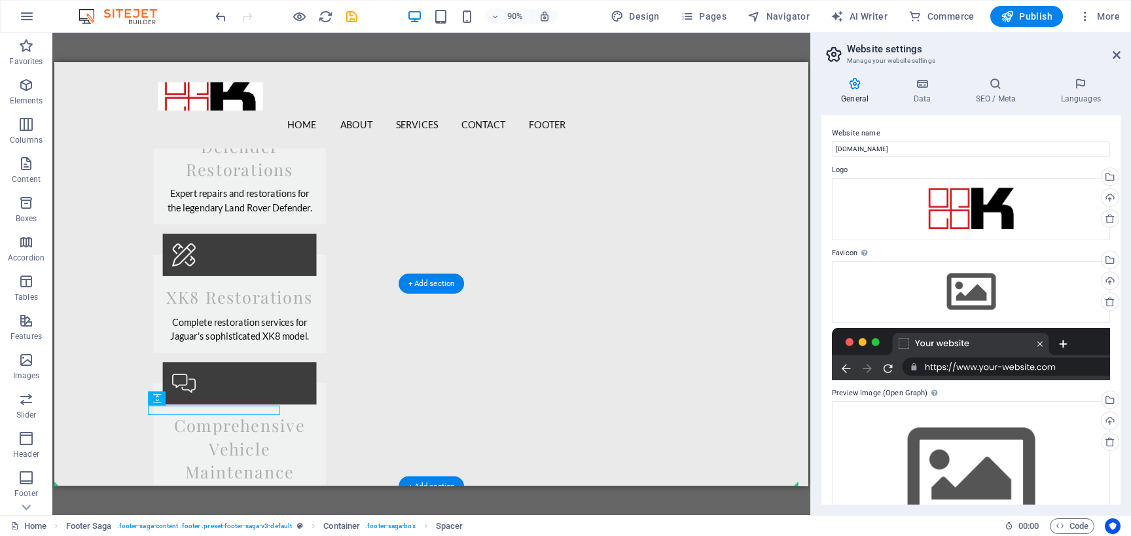
drag, startPoint x: 211, startPoint y: 461, endPoint x: 168, endPoint y: 474, distance: 45.1
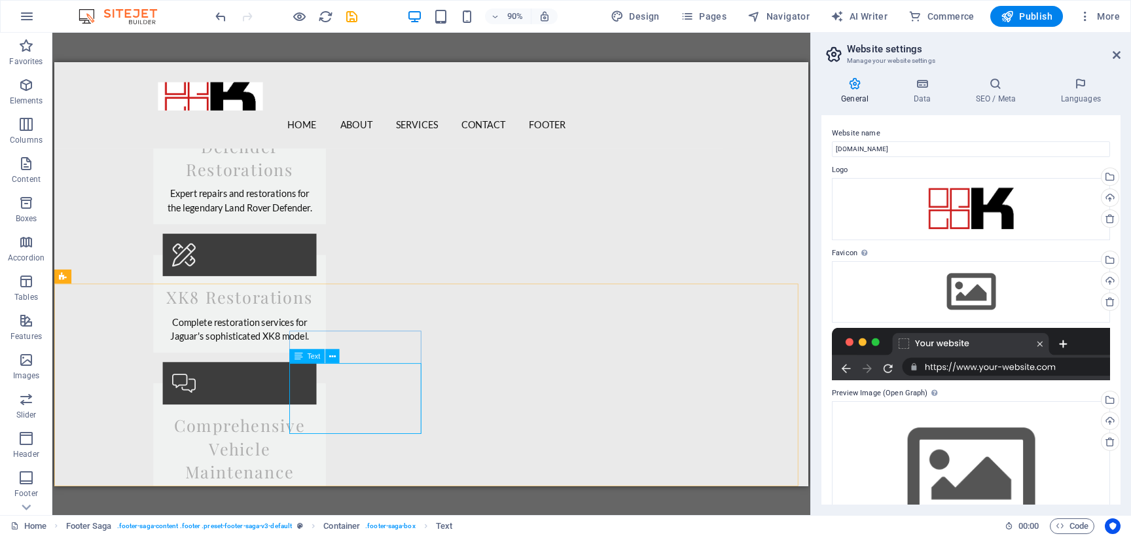
click at [312, 355] on span "Text" at bounding box center [313, 355] width 13 height 7
click at [331, 355] on icon at bounding box center [332, 355] width 7 height 12
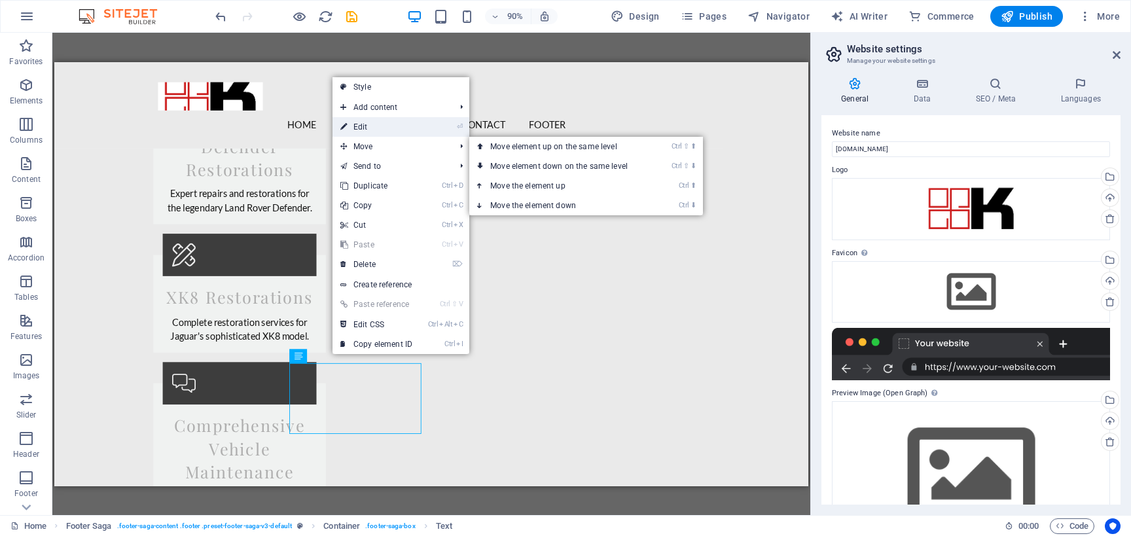
click at [389, 132] on link "⏎ Edit" at bounding box center [376, 127] width 88 height 20
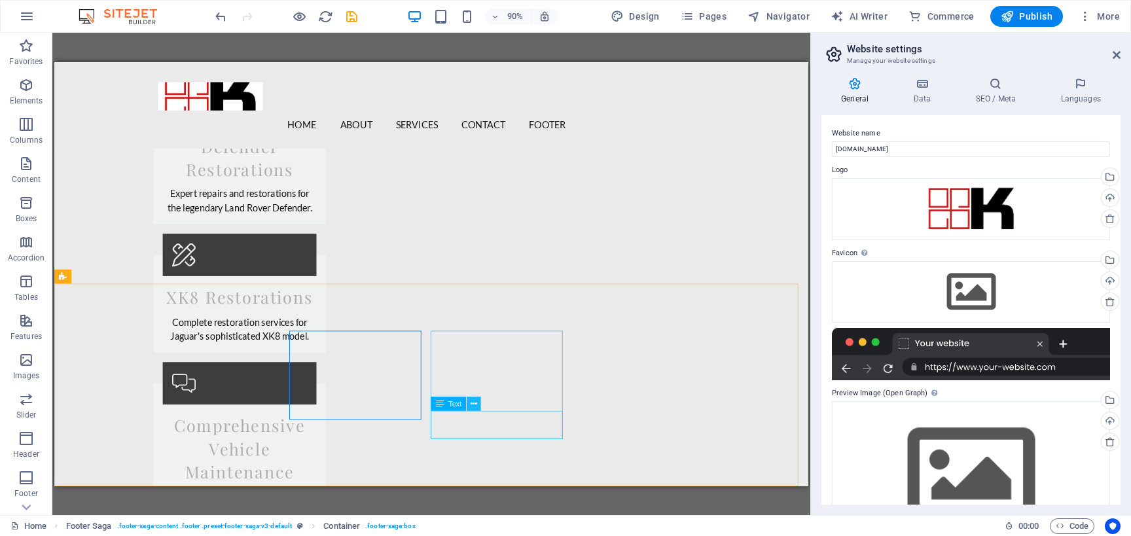
click at [471, 405] on button at bounding box center [474, 404] width 14 height 14
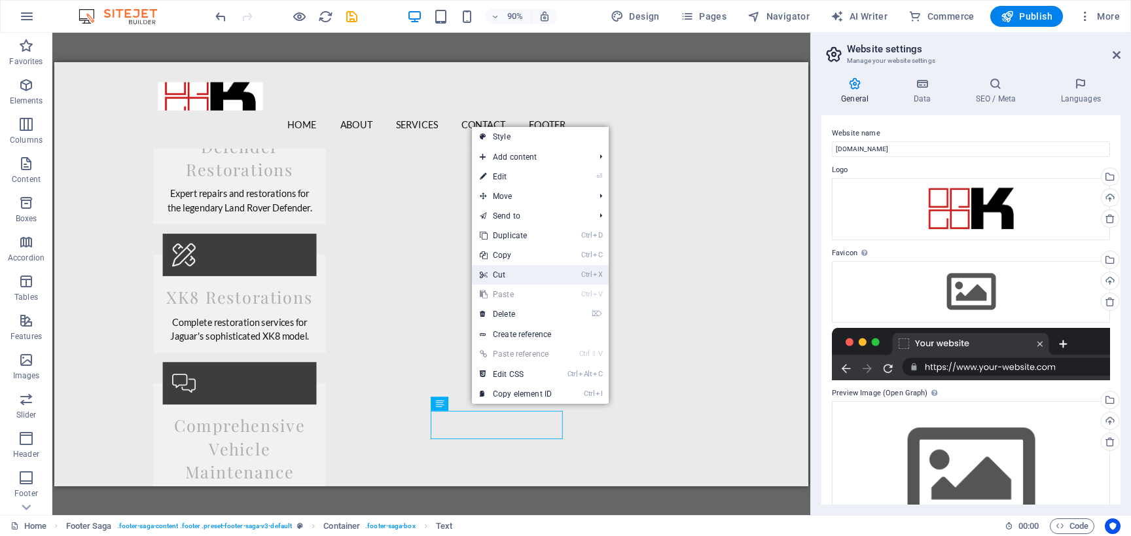
click at [533, 266] on link "Ctrl X Cut" at bounding box center [516, 275] width 88 height 20
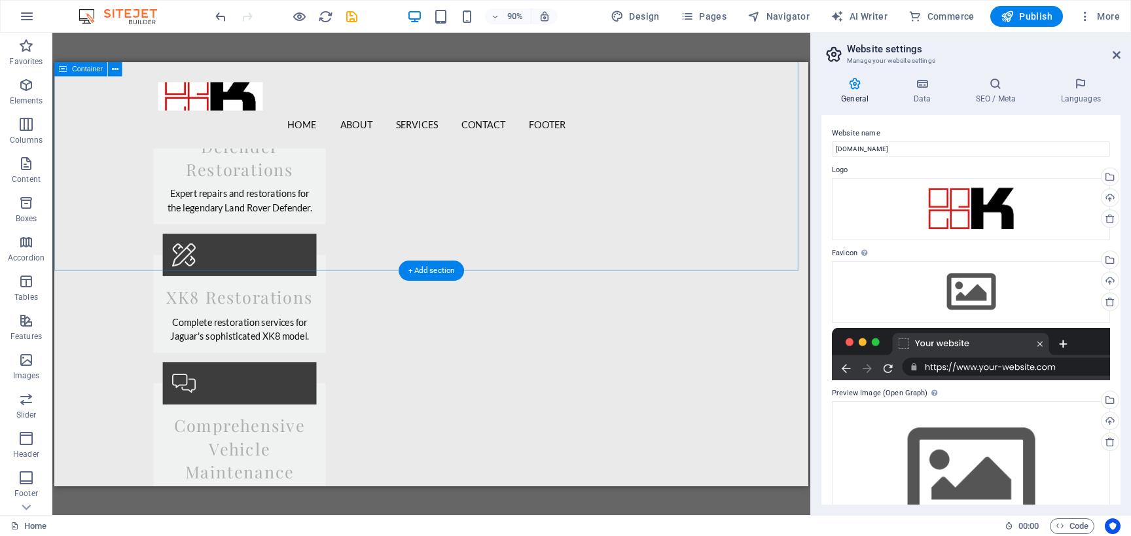
scroll to position [2199, 0]
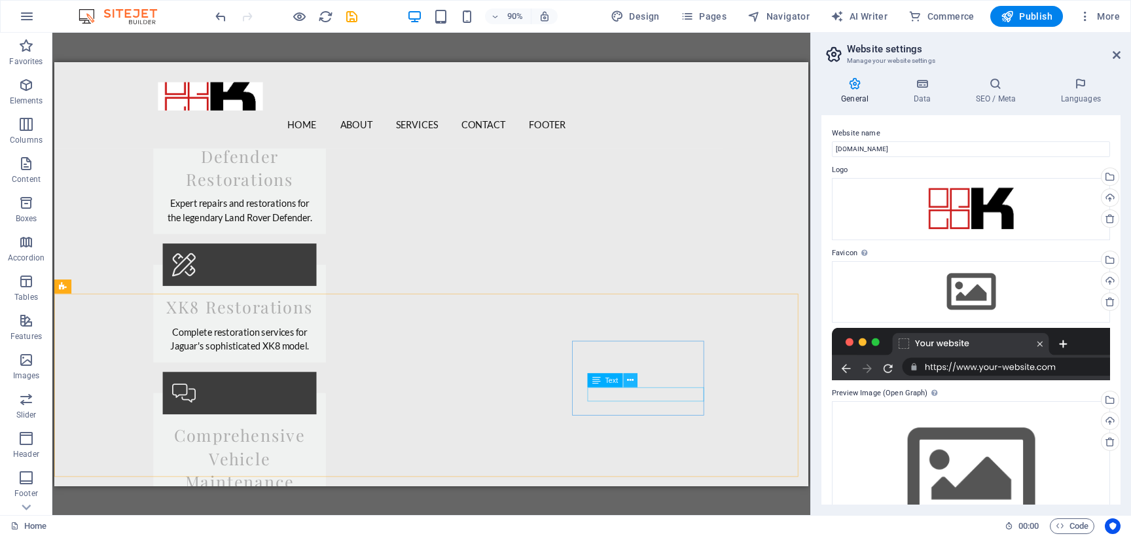
click at [628, 380] on icon at bounding box center [630, 380] width 7 height 12
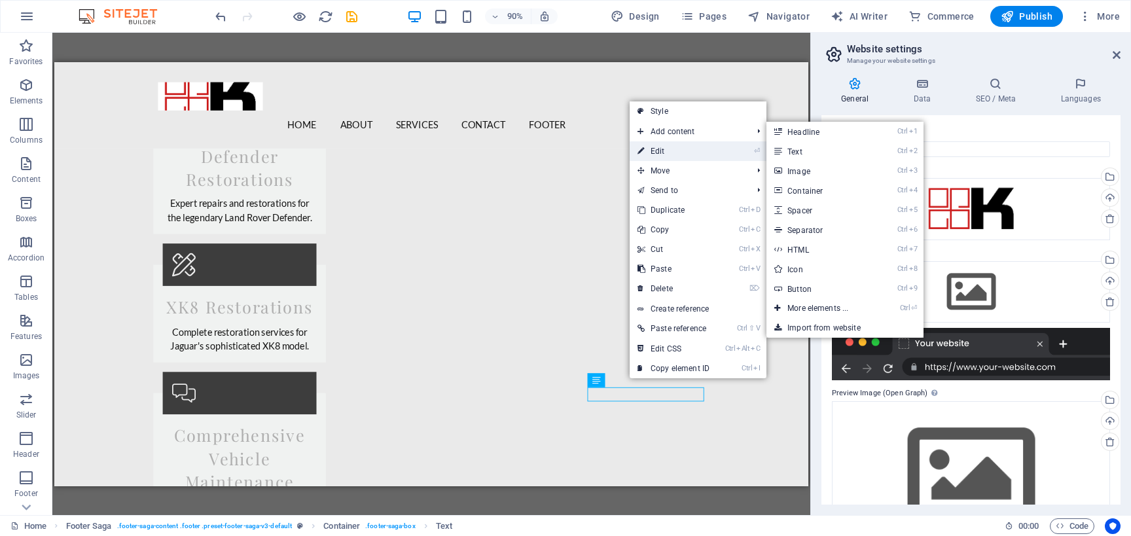
click at [697, 145] on link "⏎ Edit" at bounding box center [674, 151] width 88 height 20
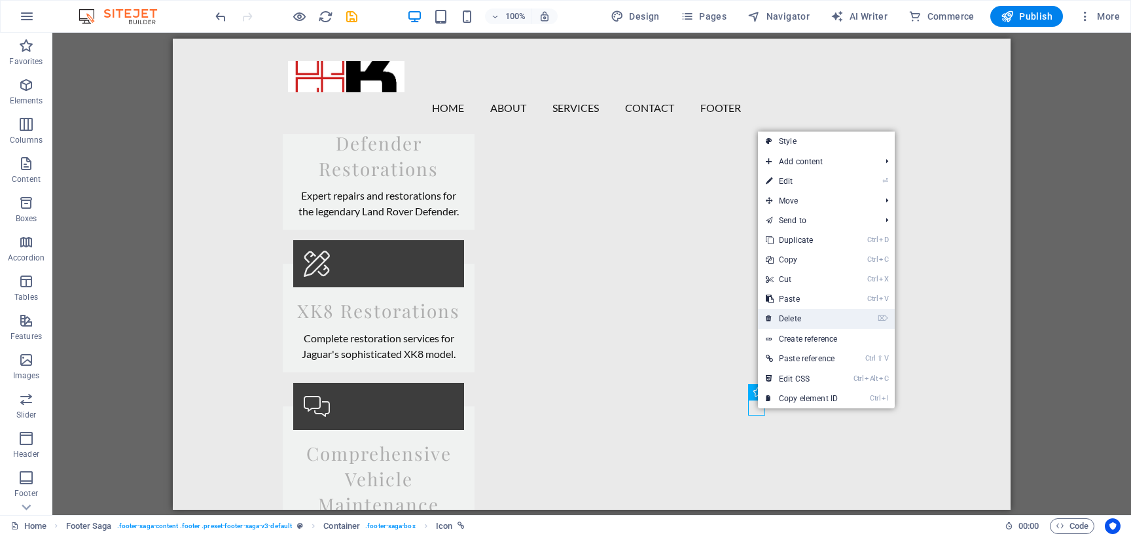
click at [800, 322] on link "⌦ Delete" at bounding box center [802, 319] width 88 height 20
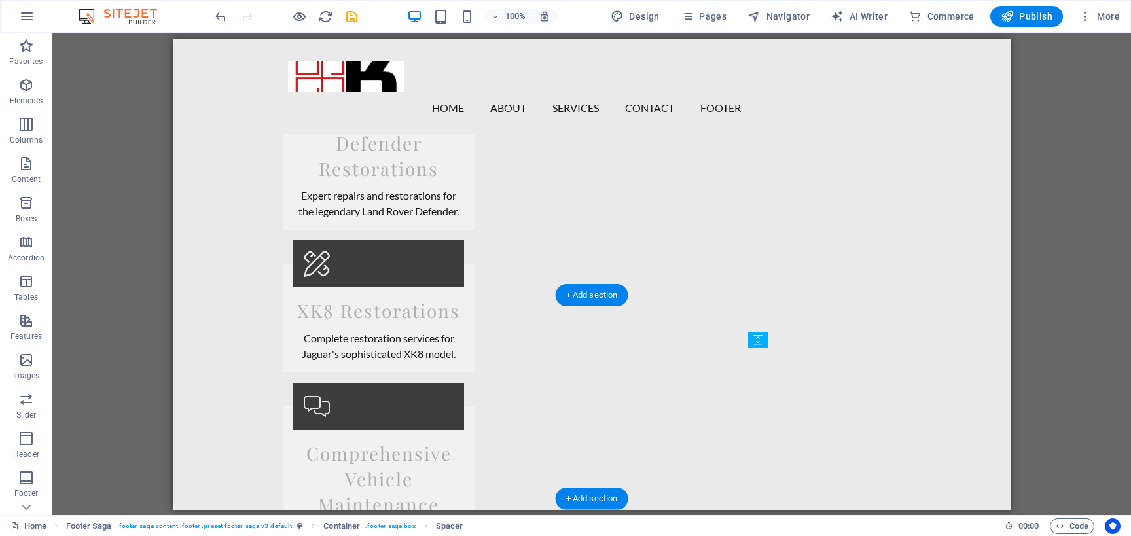
drag, startPoint x: 944, startPoint y: 406, endPoint x: 773, endPoint y: 414, distance: 170.3
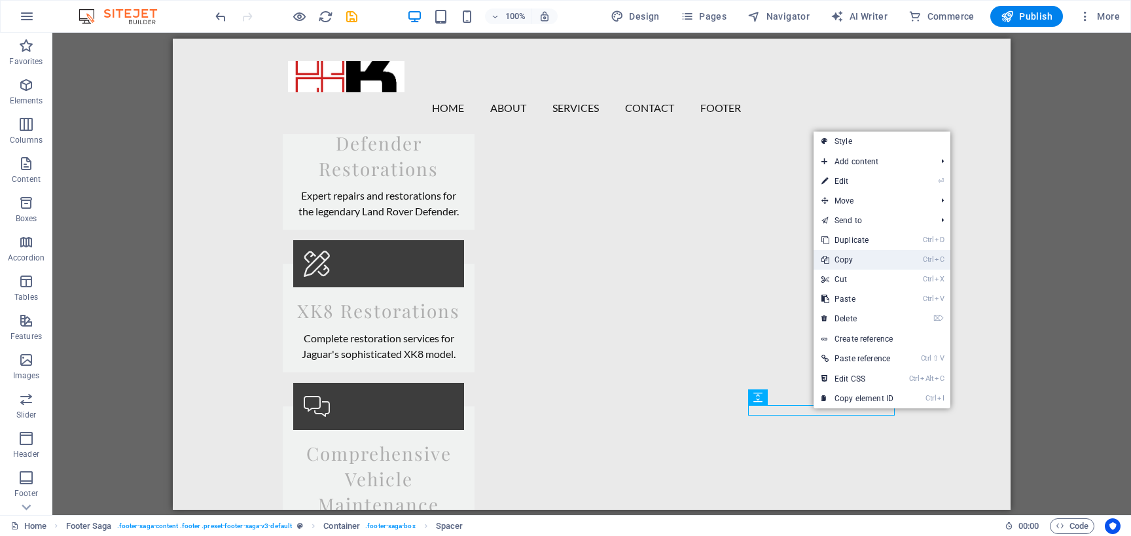
click at [852, 263] on link "Ctrl C Copy" at bounding box center [857, 260] width 88 height 20
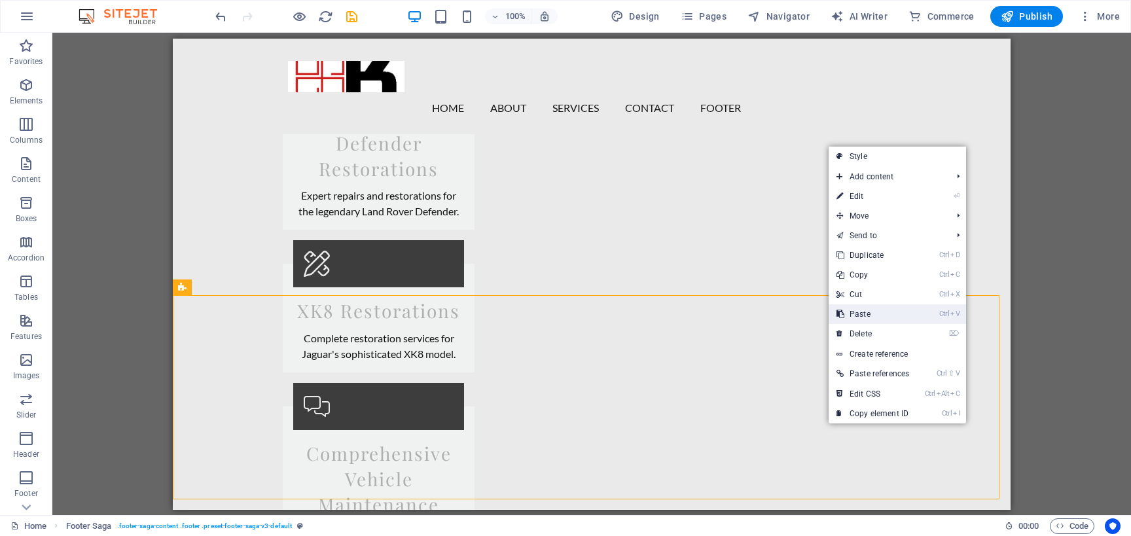
click at [891, 309] on link "Ctrl V Paste" at bounding box center [872, 314] width 88 height 20
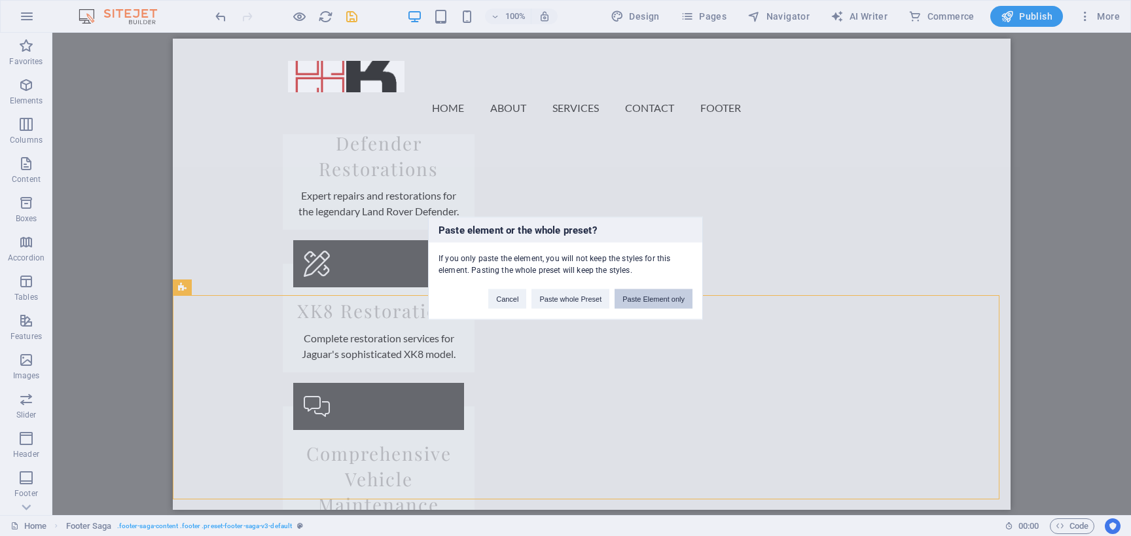
click at [635, 298] on button "Paste Element only" at bounding box center [653, 299] width 78 height 20
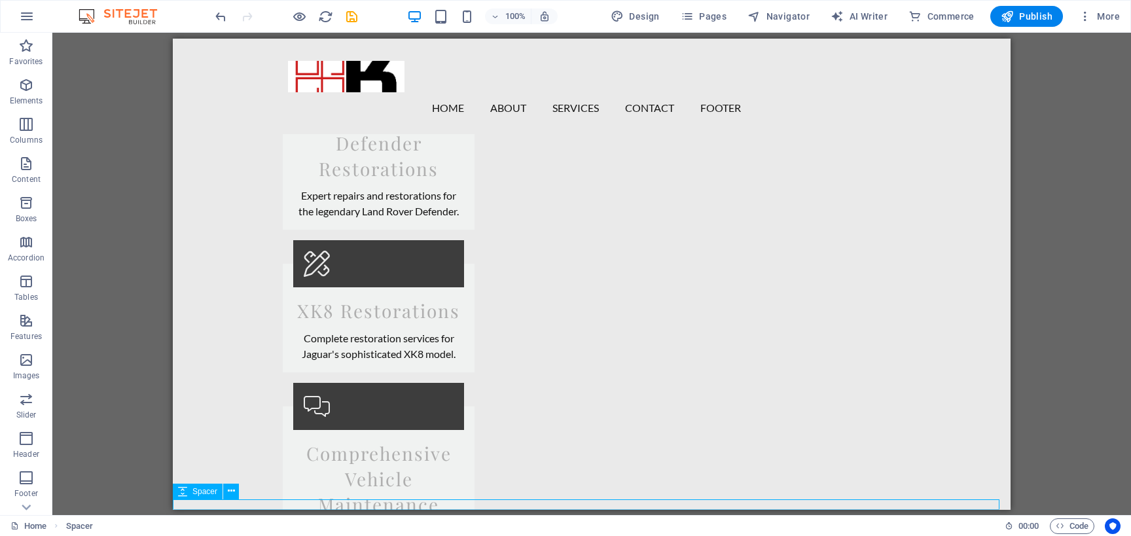
scroll to position [2210, 0]
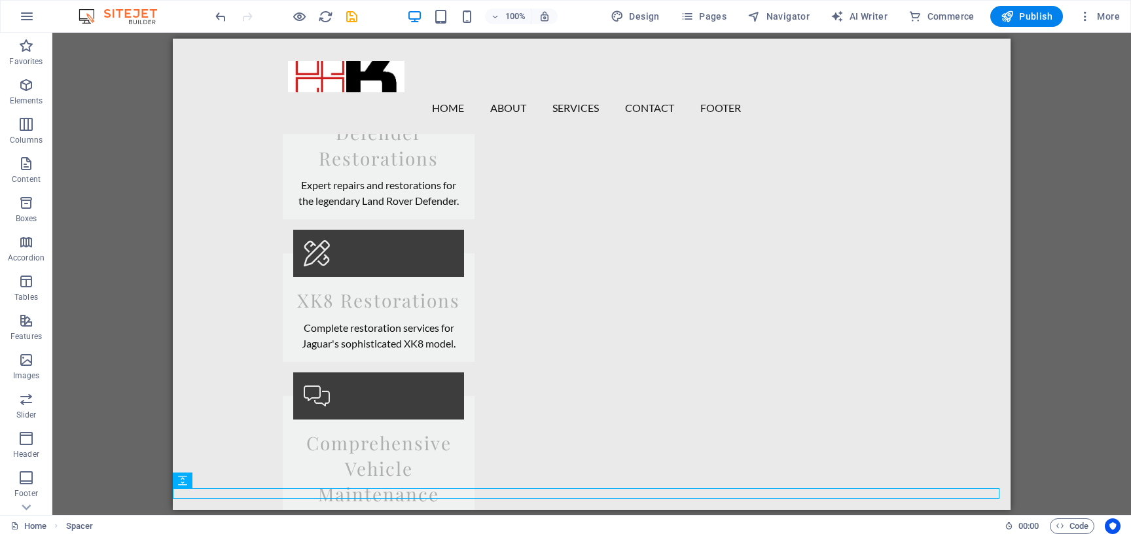
drag, startPoint x: 185, startPoint y: 489, endPoint x: 99, endPoint y: 436, distance: 101.3
click at [198, 489] on div "Spacer" at bounding box center [187, 480] width 29 height 16
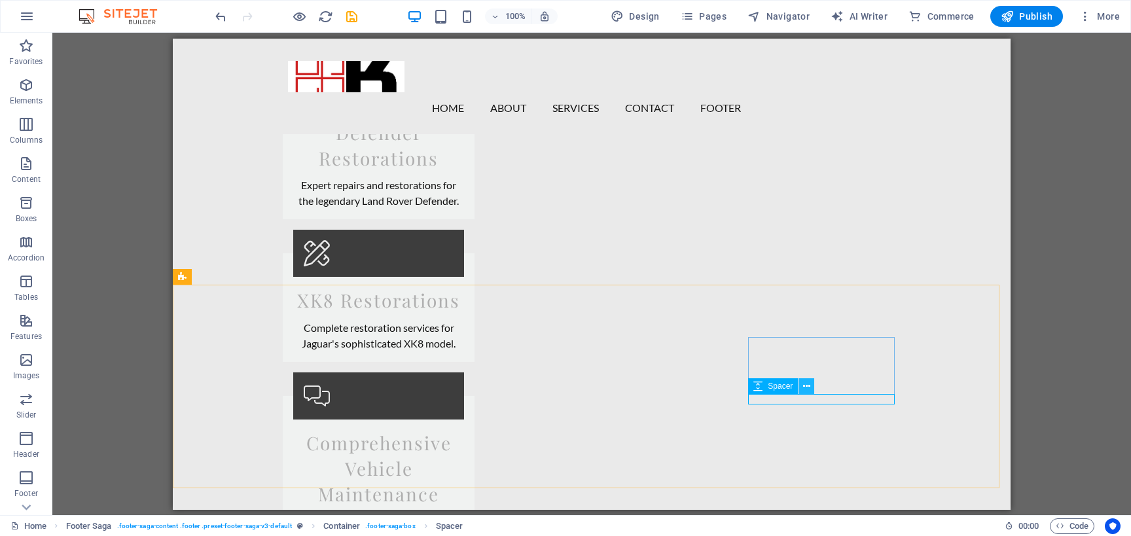
click at [806, 387] on icon at bounding box center [806, 387] width 7 height 14
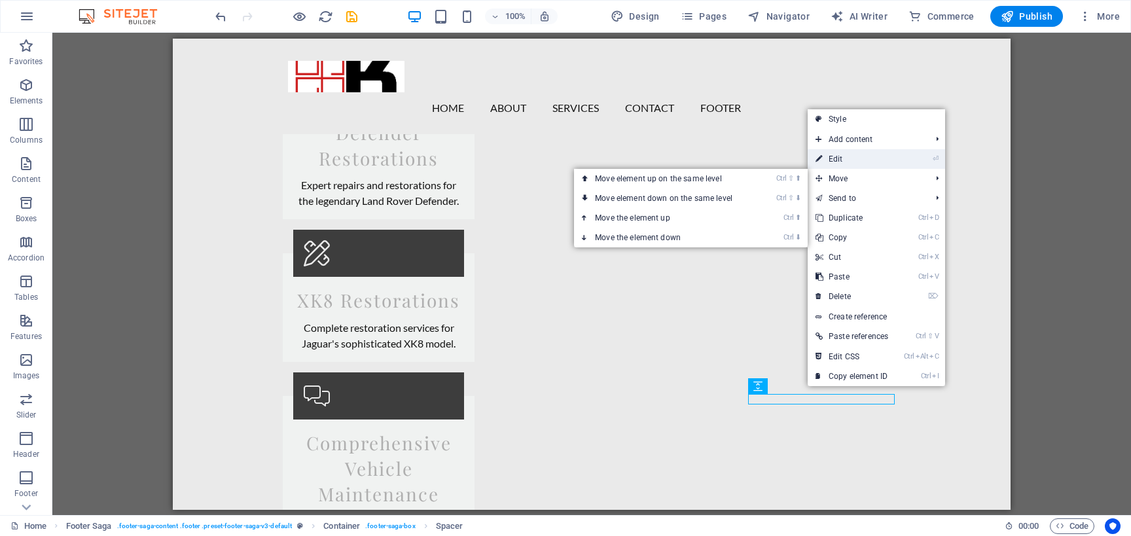
click at [837, 158] on link "⏎ Edit" at bounding box center [852, 159] width 88 height 20
select select "px"
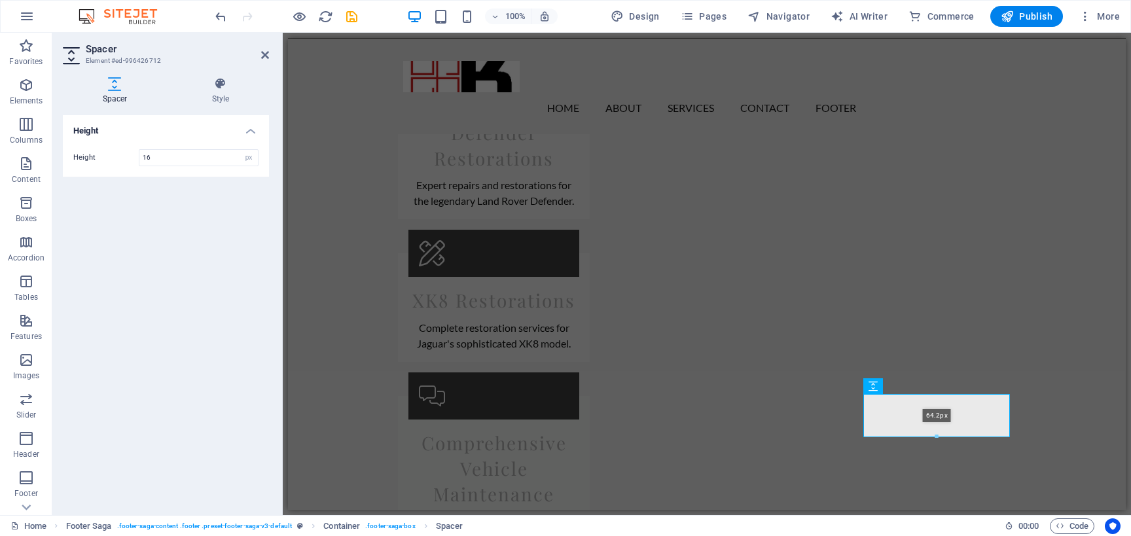
drag, startPoint x: 936, startPoint y: 404, endPoint x: 936, endPoint y: 439, distance: 34.7
click at [936, 439] on div at bounding box center [936, 437] width 145 height 5
type input "64"
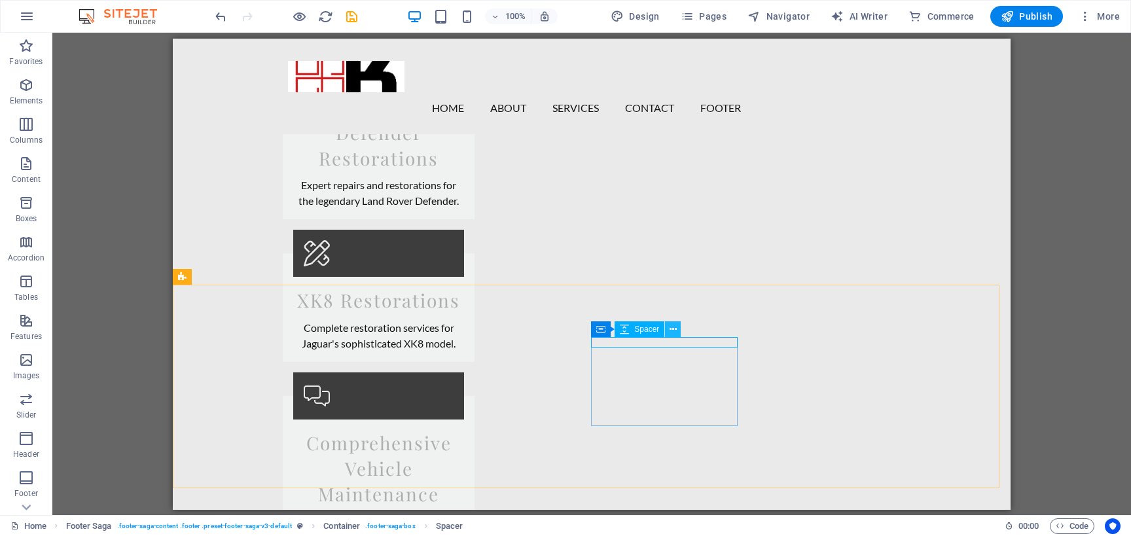
click at [672, 325] on icon at bounding box center [672, 330] width 7 height 14
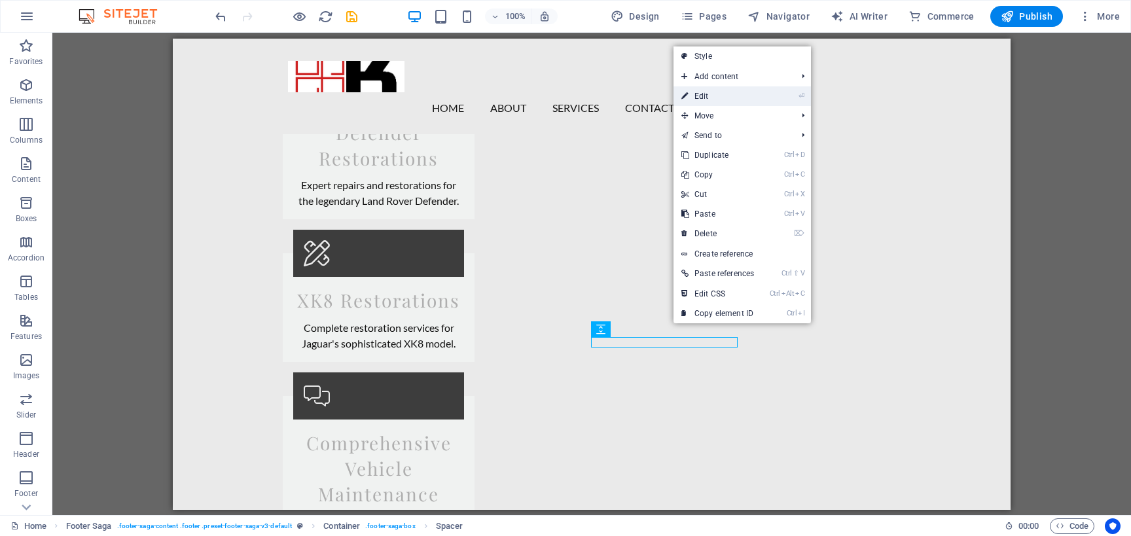
click at [719, 98] on link "⏎ Edit" at bounding box center [717, 96] width 88 height 20
select select "px"
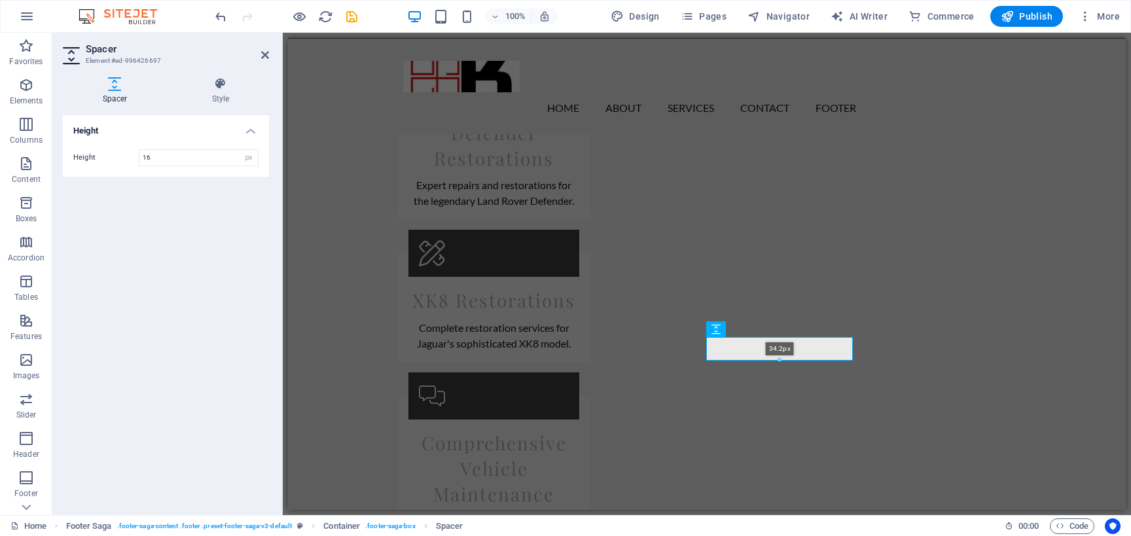
drag, startPoint x: 779, startPoint y: 347, endPoint x: 781, endPoint y: 357, distance: 9.9
click at [781, 357] on div "34.2px" at bounding box center [779, 349] width 147 height 24
type input "34"
click at [790, 330] on icon at bounding box center [788, 330] width 7 height 14
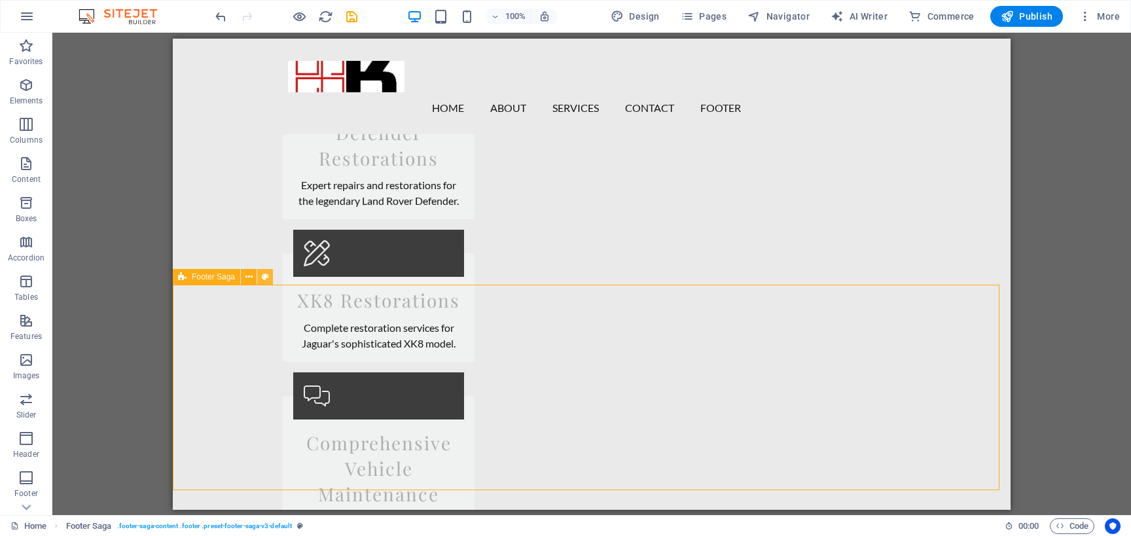
click at [265, 275] on icon at bounding box center [265, 277] width 7 height 14
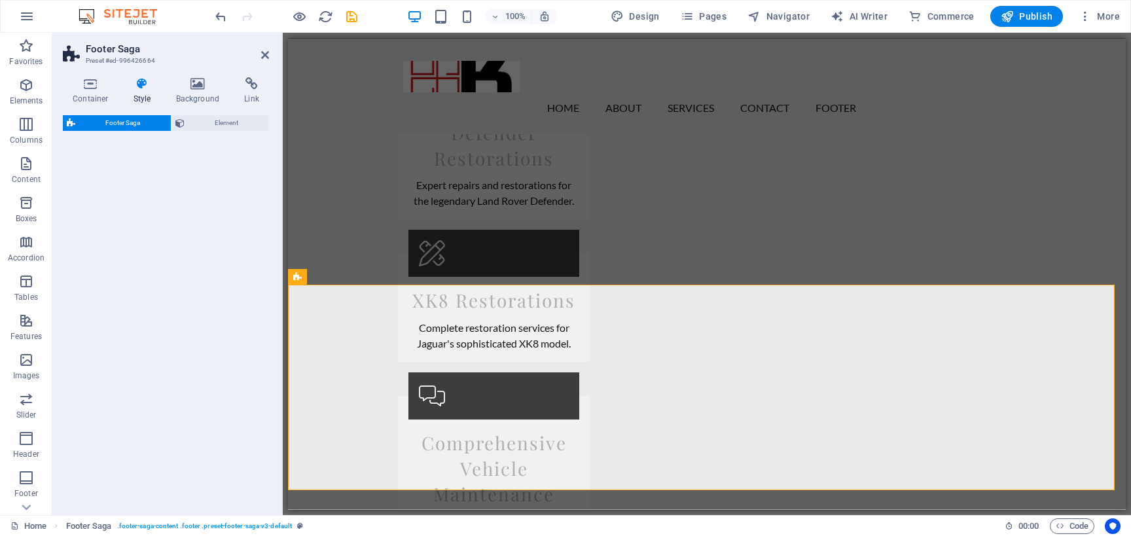
select select "rem"
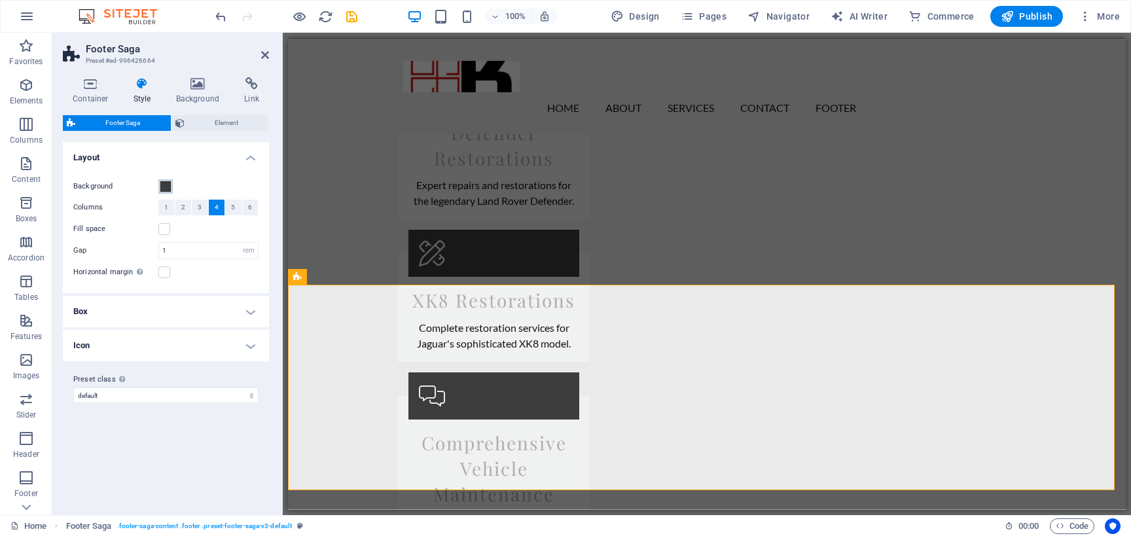
click at [162, 183] on span at bounding box center [165, 186] width 10 height 10
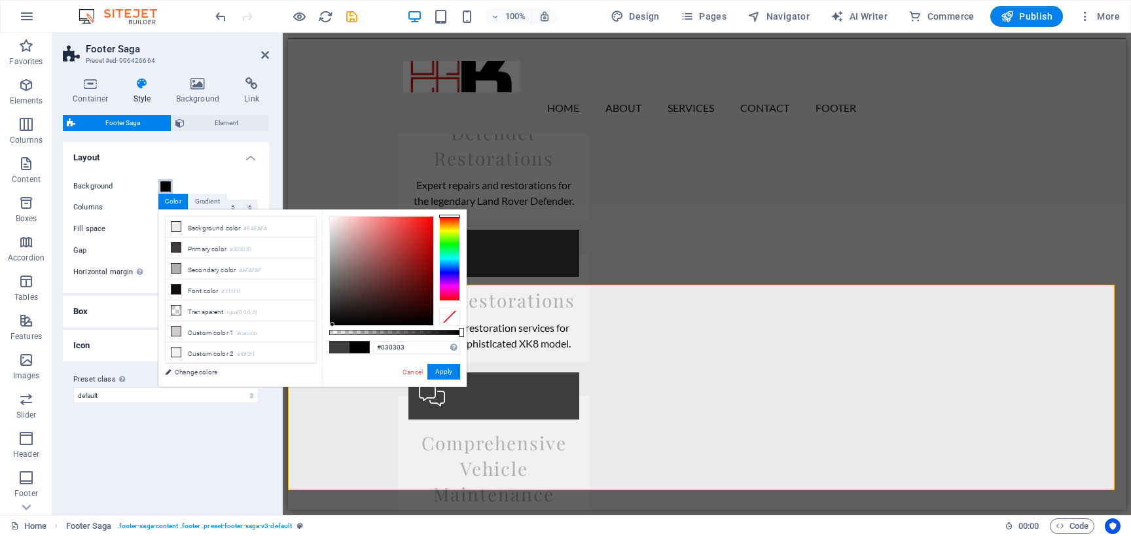
type input "#000000"
drag, startPoint x: 347, startPoint y: 321, endPoint x: 330, endPoint y: 325, distance: 17.6
click at [330, 325] on div at bounding box center [381, 271] width 103 height 109
click at [433, 369] on button "Apply" at bounding box center [443, 372] width 33 height 16
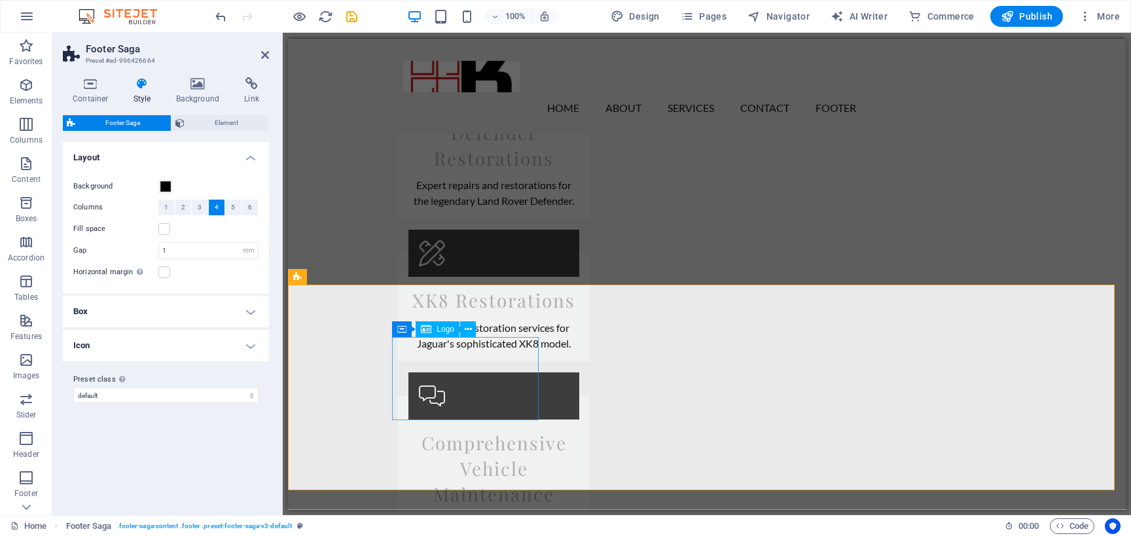
click at [449, 333] on span "Logo" at bounding box center [445, 329] width 18 height 8
click at [468, 326] on icon at bounding box center [468, 330] width 7 height 14
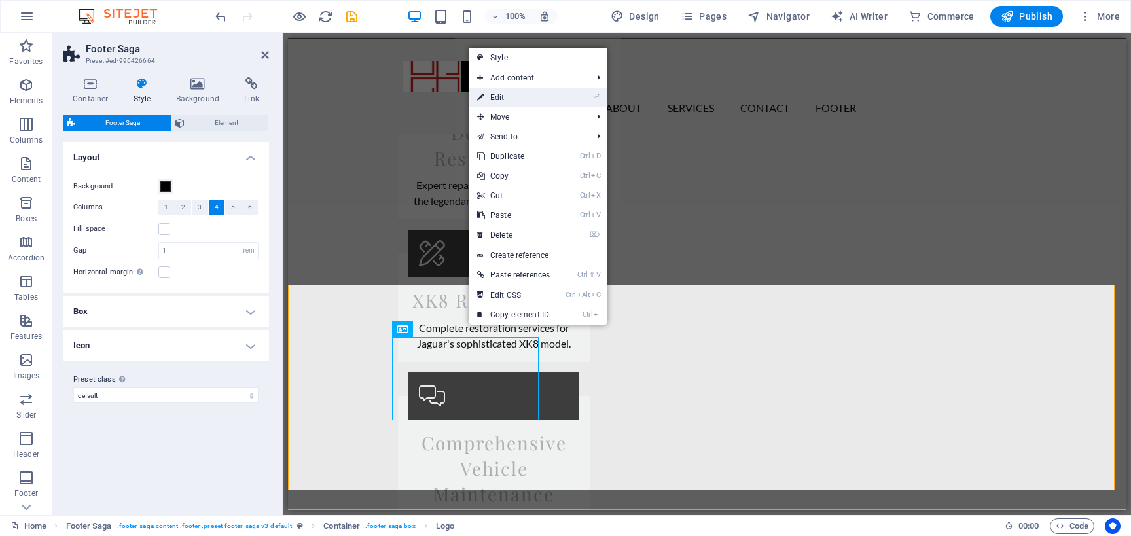
click at [528, 101] on link "⏎ Edit" at bounding box center [513, 98] width 88 height 20
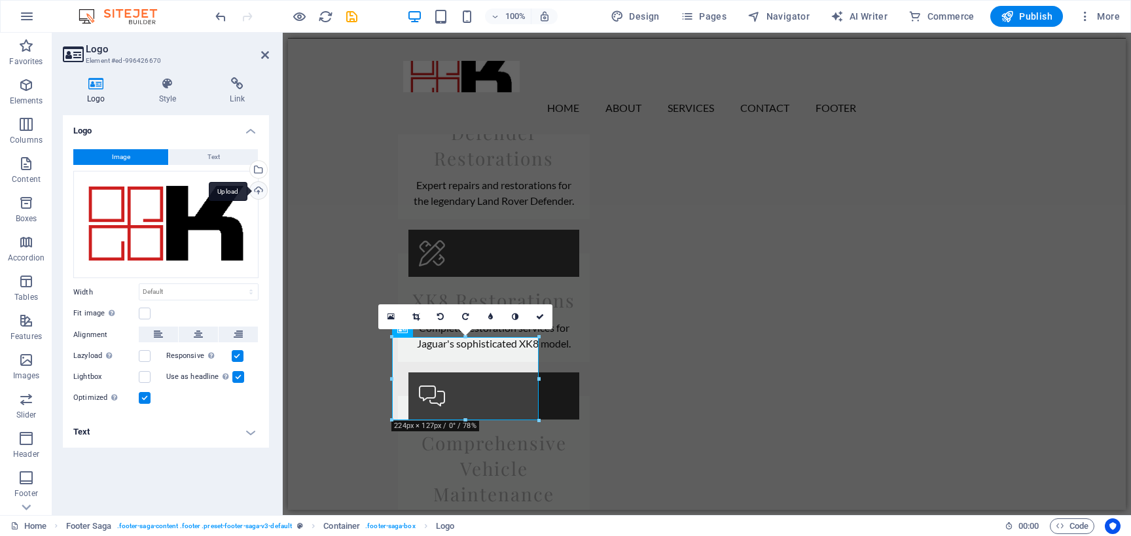
click at [262, 192] on div "Upload" at bounding box center [257, 192] width 20 height 20
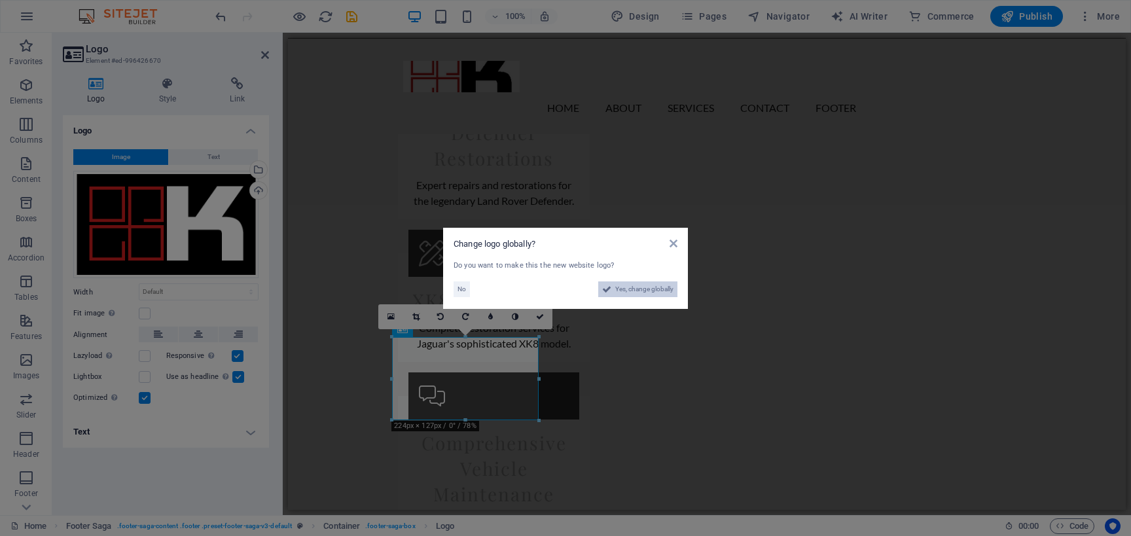
drag, startPoint x: 630, startPoint y: 293, endPoint x: 556, endPoint y: 268, distance: 78.2
click at [630, 293] on span "Yes, change globally" at bounding box center [644, 289] width 58 height 16
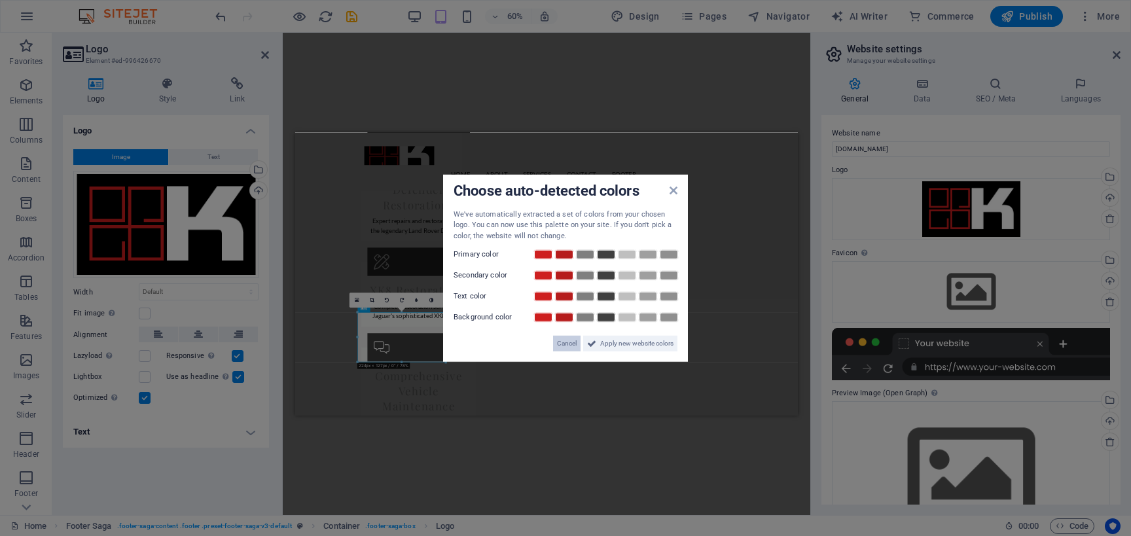
click at [564, 340] on span "Cancel" at bounding box center [567, 344] width 20 height 16
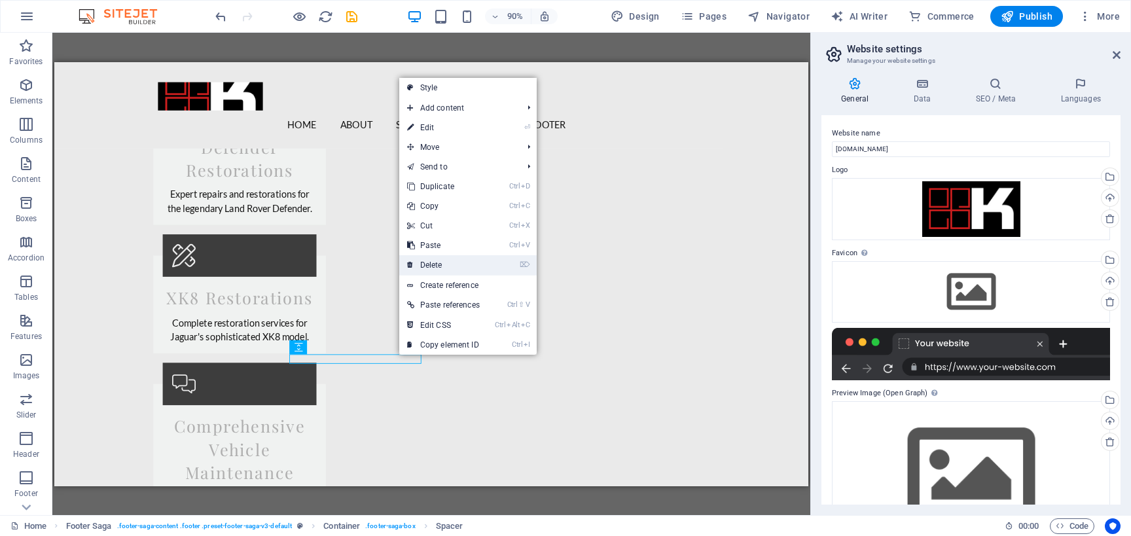
click at [455, 264] on link "⌦ Delete" at bounding box center [443, 265] width 88 height 20
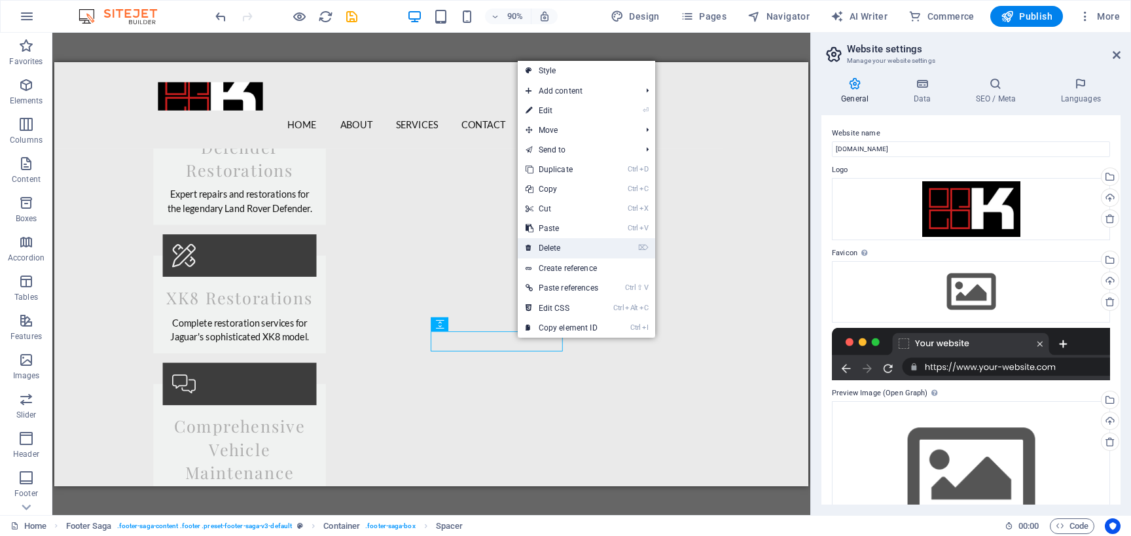
click at [556, 251] on link "⌦ Delete" at bounding box center [562, 248] width 88 height 20
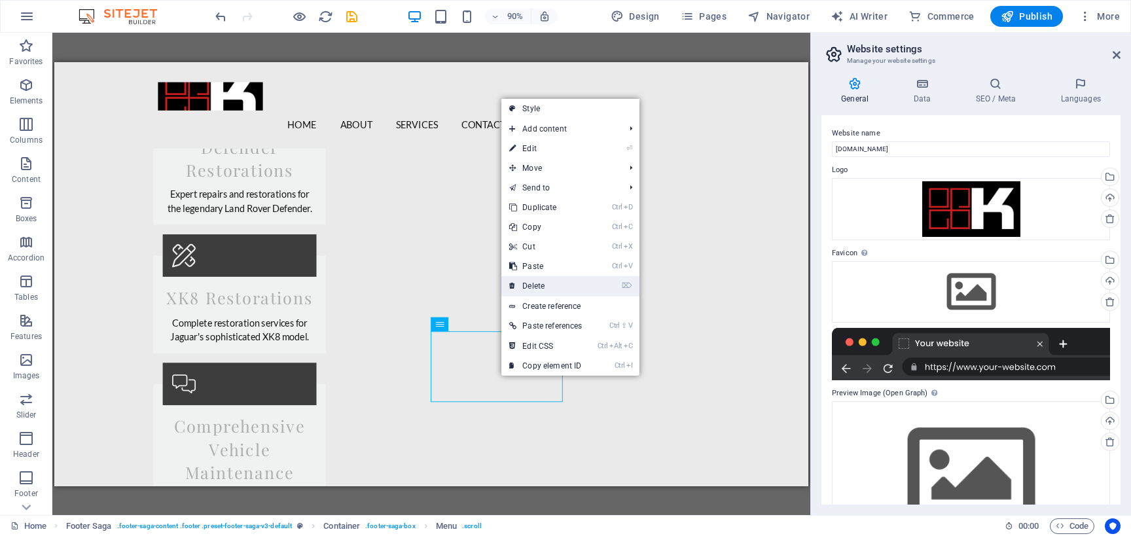
click at [561, 279] on link "⌦ Delete" at bounding box center [545, 286] width 88 height 20
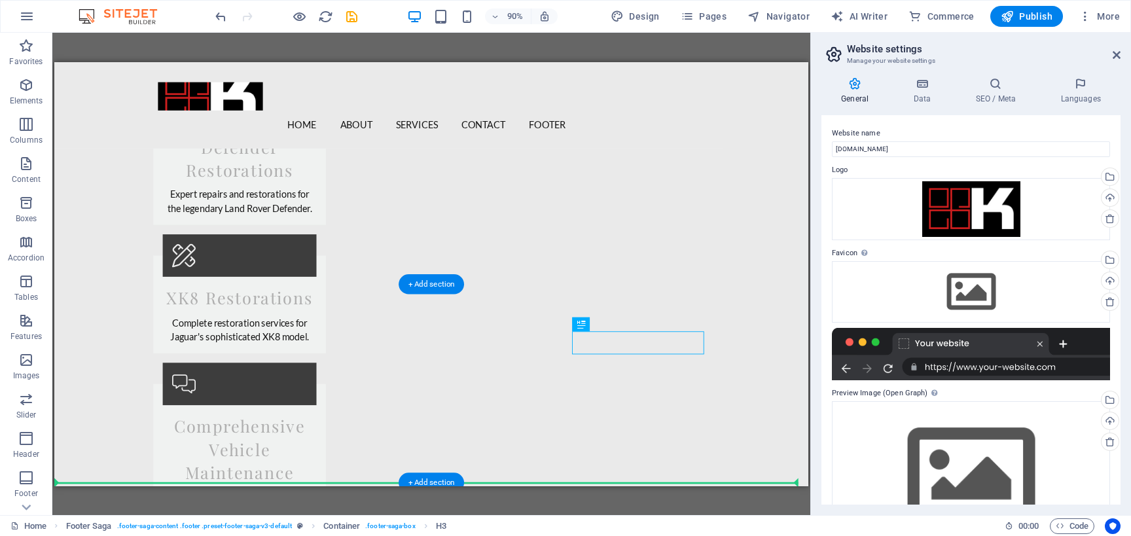
drag, startPoint x: 764, startPoint y: 372, endPoint x: 794, endPoint y: 442, distance: 76.0
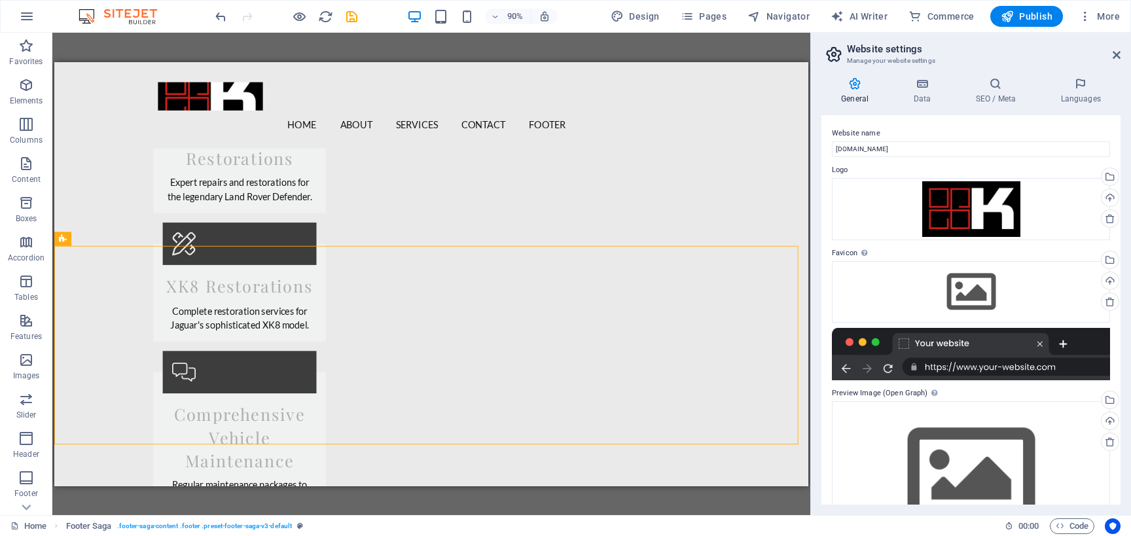
scroll to position [2252, 0]
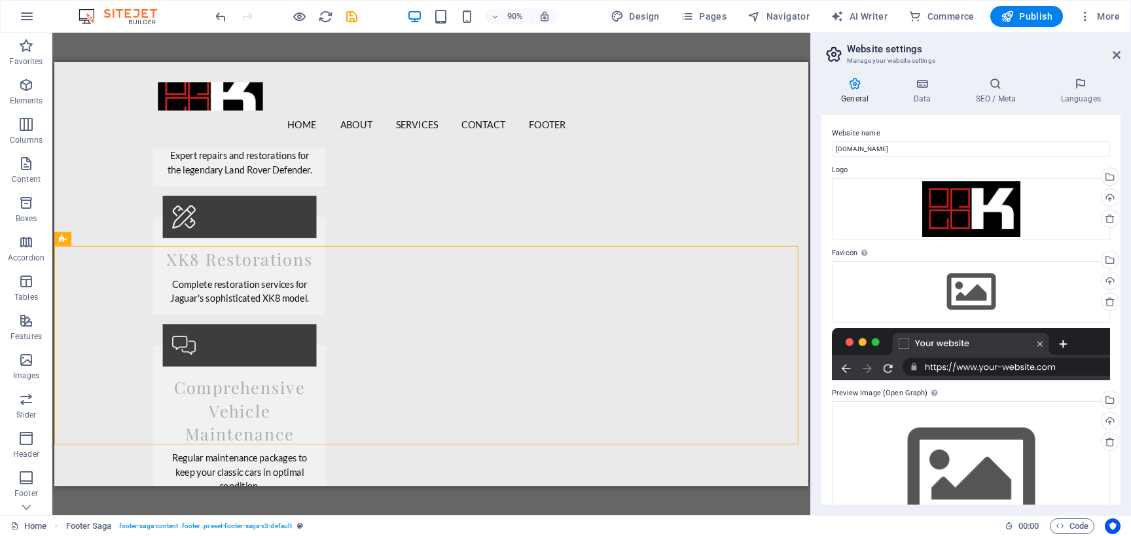
drag, startPoint x: 780, startPoint y: 364, endPoint x: 603, endPoint y: 494, distance: 219.6
click at [602, 497] on div "Home About Services Contact Footer Menu Welcome to Klassyka Your trusted home f…" at bounding box center [473, 84] width 838 height 4551
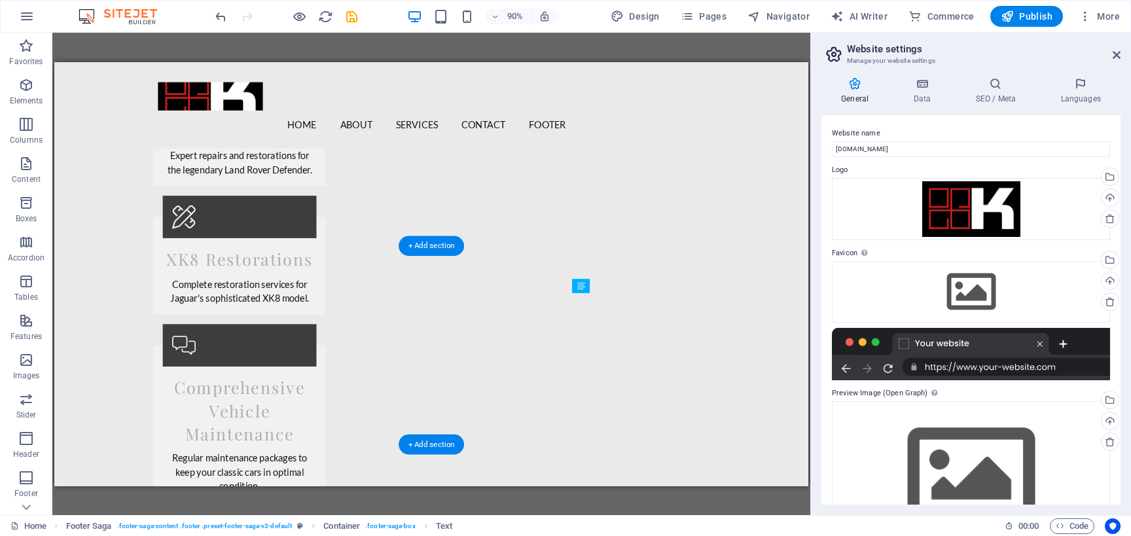
drag, startPoint x: 729, startPoint y: 327, endPoint x: 770, endPoint y: 378, distance: 65.7
drag, startPoint x: 697, startPoint y: 341, endPoint x: 732, endPoint y: 376, distance: 49.5
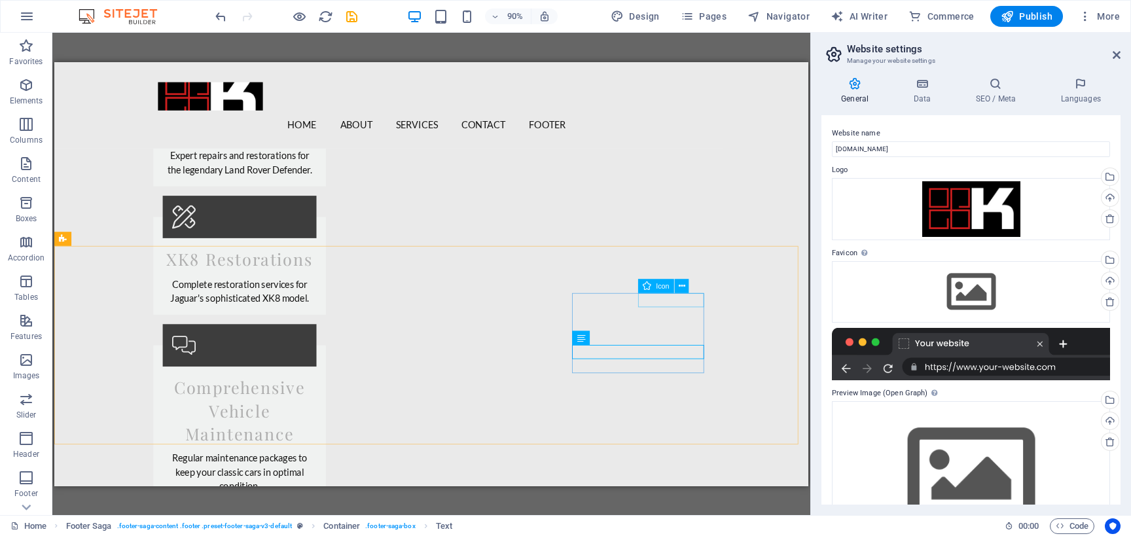
click at [696, 282] on div "Icon" at bounding box center [667, 285] width 58 height 15
click at [681, 288] on icon at bounding box center [682, 285] width 7 height 12
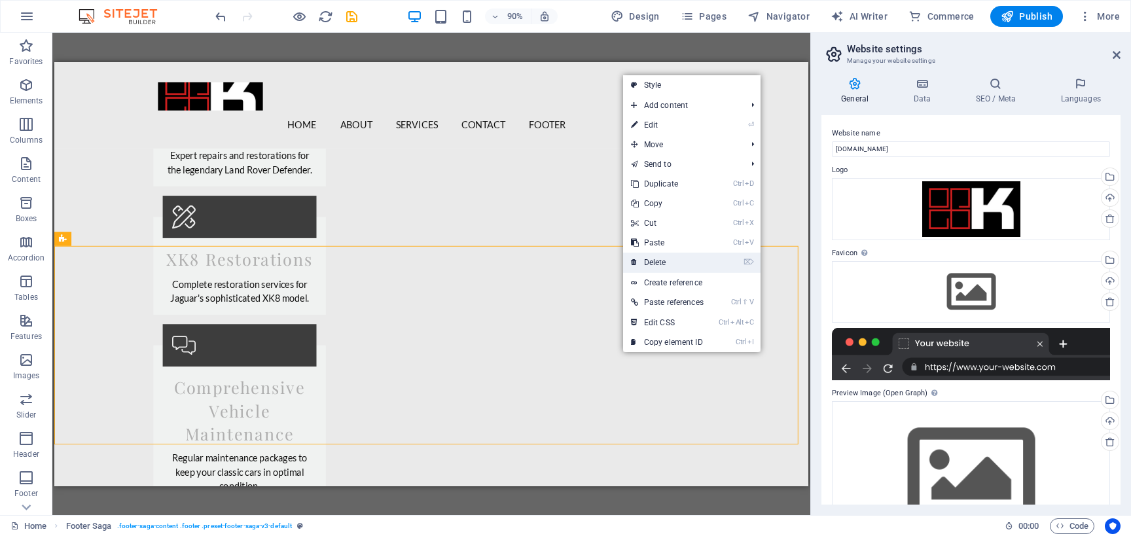
click at [656, 264] on link "⌦ Delete" at bounding box center [667, 263] width 88 height 20
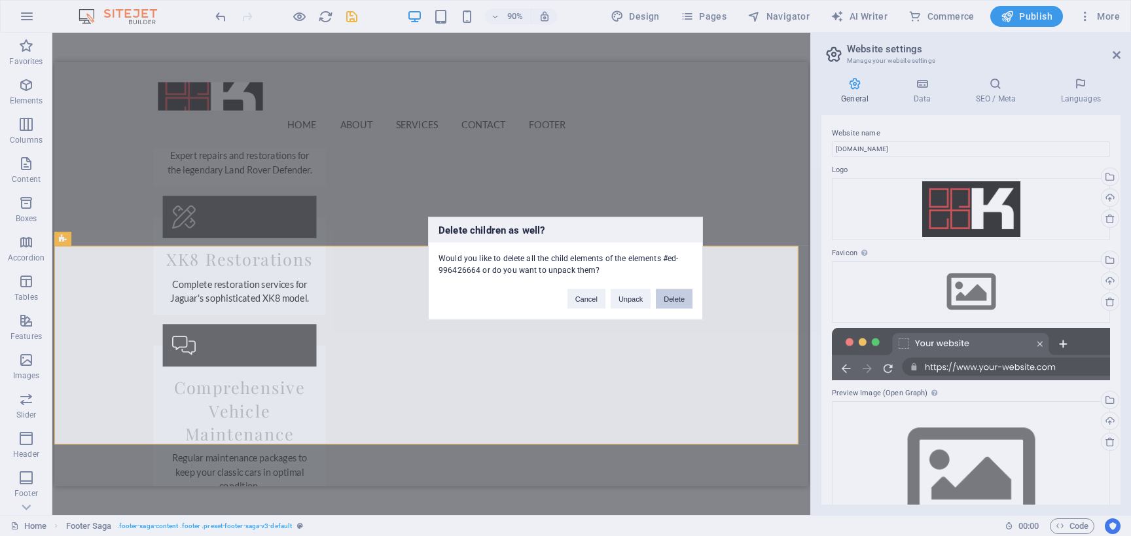
drag, startPoint x: 679, startPoint y: 297, endPoint x: 694, endPoint y: 266, distance: 34.8
click at [679, 297] on button "Delete" at bounding box center [674, 299] width 37 height 20
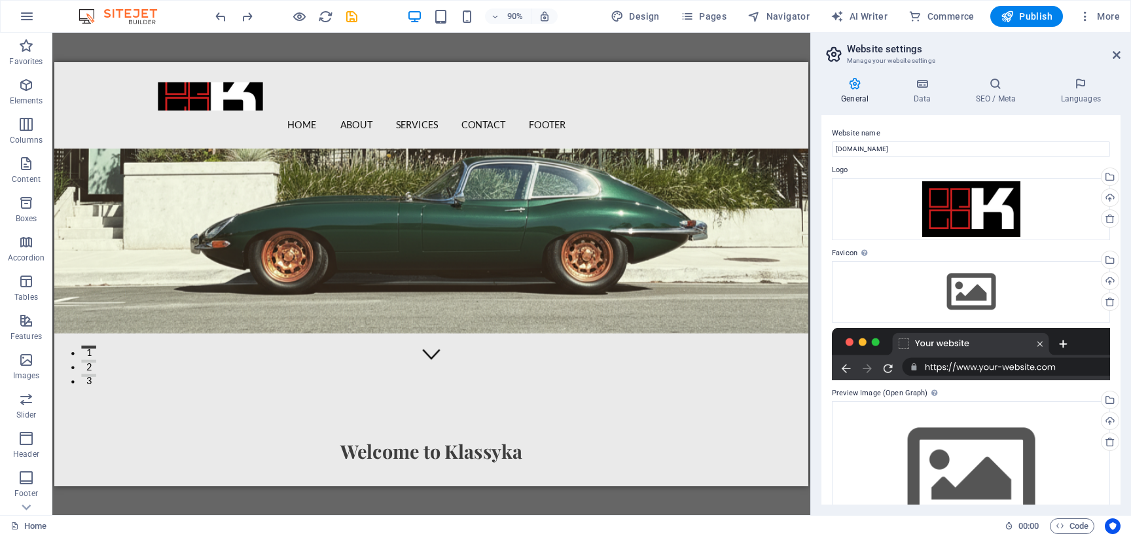
scroll to position [0, 0]
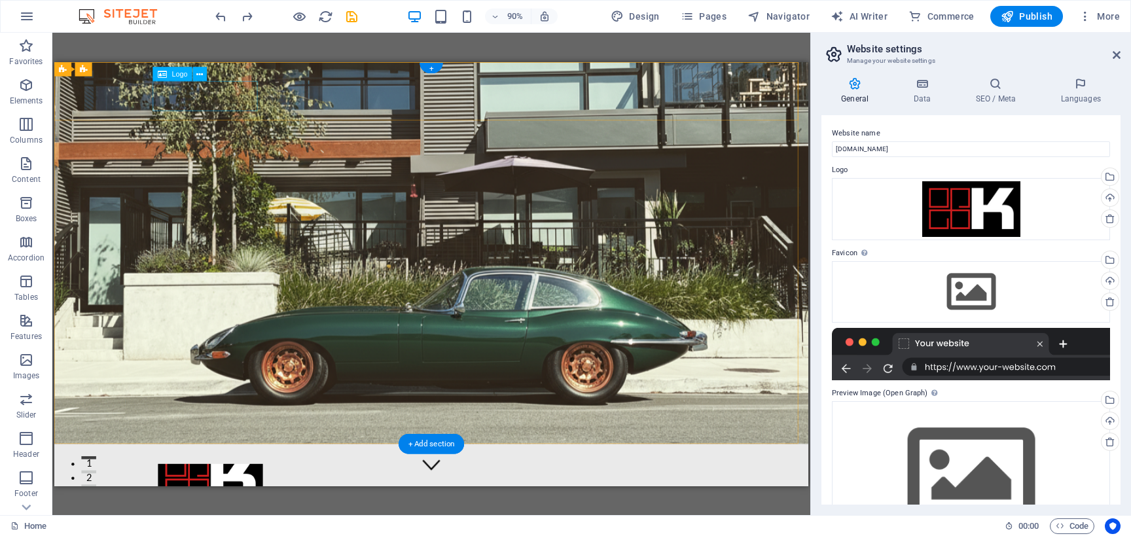
click at [247, 506] on div at bounding box center [472, 522] width 607 height 33
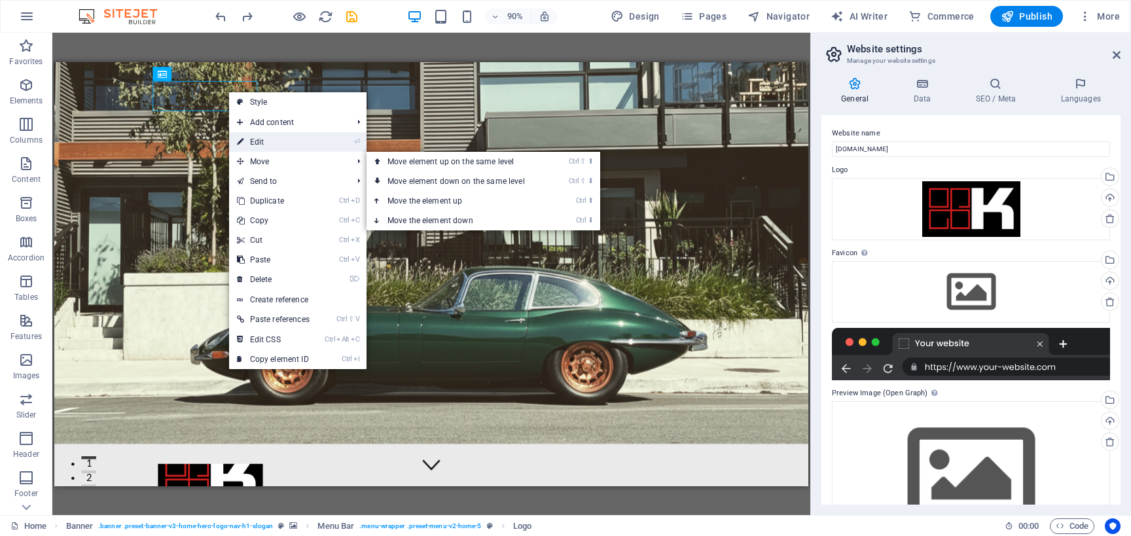
click at [304, 145] on link "⏎ Edit" at bounding box center [273, 142] width 88 height 20
select select "px"
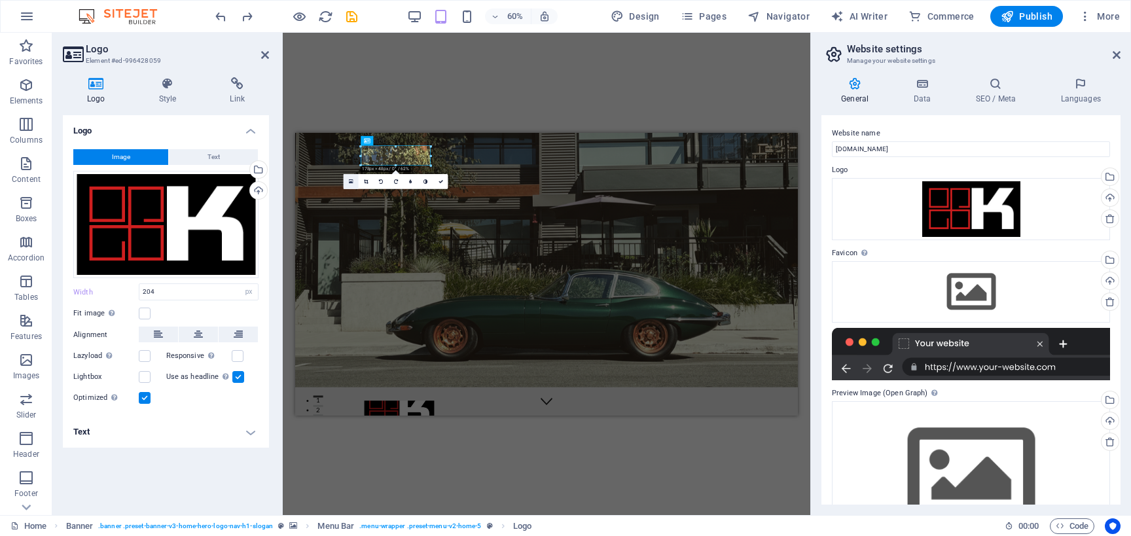
click at [353, 182] on icon at bounding box center [351, 181] width 5 height 5
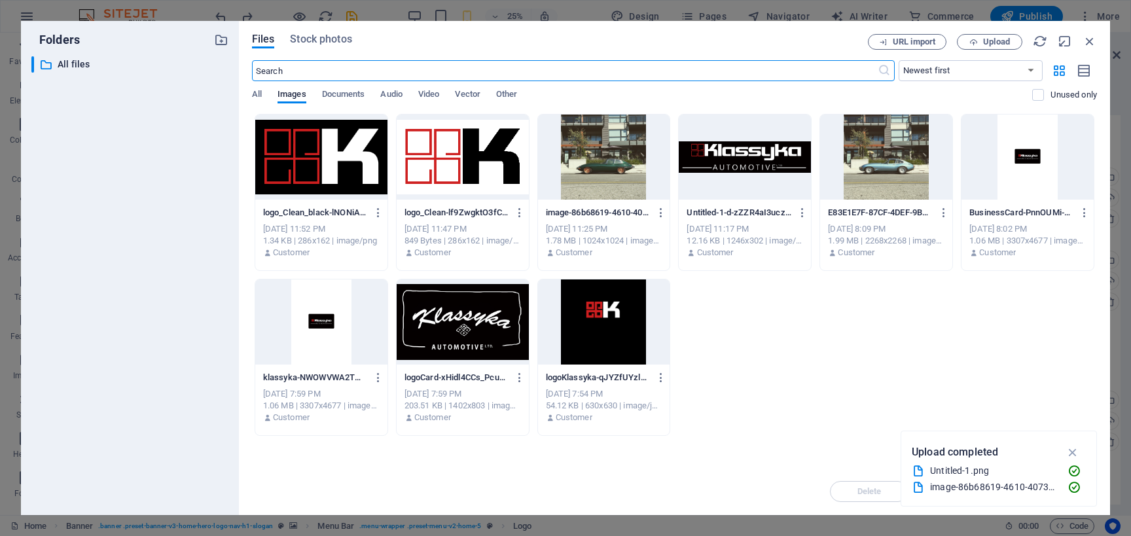
click at [749, 173] on div at bounding box center [745, 157] width 132 height 85
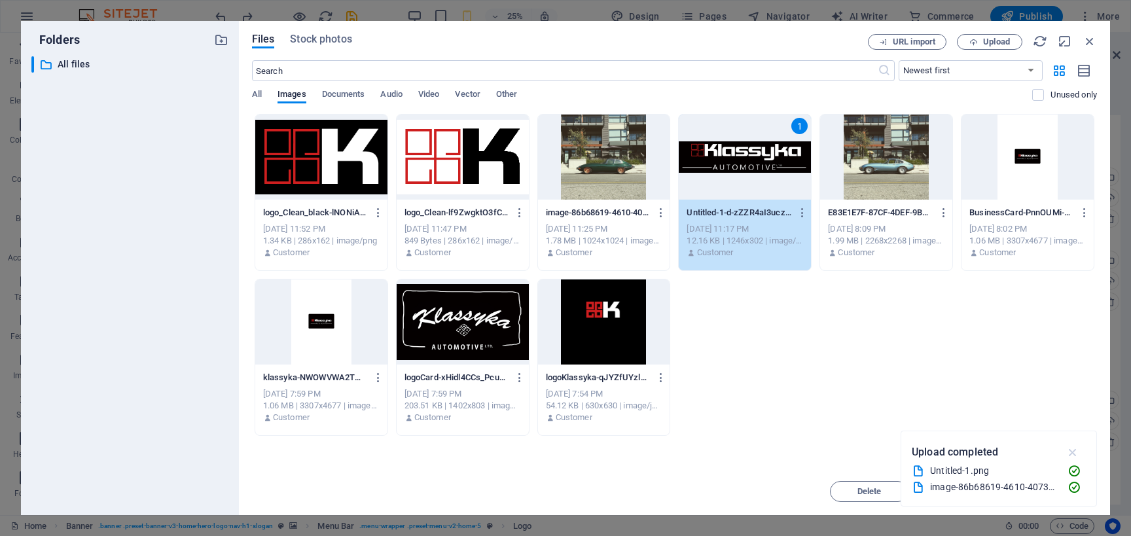
click at [1072, 447] on icon "button" at bounding box center [1072, 452] width 15 height 14
click at [1066, 484] on button "Insert" at bounding box center [1057, 491] width 79 height 21
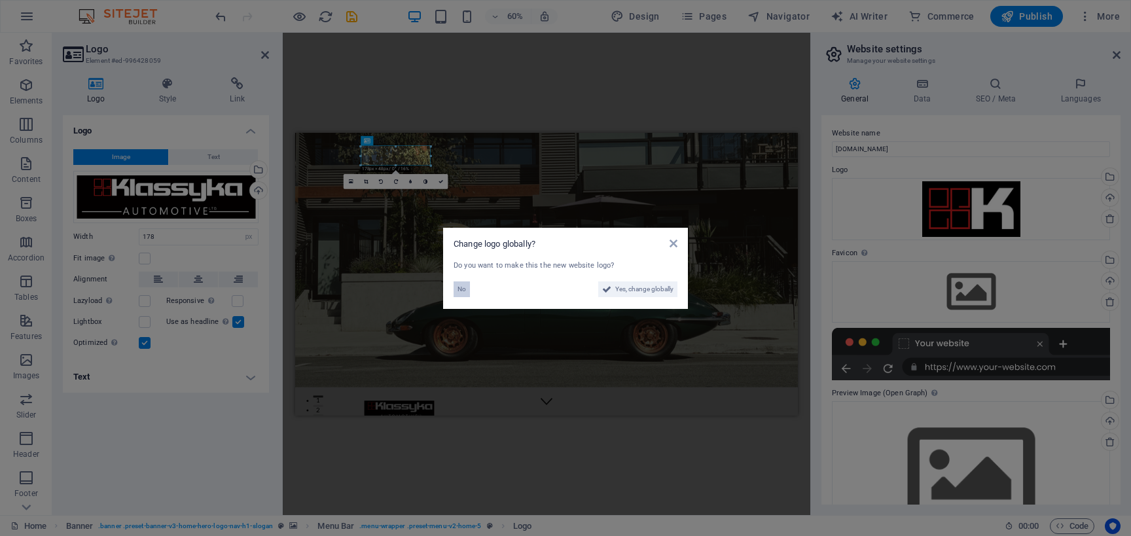
click at [459, 289] on span "No" at bounding box center [461, 289] width 9 height 16
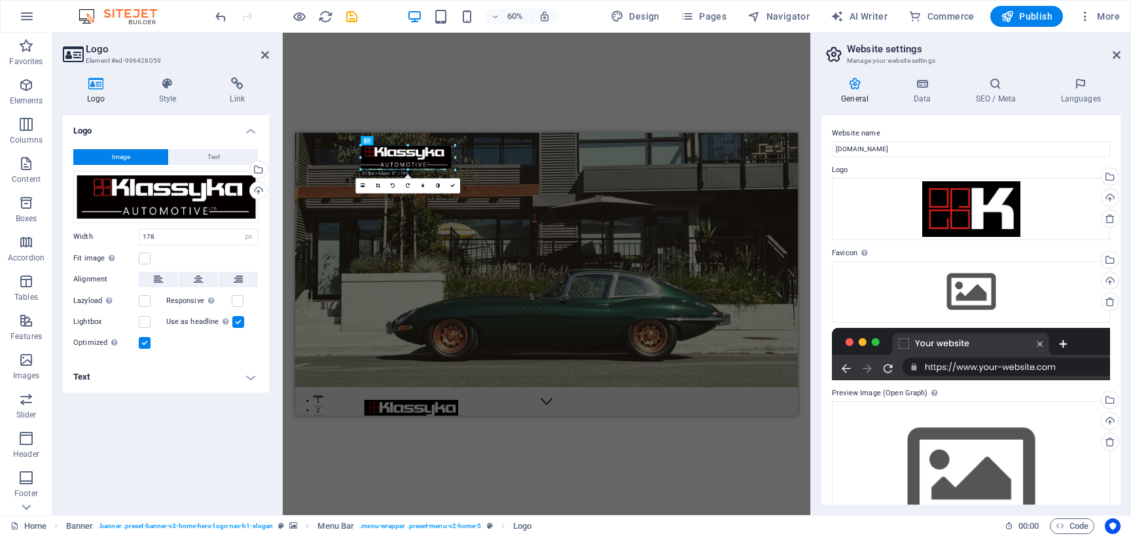
drag, startPoint x: 429, startPoint y: 164, endPoint x: 451, endPoint y: 177, distance: 25.6
click at [451, 177] on div "H2 Banner Container Banner Menu Bar Menu Logo Text Spacer Spacer Text Button Re…" at bounding box center [546, 273] width 503 height 283
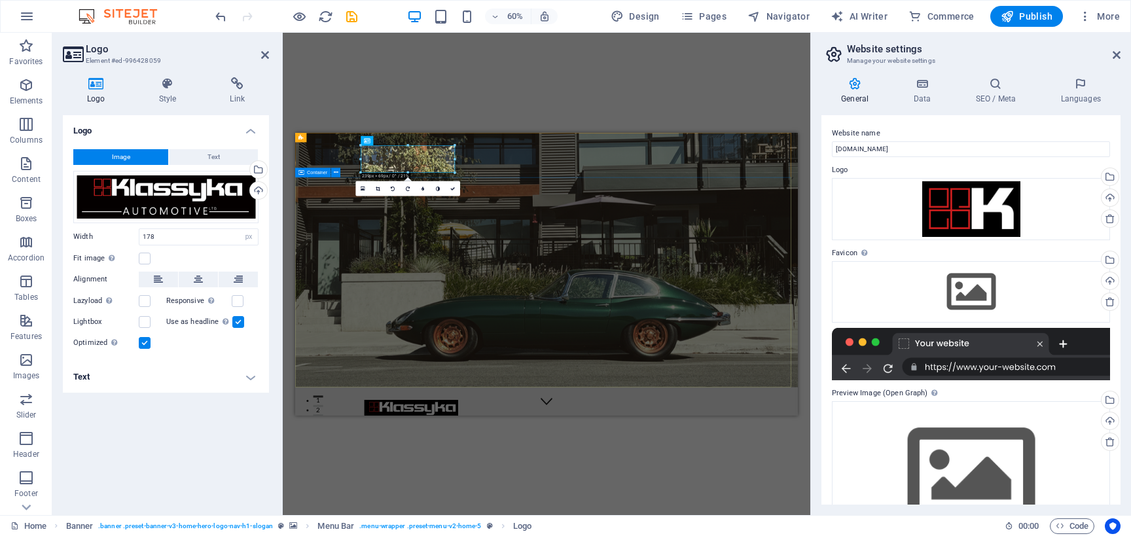
type input "239"
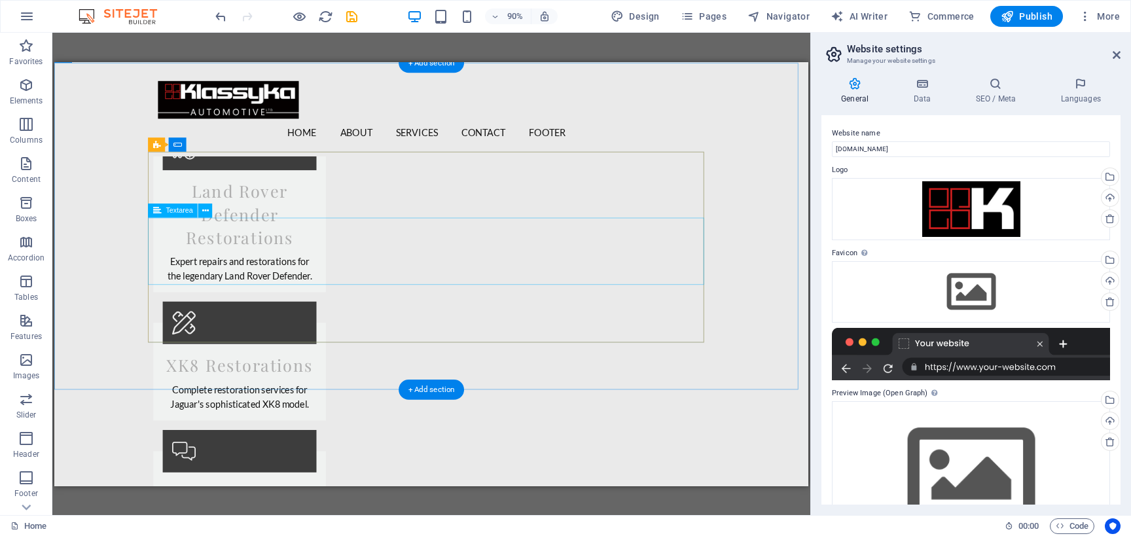
scroll to position [2220, 0]
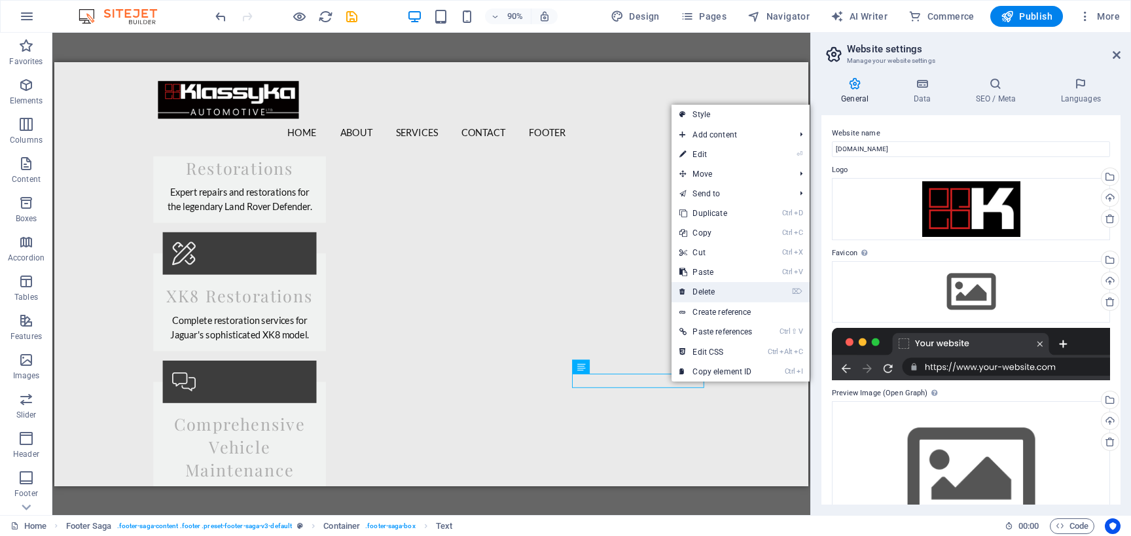
click at [739, 288] on link "⌦ Delete" at bounding box center [715, 292] width 88 height 20
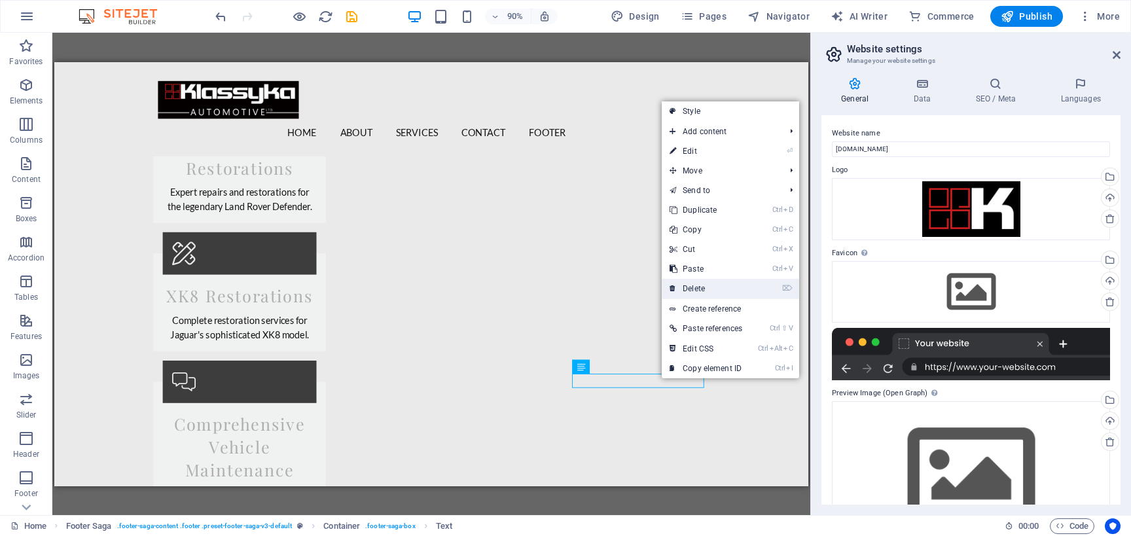
click at [717, 282] on link "⌦ Delete" at bounding box center [706, 289] width 88 height 20
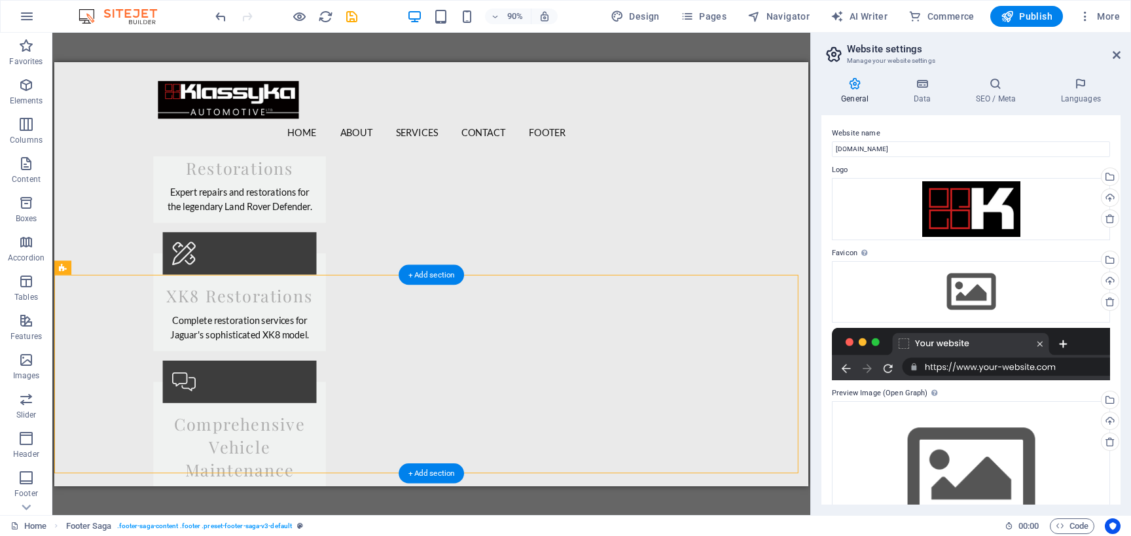
drag, startPoint x: 727, startPoint y: 356, endPoint x: 755, endPoint y: 454, distance: 101.9
click at [677, 313] on button at bounding box center [682, 315] width 14 height 14
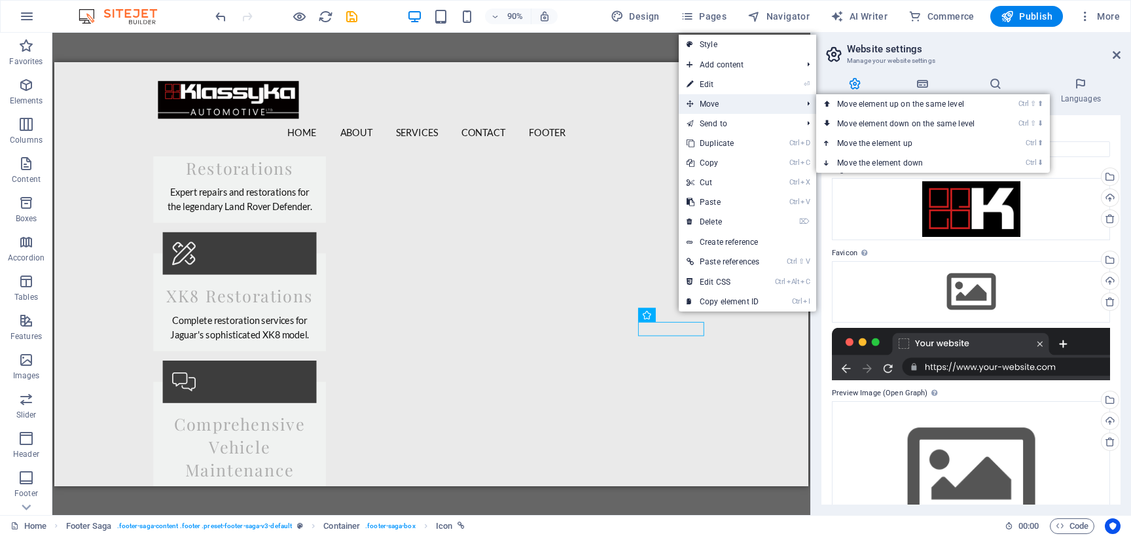
click at [753, 102] on span "Move" at bounding box center [738, 104] width 118 height 20
click at [884, 127] on link "Ctrl ⇧ ⬇ Move element down on the same level" at bounding box center [908, 124] width 185 height 20
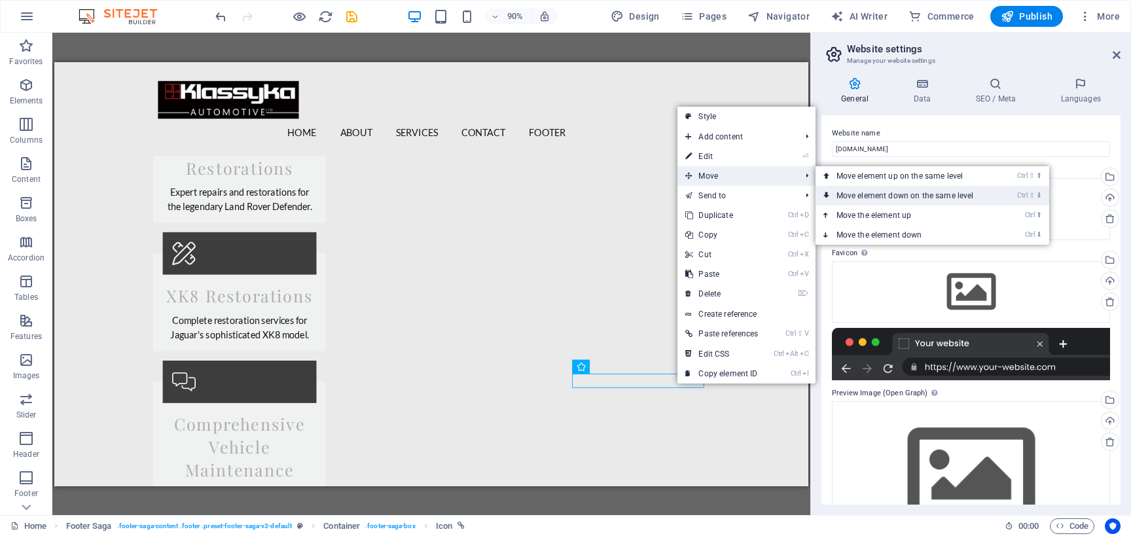
click at [826, 190] on icon at bounding box center [826, 196] width 7 height 20
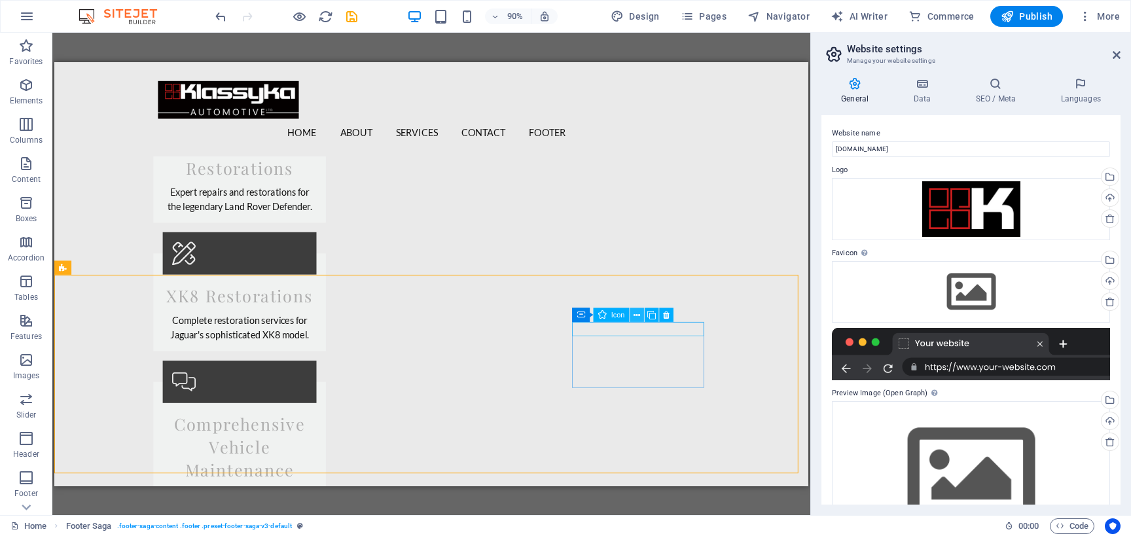
click at [639, 315] on icon at bounding box center [636, 314] width 7 height 12
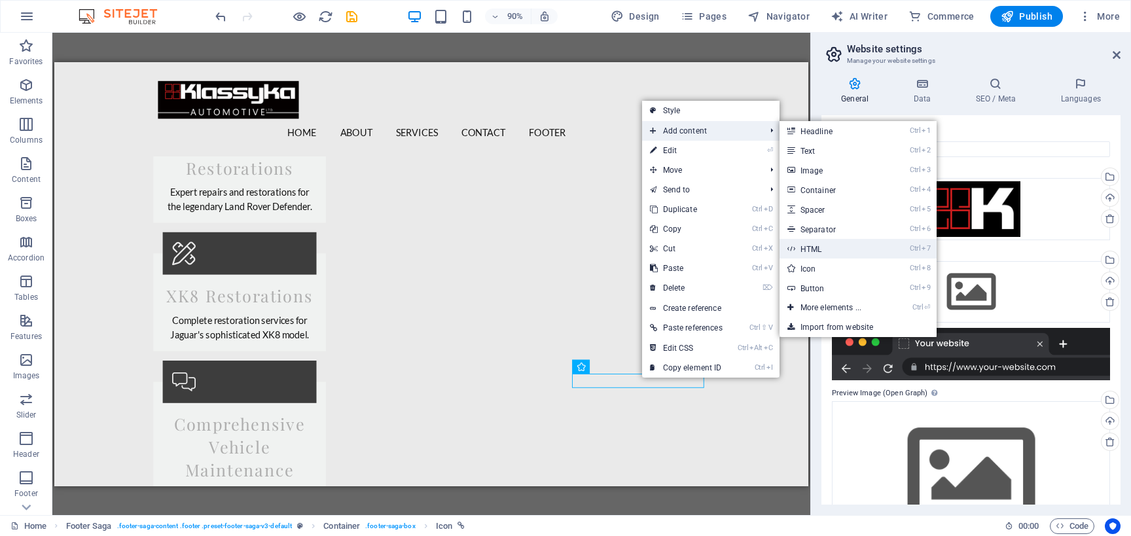
click at [831, 243] on link "Ctrl 7 HTML" at bounding box center [833, 249] width 108 height 20
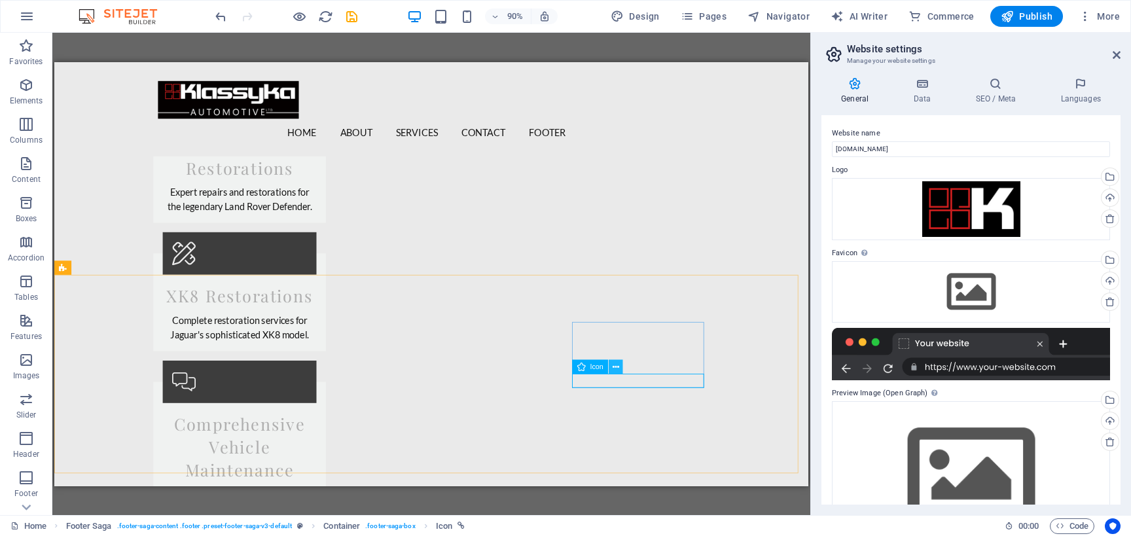
click at [617, 372] on icon at bounding box center [616, 366] width 7 height 12
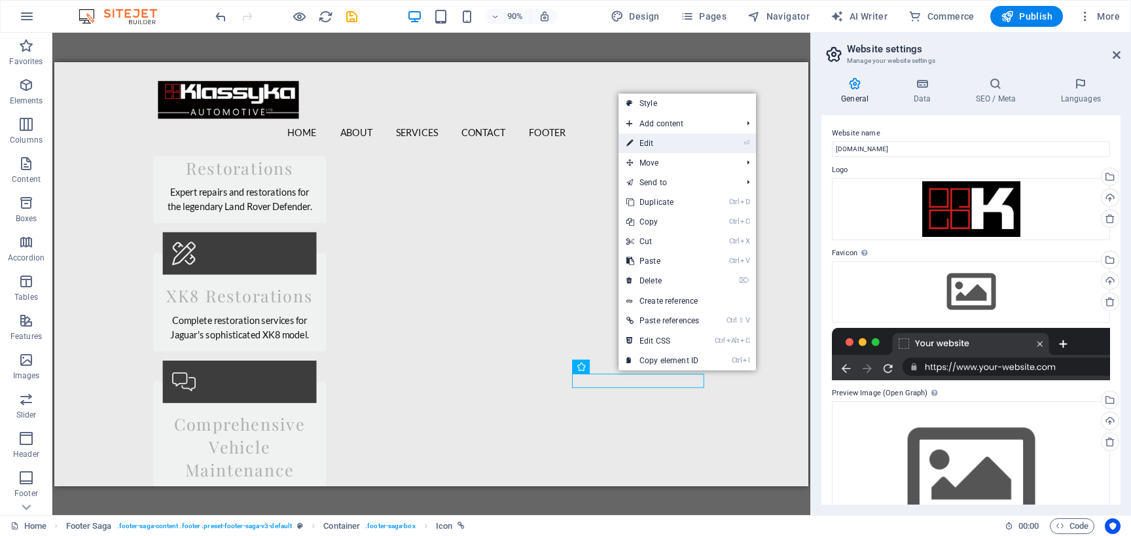
drag, startPoint x: 669, startPoint y: 147, endPoint x: 637, endPoint y: 95, distance: 61.7
click at [669, 147] on link "⏎ Edit" at bounding box center [662, 143] width 88 height 20
select select "xMidYMid"
select select "px"
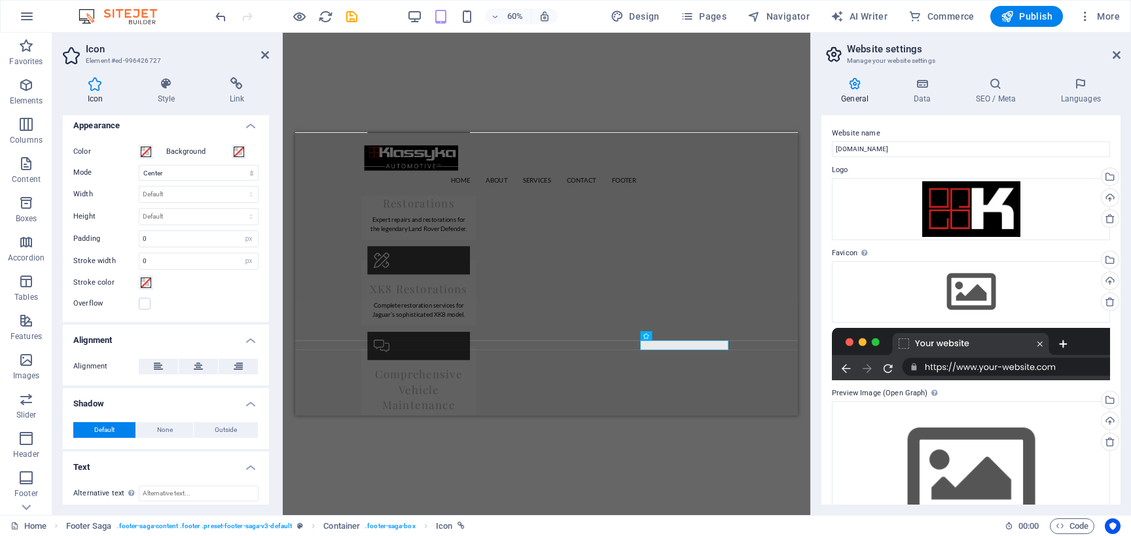
scroll to position [297, 0]
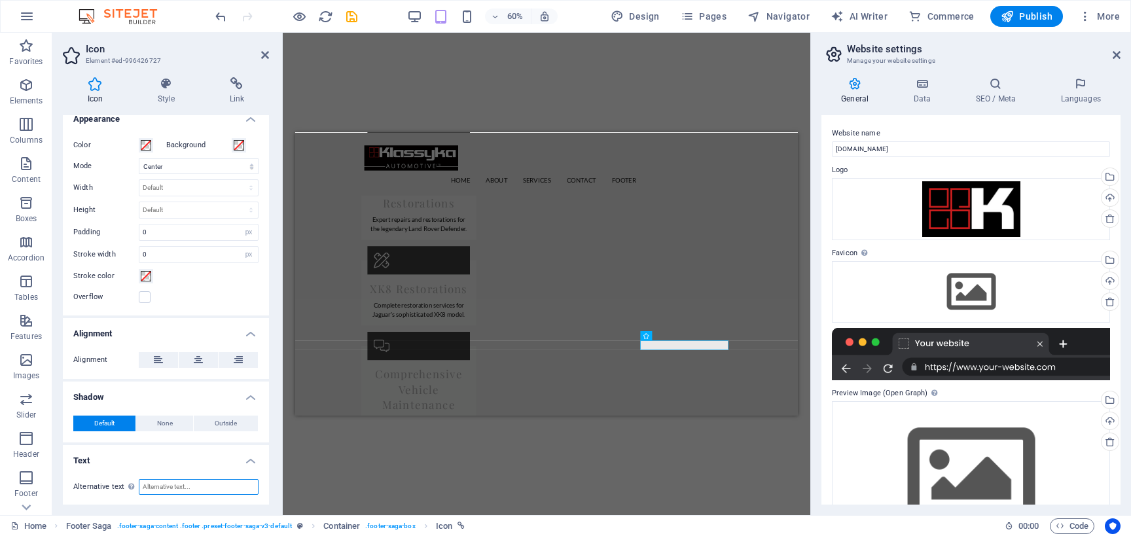
paste input "https://www.instagram.com/klassyka_com/"
type input "h"
click at [233, 99] on h4 "Link" at bounding box center [237, 90] width 64 height 27
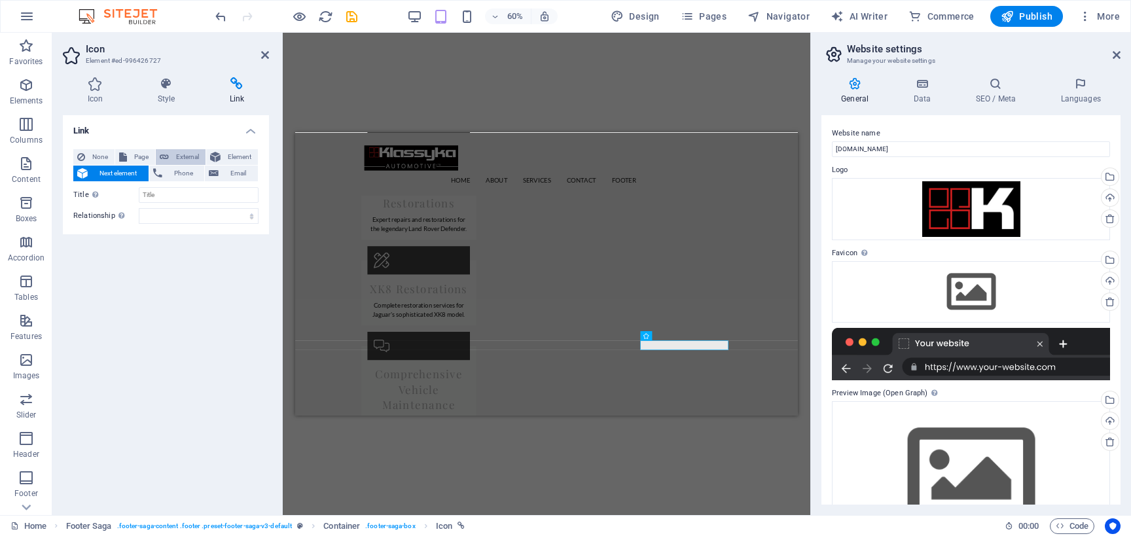
click at [179, 156] on span "External" at bounding box center [187, 157] width 29 height 16
select select "blank"
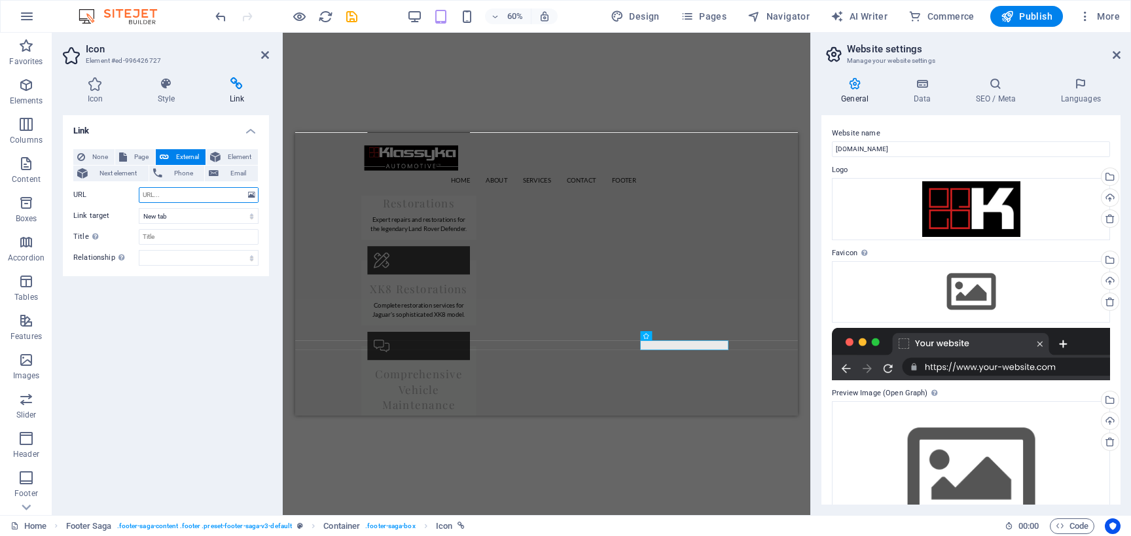
paste input "https://www.instagram.com/klassyka_com/"
type input "https://www.instagram.com/klassyka_com/"
click at [139, 208] on select "New tab Same tab Overlay" at bounding box center [199, 216] width 120 height 16
click option "New tab" at bounding box center [0, 0] width 0 height 0
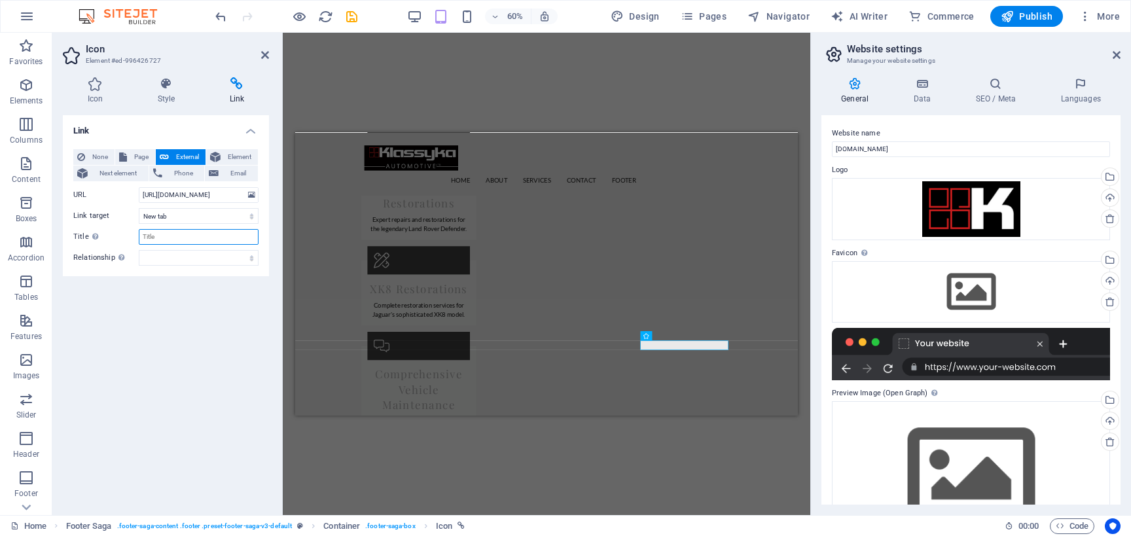
click at [188, 237] on input "Title Additional link description, should not be the same as the link text. The…" at bounding box center [199, 237] width 120 height 16
click at [139, 250] on select "alternate author bookmark external help license next nofollow noreferrer noopen…" at bounding box center [199, 258] width 120 height 16
select select "external"
click option "external" at bounding box center [0, 0] width 0 height 0
click at [102, 94] on h4 "Icon" at bounding box center [98, 90] width 70 height 27
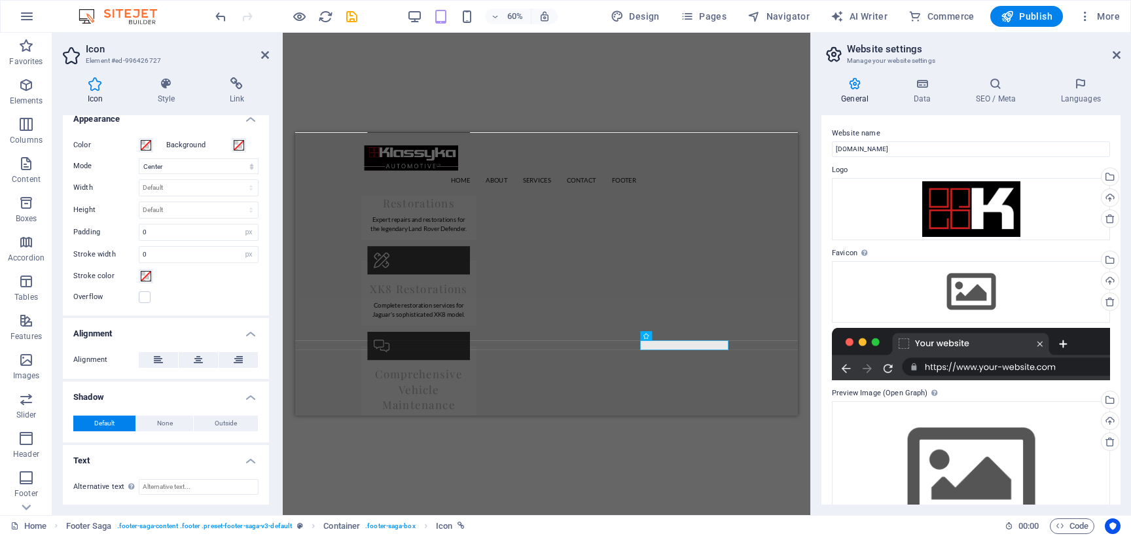
scroll to position [297, 0]
click at [157, 88] on icon at bounding box center [166, 83] width 67 height 13
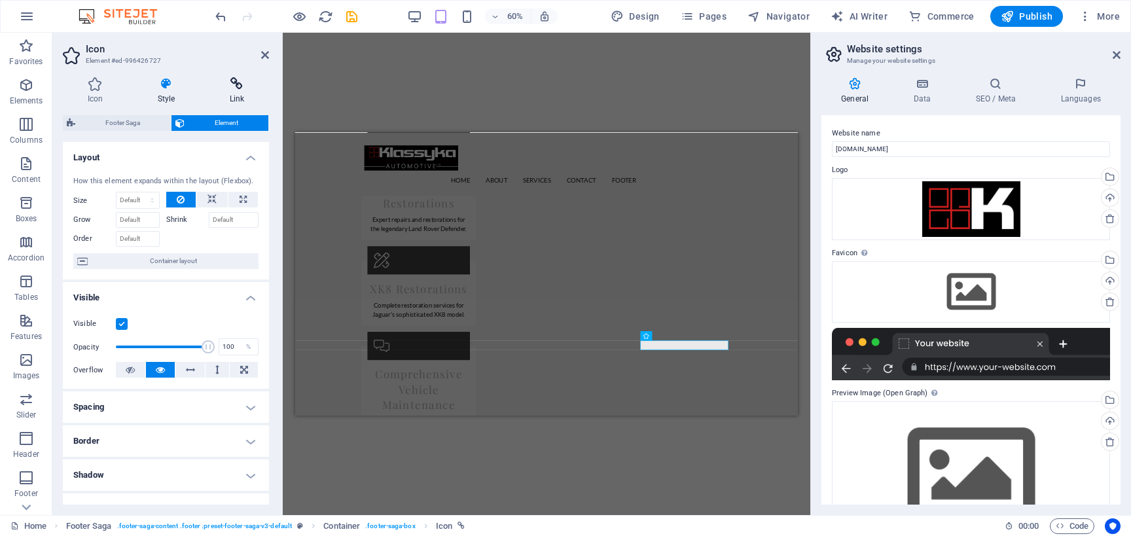
click at [228, 84] on icon at bounding box center [237, 83] width 64 height 13
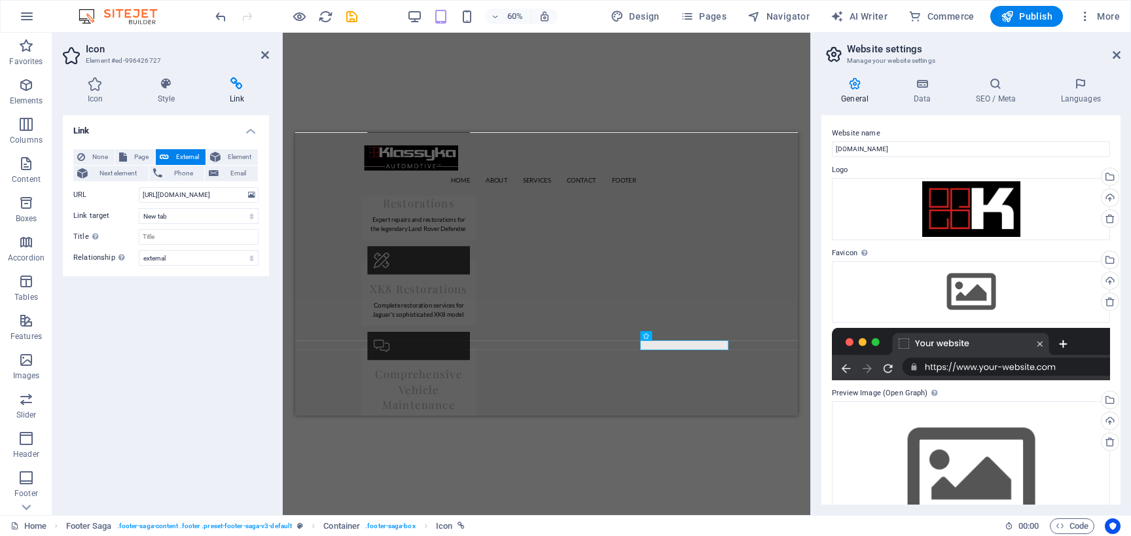
click at [474, 86] on div "H2 Banner Banner Container Menu Bar Menu Logo Text Spacer Spacer Text Button Re…" at bounding box center [546, 274] width 527 height 482
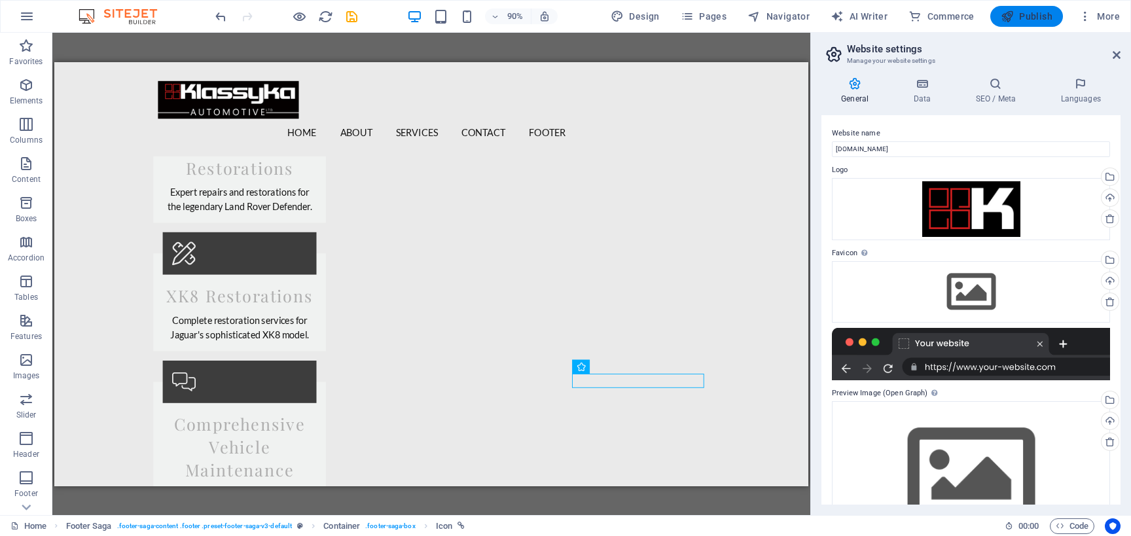
click at [1020, 24] on button "Publish" at bounding box center [1026, 16] width 73 height 21
checkbox input "false"
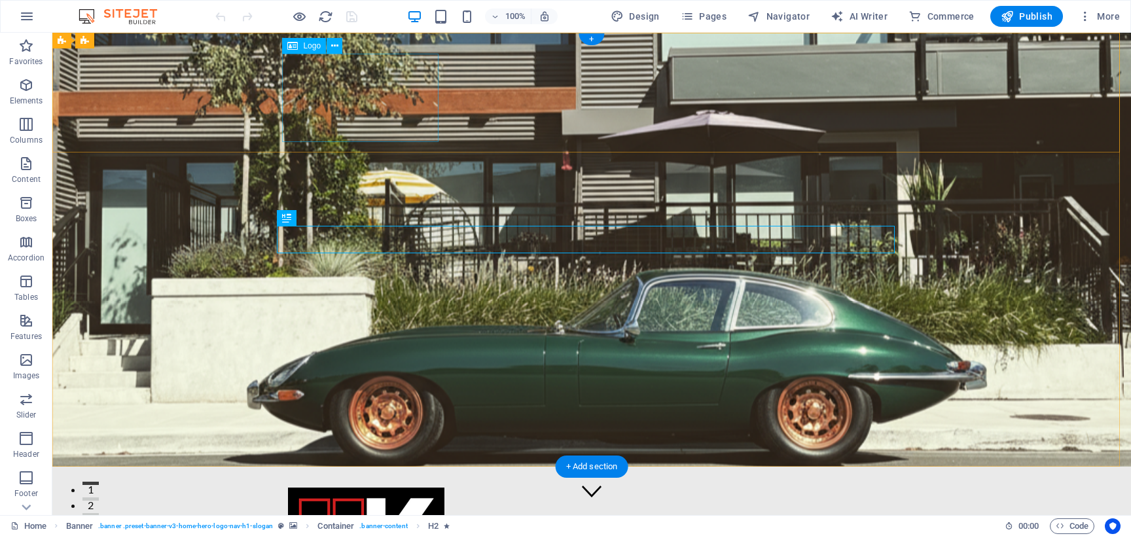
click at [432, 488] on div at bounding box center [591, 532] width 607 height 88
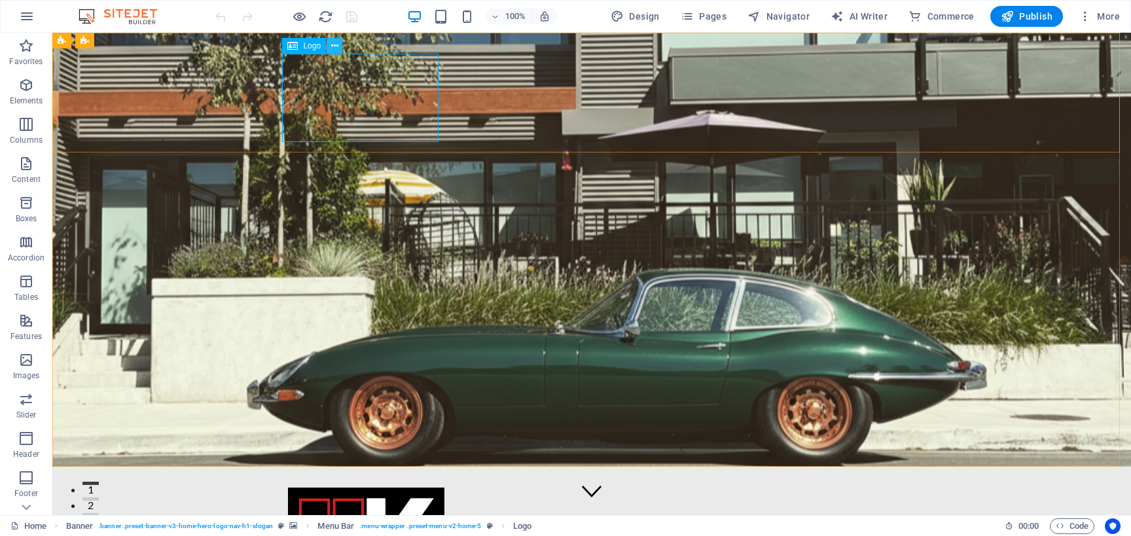
click at [336, 52] on icon at bounding box center [334, 46] width 7 height 14
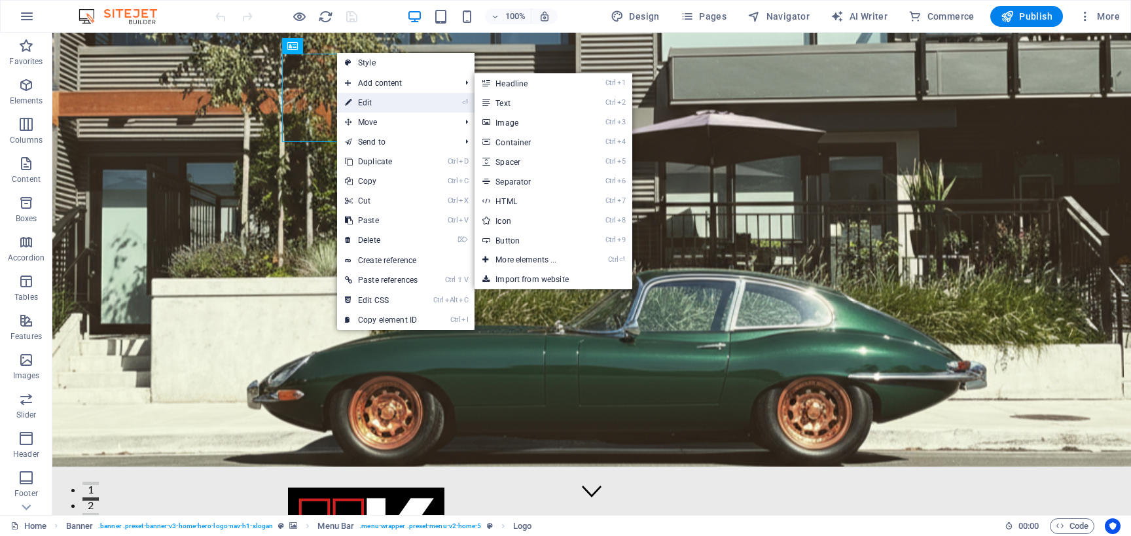
click at [372, 105] on link "⏎ Edit" at bounding box center [381, 103] width 88 height 20
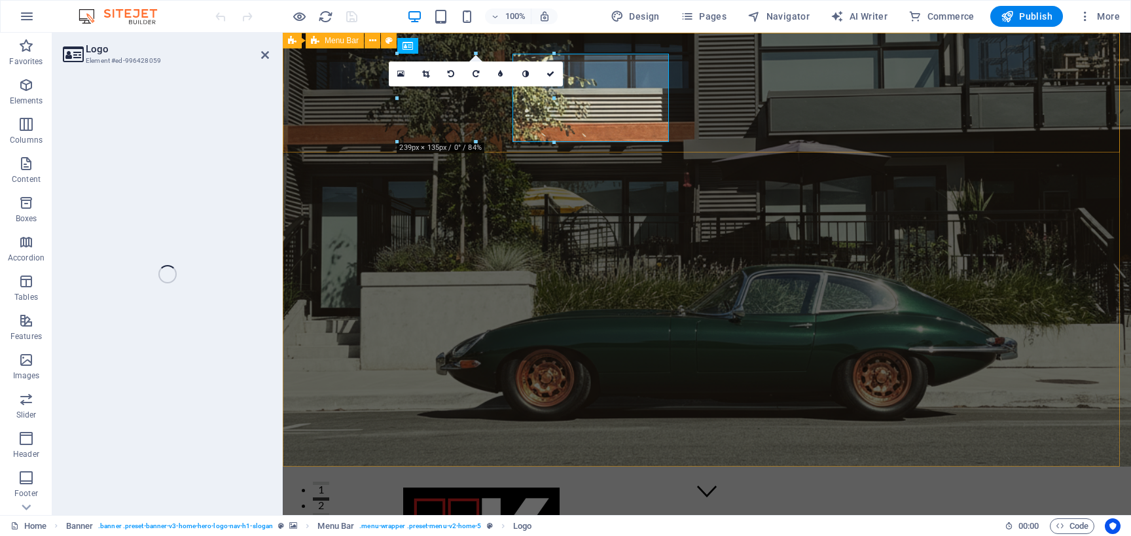
select select "px"
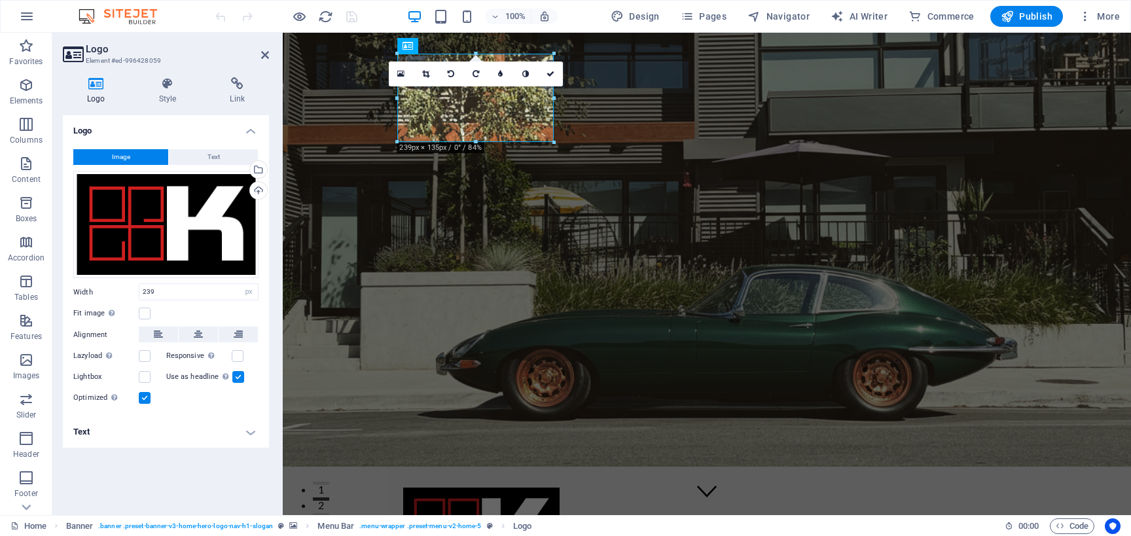
click at [101, 96] on h4 "Logo" at bounding box center [99, 90] width 72 height 27
click at [261, 173] on div "Select files from the file manager, stock photos, or upload file(s)" at bounding box center [257, 171] width 20 height 20
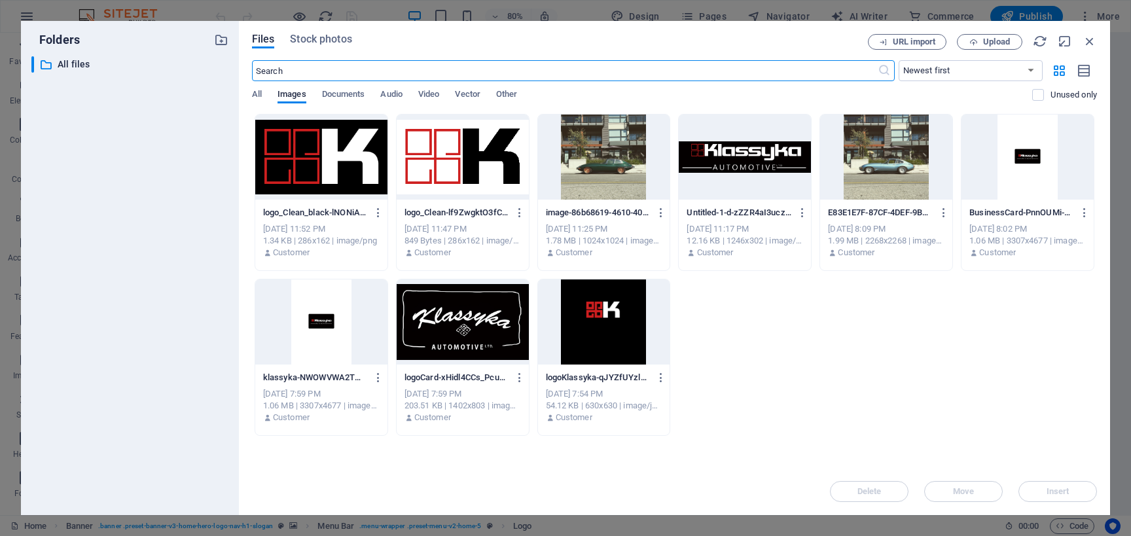
click at [741, 180] on div at bounding box center [745, 157] width 132 height 85
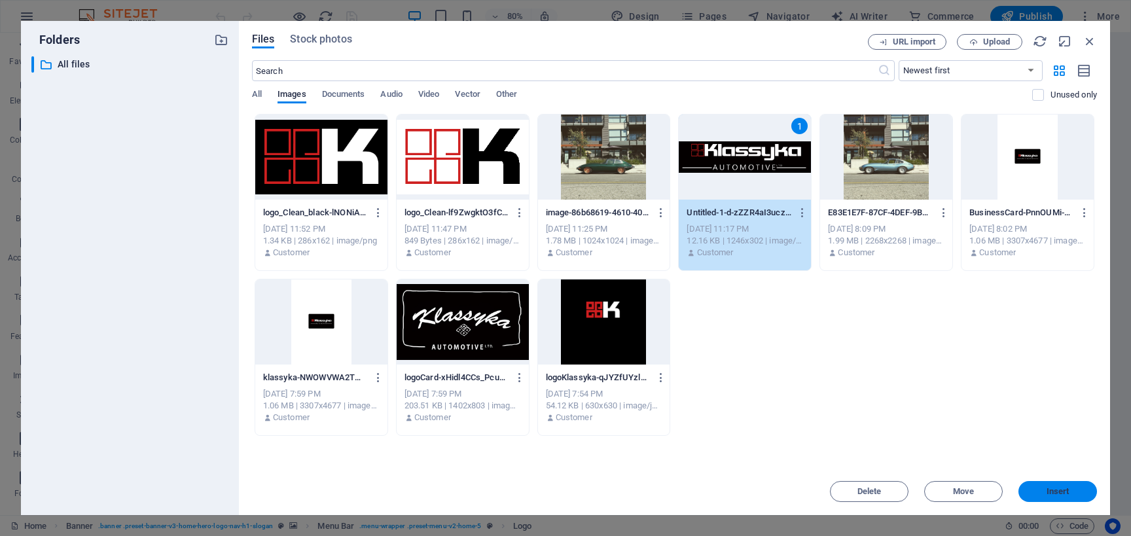
click at [1037, 486] on button "Insert" at bounding box center [1057, 491] width 79 height 21
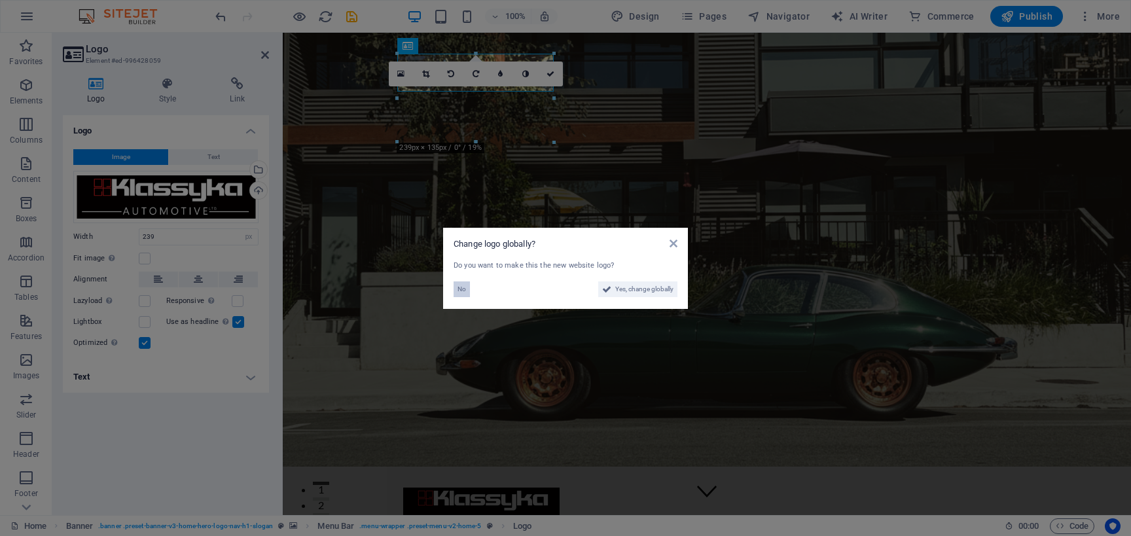
click at [467, 289] on button "No" at bounding box center [461, 289] width 16 height 16
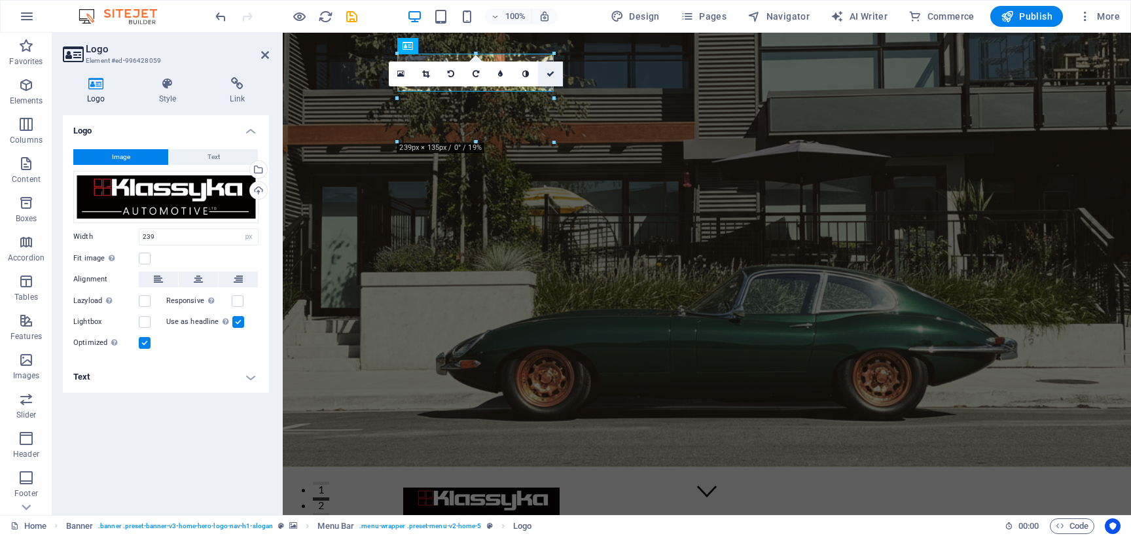
click at [554, 73] on link at bounding box center [550, 74] width 25 height 25
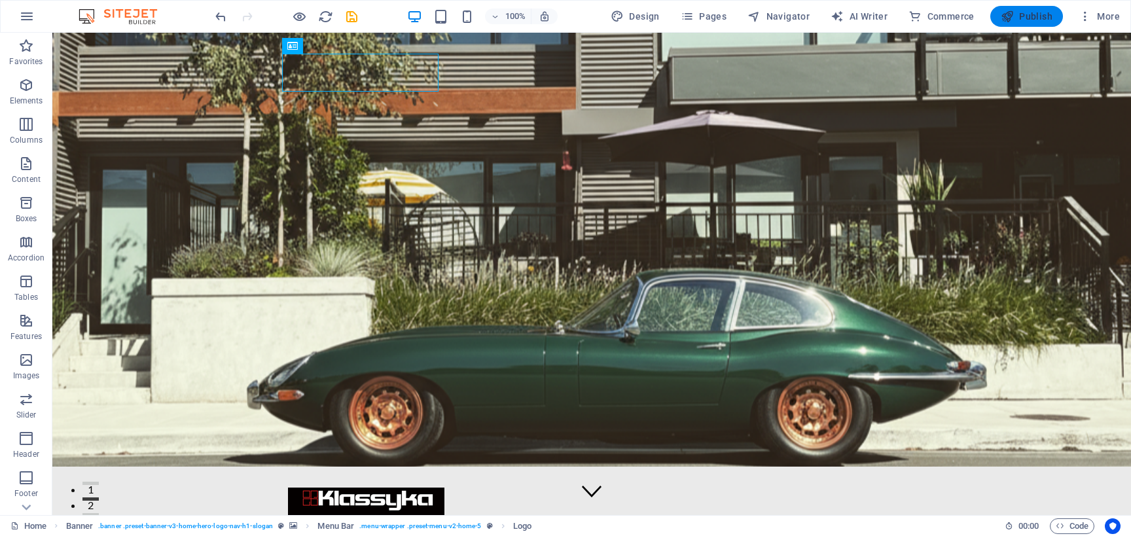
click at [1037, 14] on span "Publish" at bounding box center [1027, 16] width 52 height 13
checkbox input "false"
